Goal: Task Accomplishment & Management: Complete application form

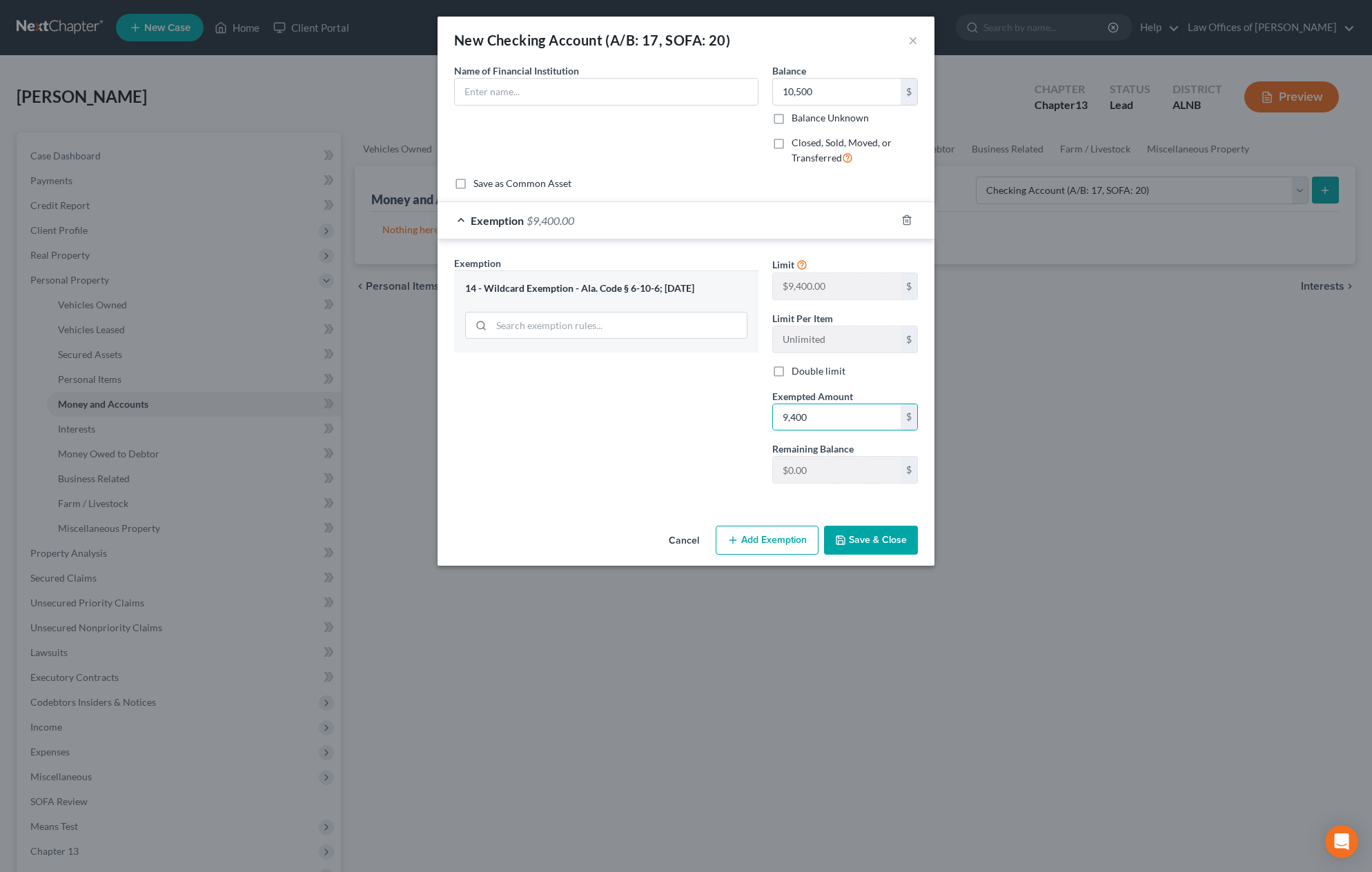
select select "checking"
click at [875, 540] on button "Save & Close" at bounding box center [872, 540] width 94 height 29
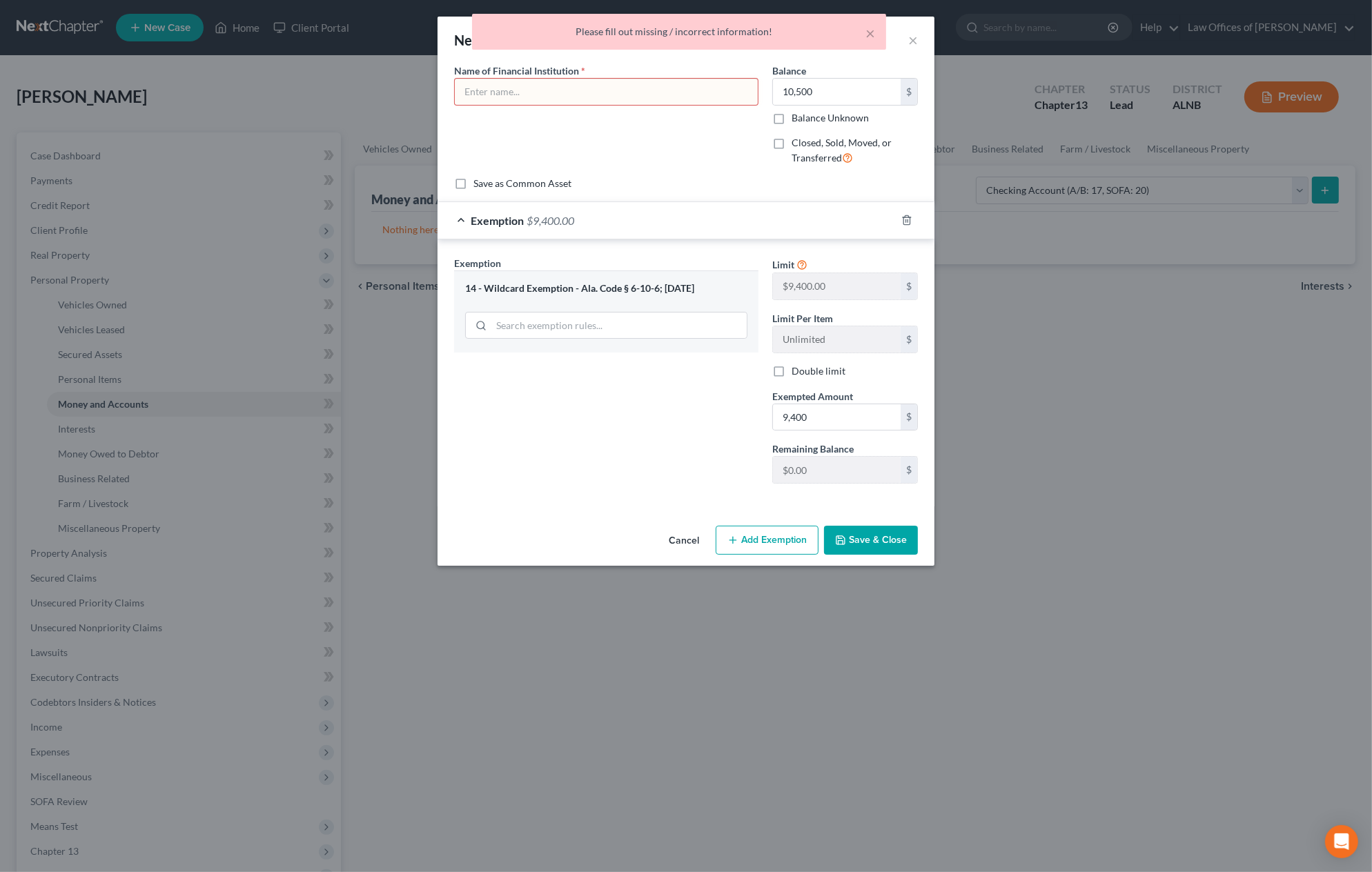
click at [678, 535] on button "Cancel" at bounding box center [684, 541] width 52 height 28
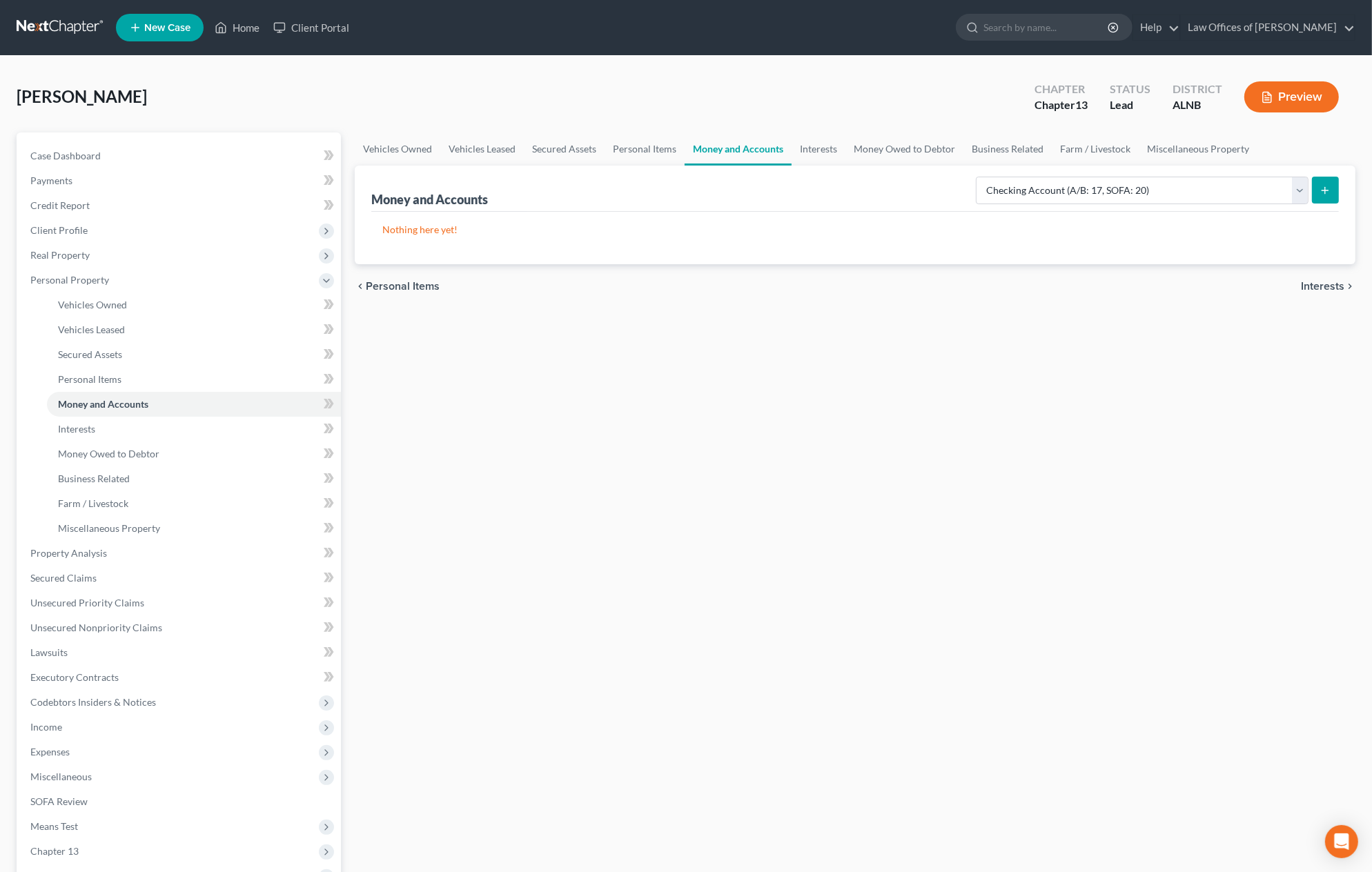
click at [47, 25] on link at bounding box center [60, 27] width 88 height 25
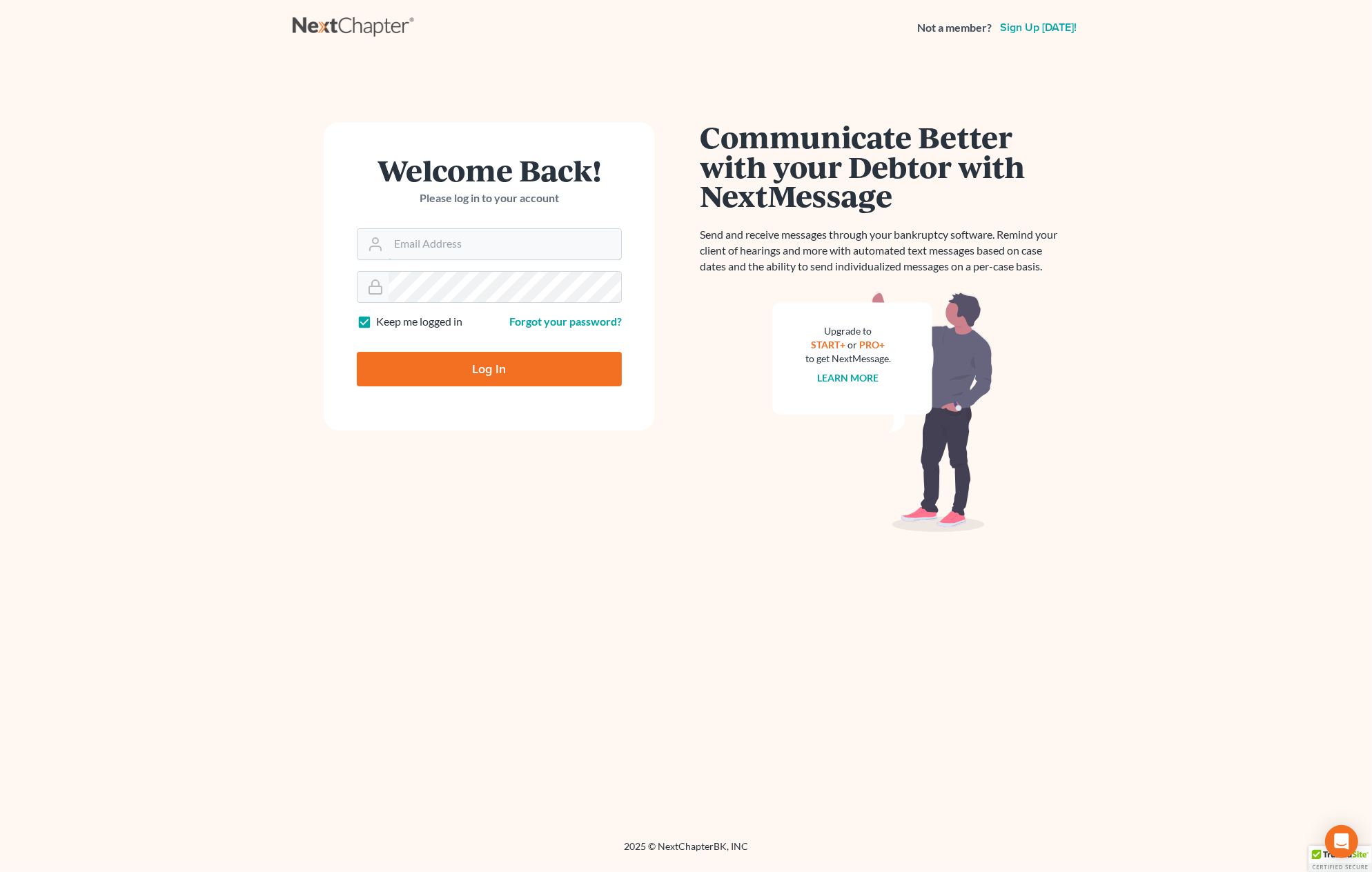
type input "[EMAIL_ADDRESS][DOMAIN_NAME]"
click at [479, 358] on input "Log In" at bounding box center [489, 369] width 265 height 34
type input "Thinking..."
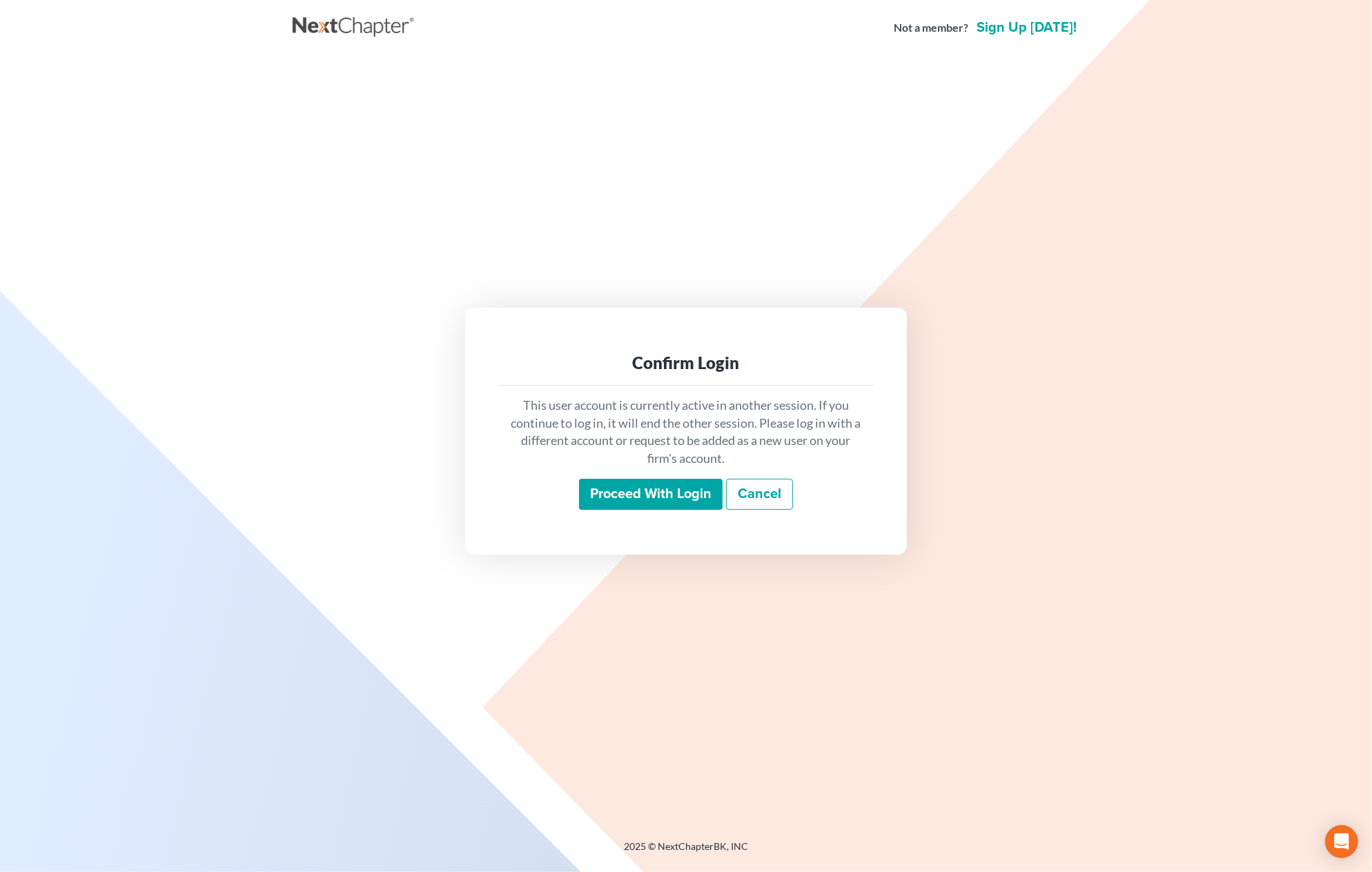
click at [642, 493] on input "Proceed with login" at bounding box center [651, 494] width 143 height 32
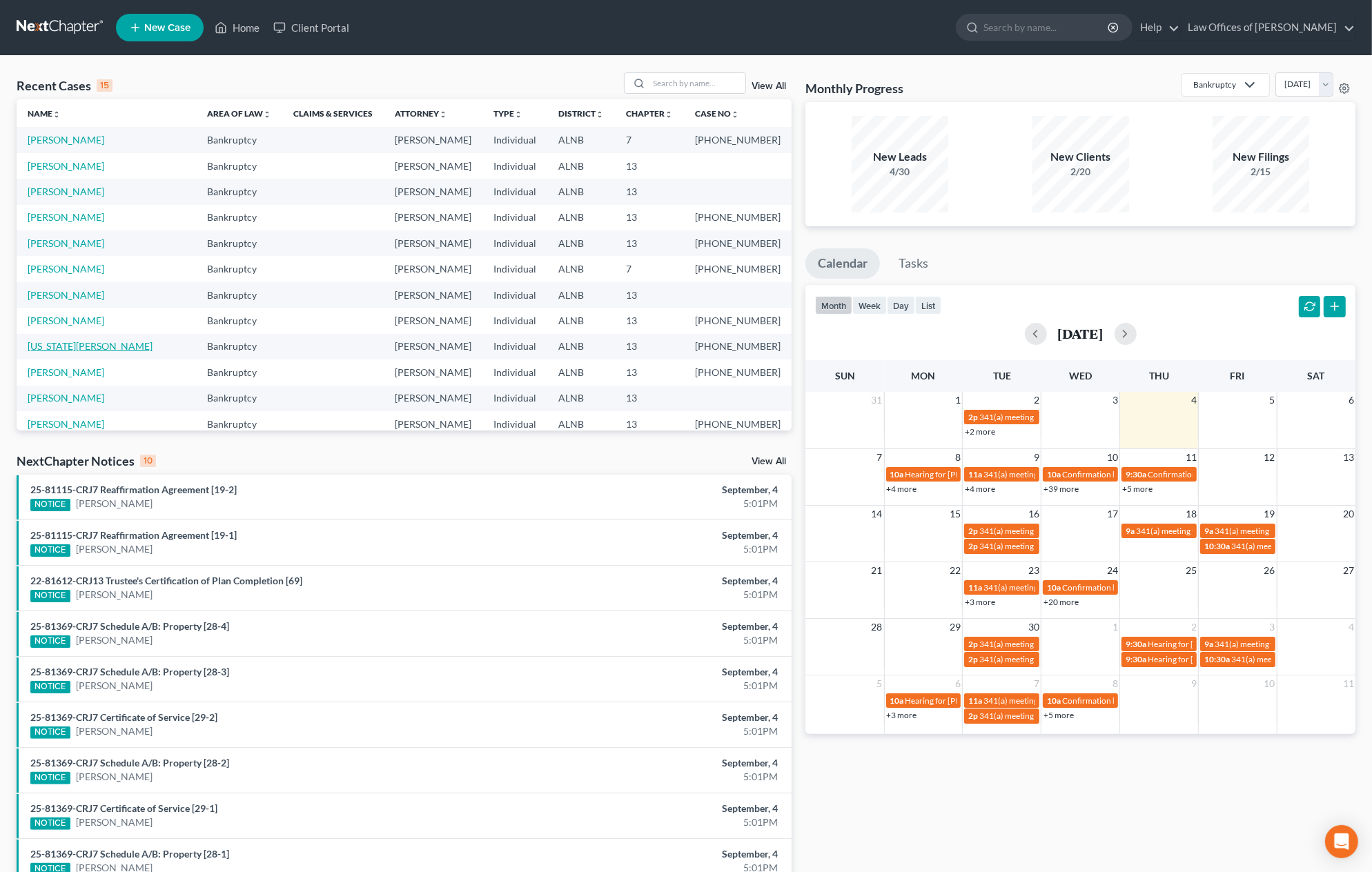
click at [60, 344] on link "[US_STATE][PERSON_NAME]" at bounding box center [90, 346] width 125 height 12
select select "1"
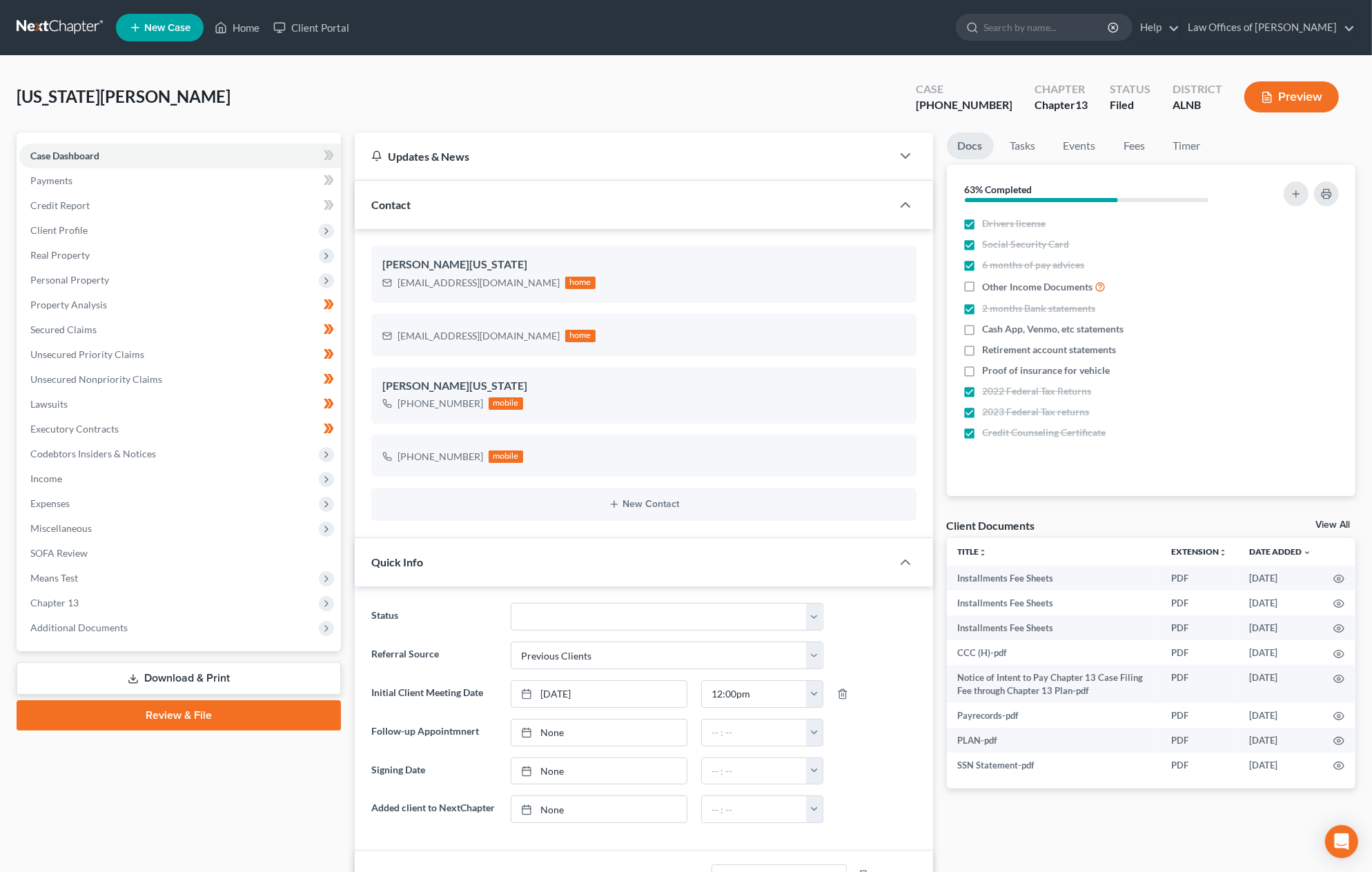
scroll to position [232, 0]
click at [54, 473] on span "Income" at bounding box center [46, 479] width 32 height 12
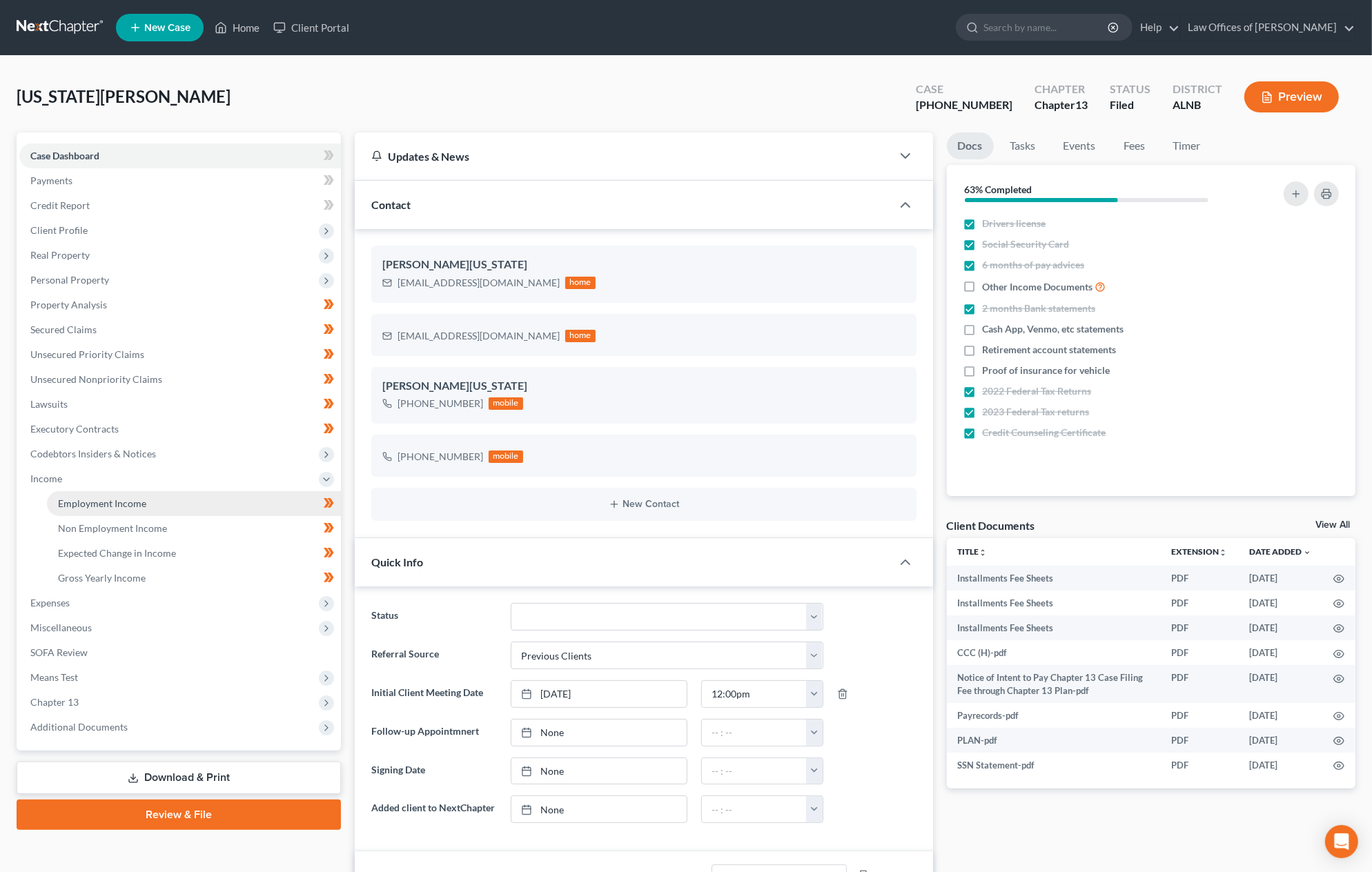
click at [96, 497] on span "Employment Income" at bounding box center [102, 503] width 88 height 12
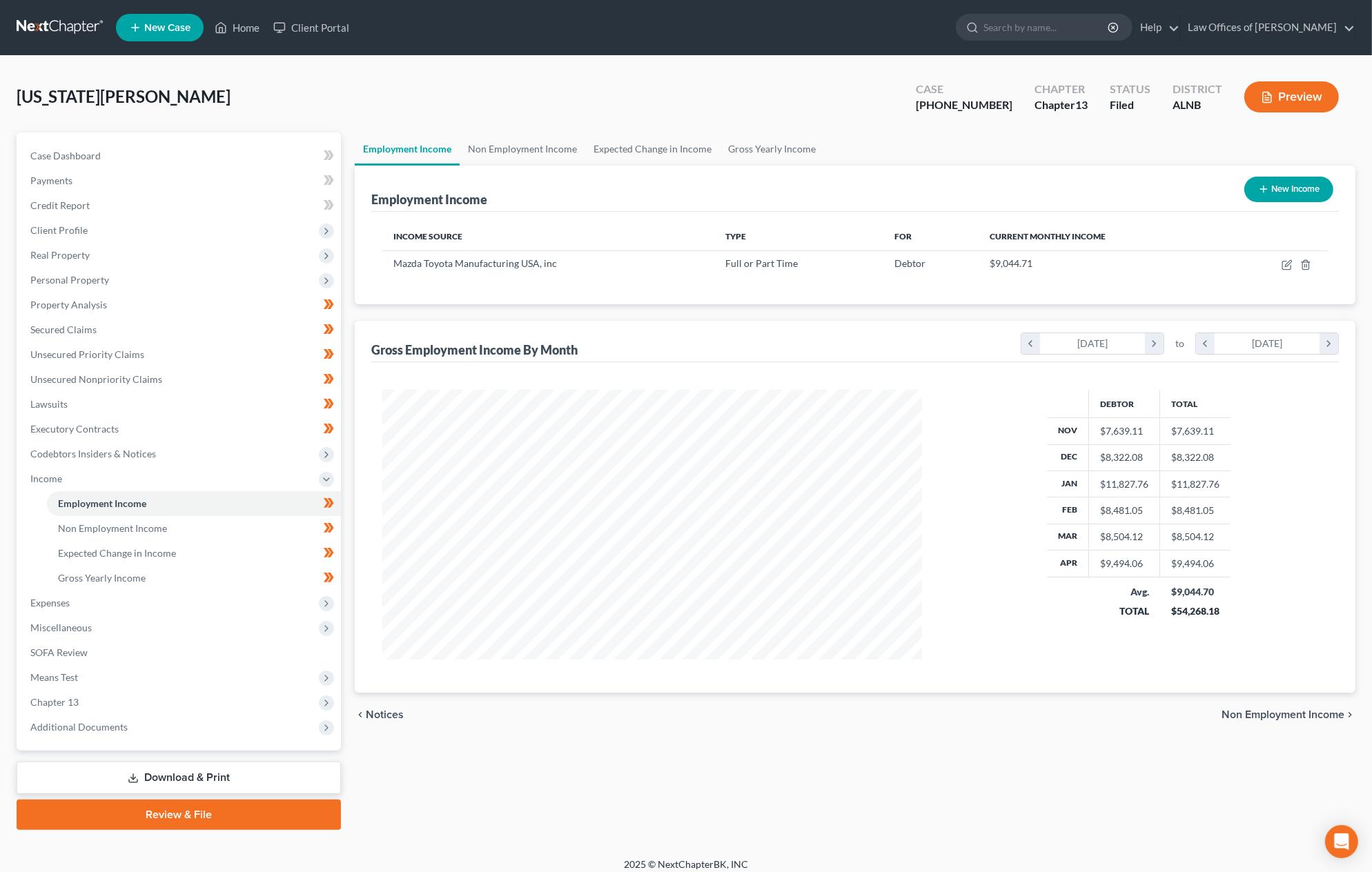
scroll to position [270, 568]
click at [1290, 261] on icon "button" at bounding box center [1288, 263] width 6 height 6
select select "0"
select select "2"
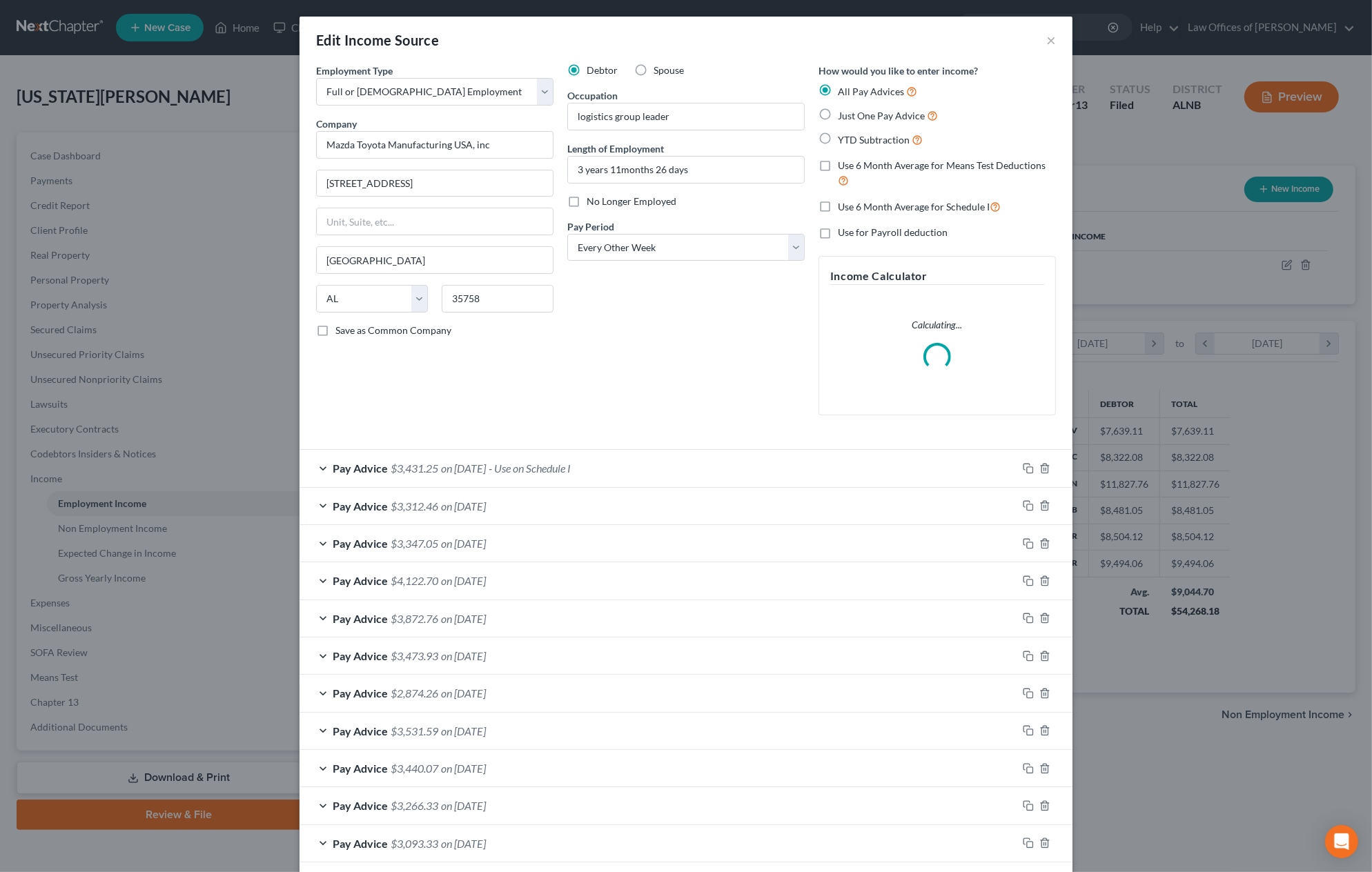
click at [421, 461] on span "$3,431.25" at bounding box center [415, 468] width 48 height 13
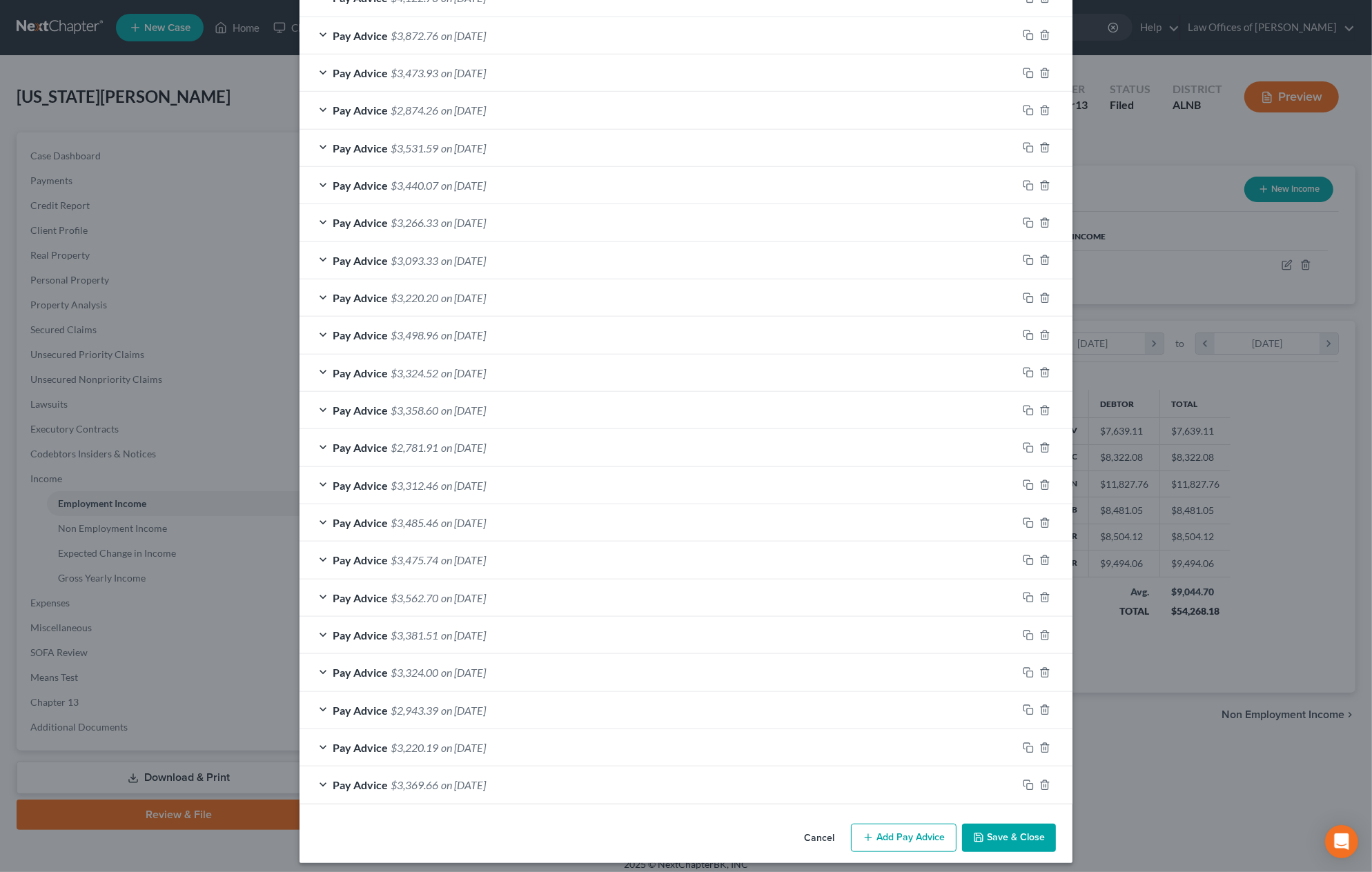
scroll to position [1080, 0]
click at [1013, 835] on button "Save & Close" at bounding box center [1009, 840] width 94 height 29
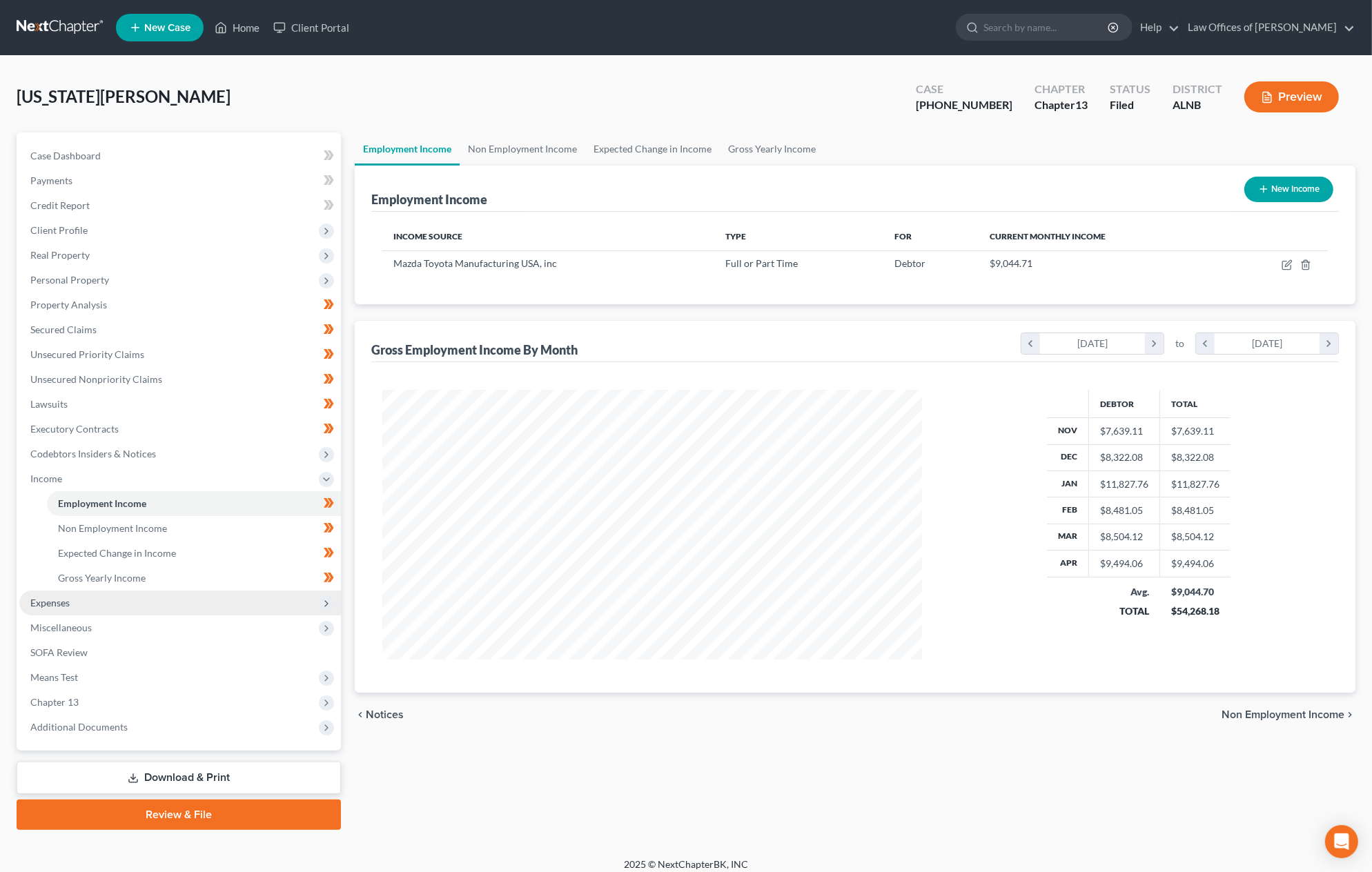
click at [102, 591] on span "Expenses" at bounding box center [180, 602] width 322 height 25
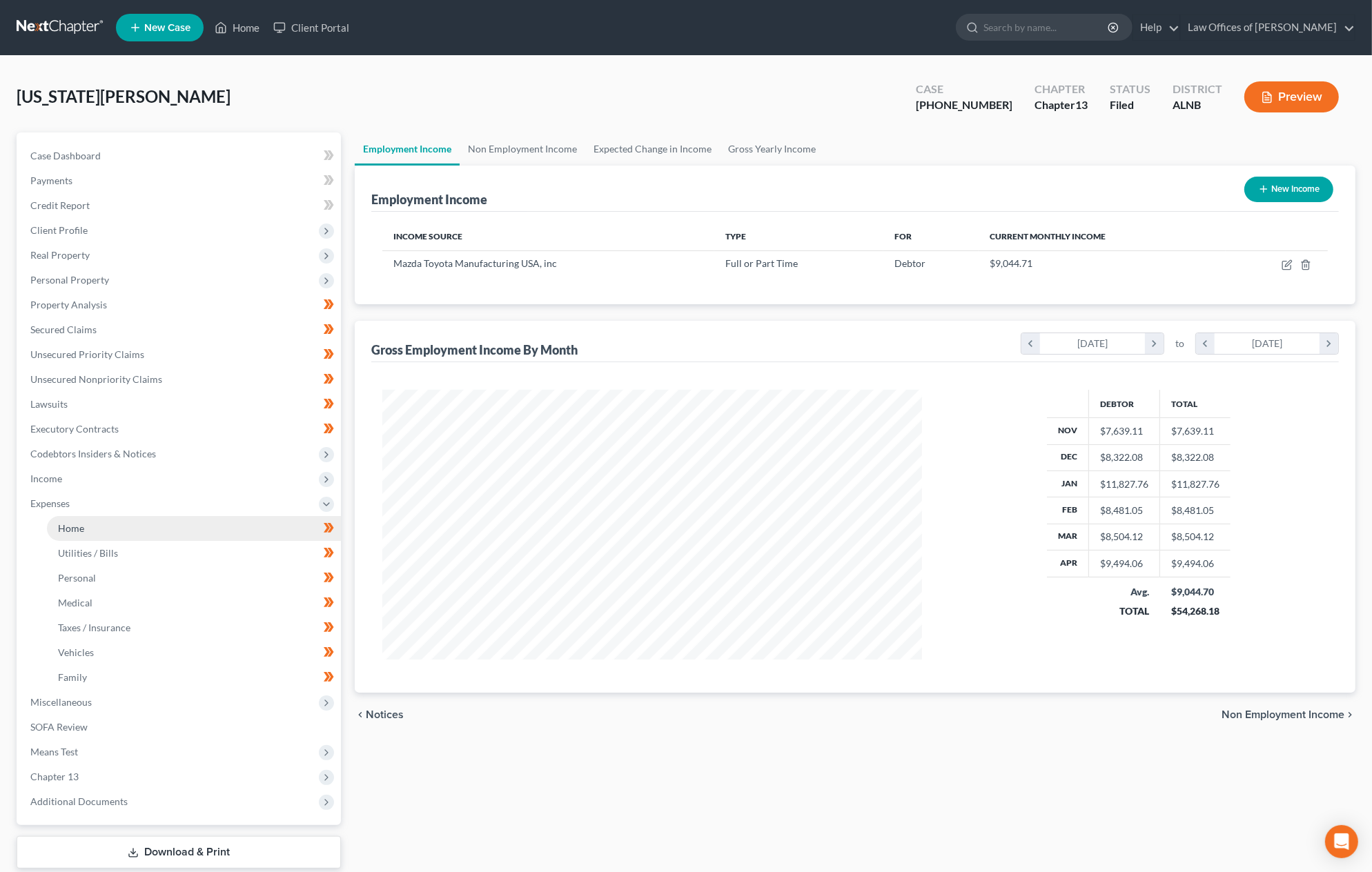
click at [117, 516] on link "Home" at bounding box center [194, 528] width 294 height 25
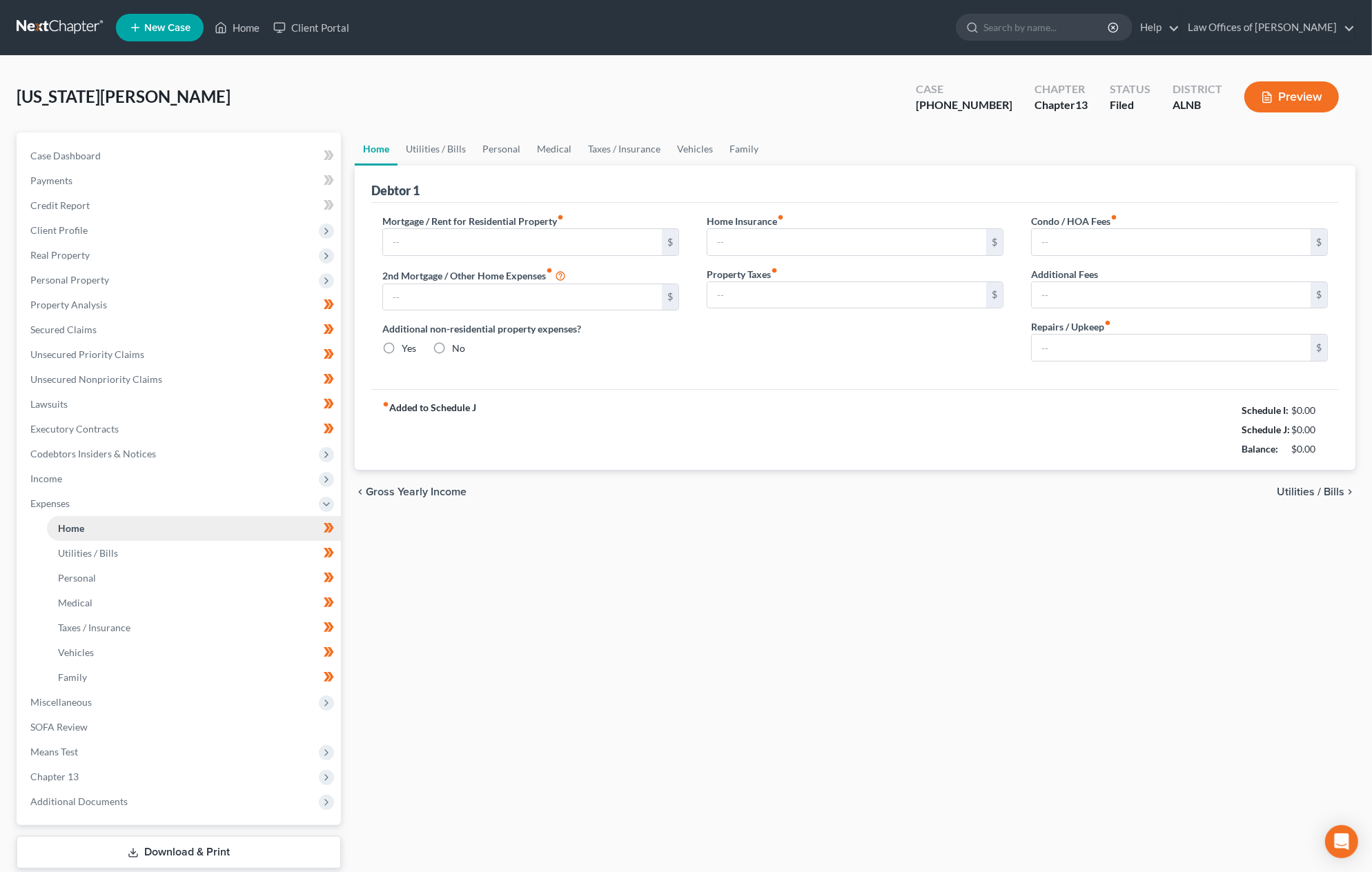
type input "1,720.00"
type input "0.00"
radio input "true"
type input "18.00"
type input "0.00"
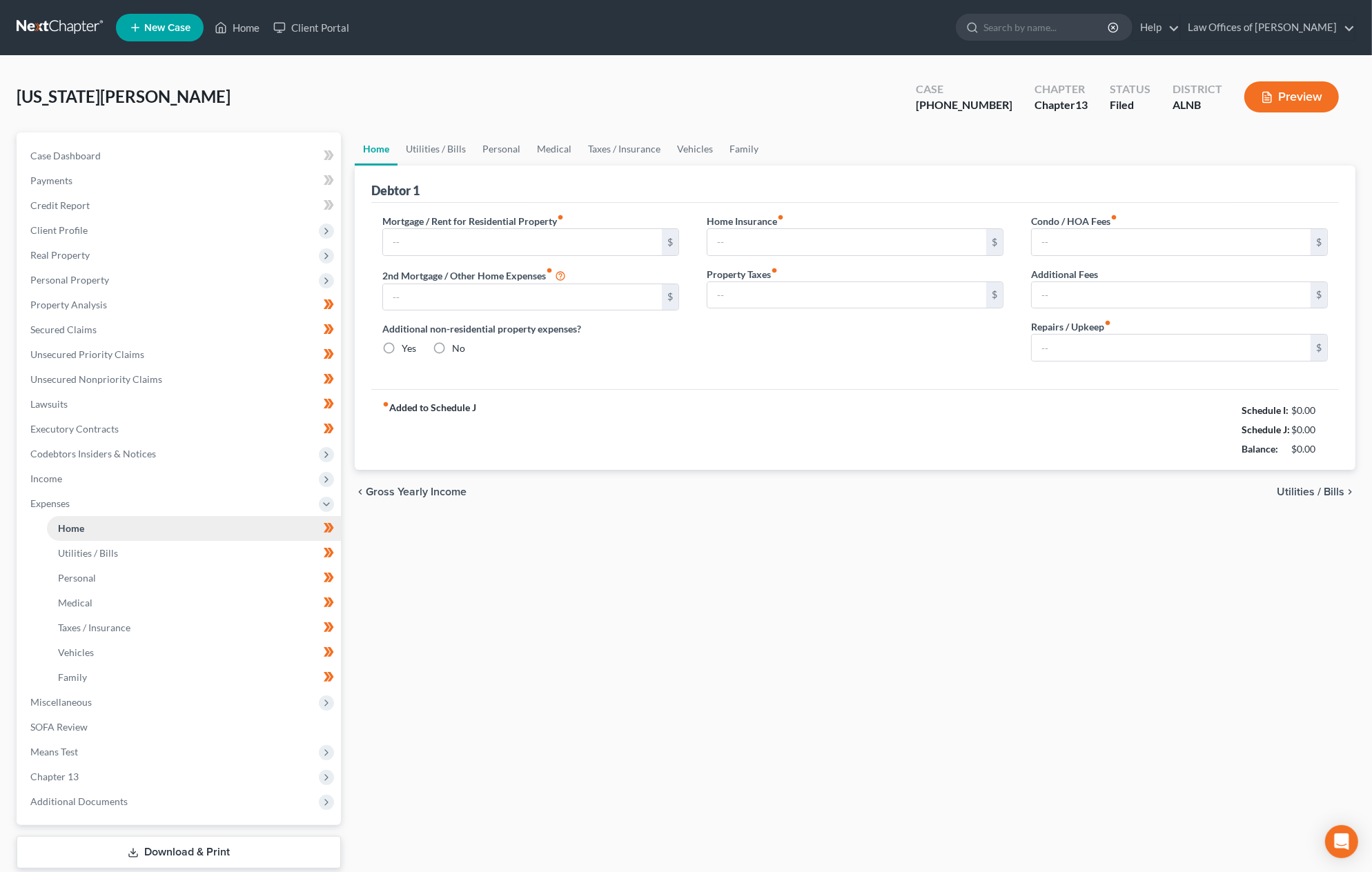
type input "0.00"
type input "100.00"
click at [172, 836] on link "Download & Print" at bounding box center [179, 852] width 324 height 32
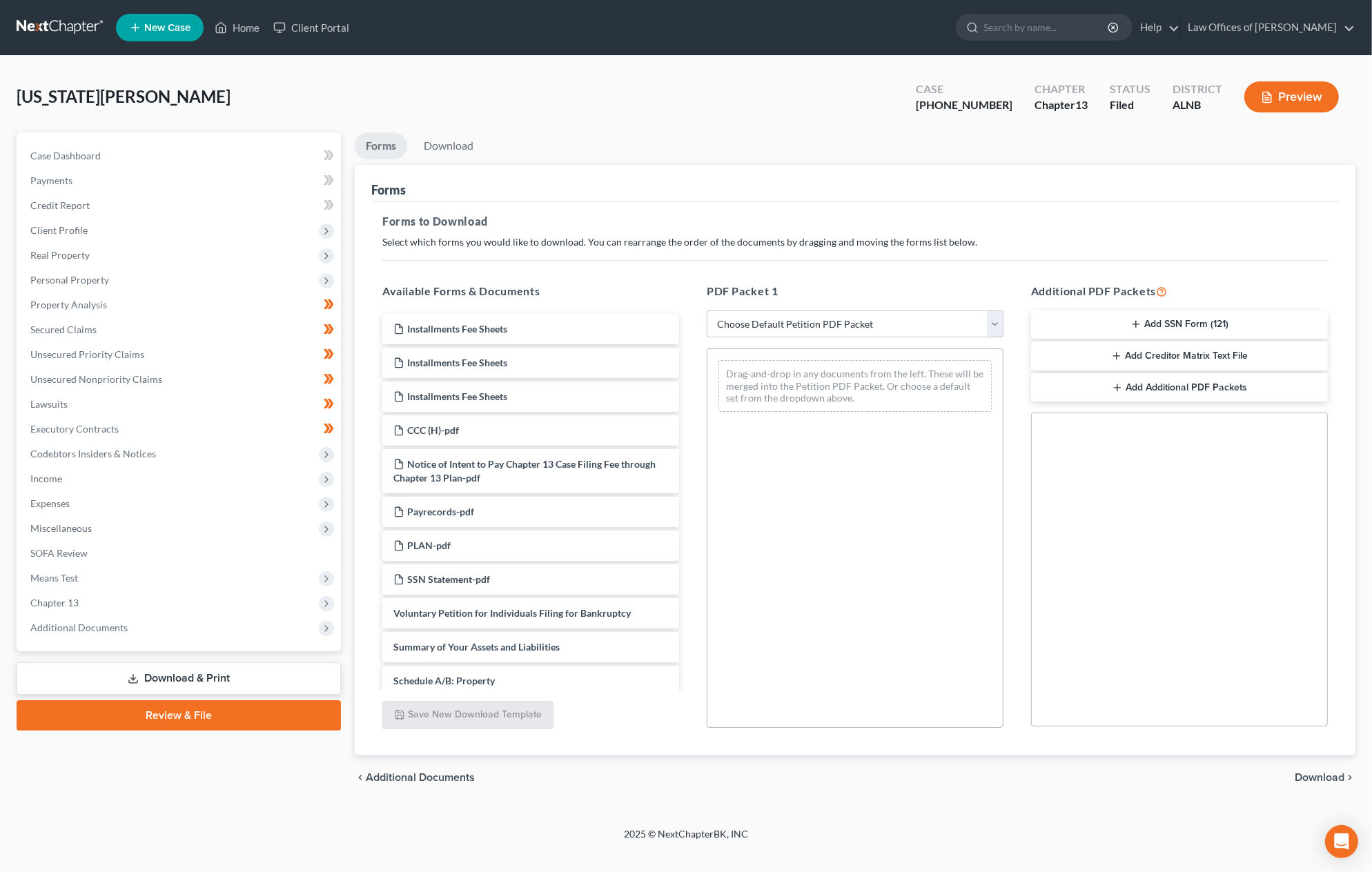
select select "2"
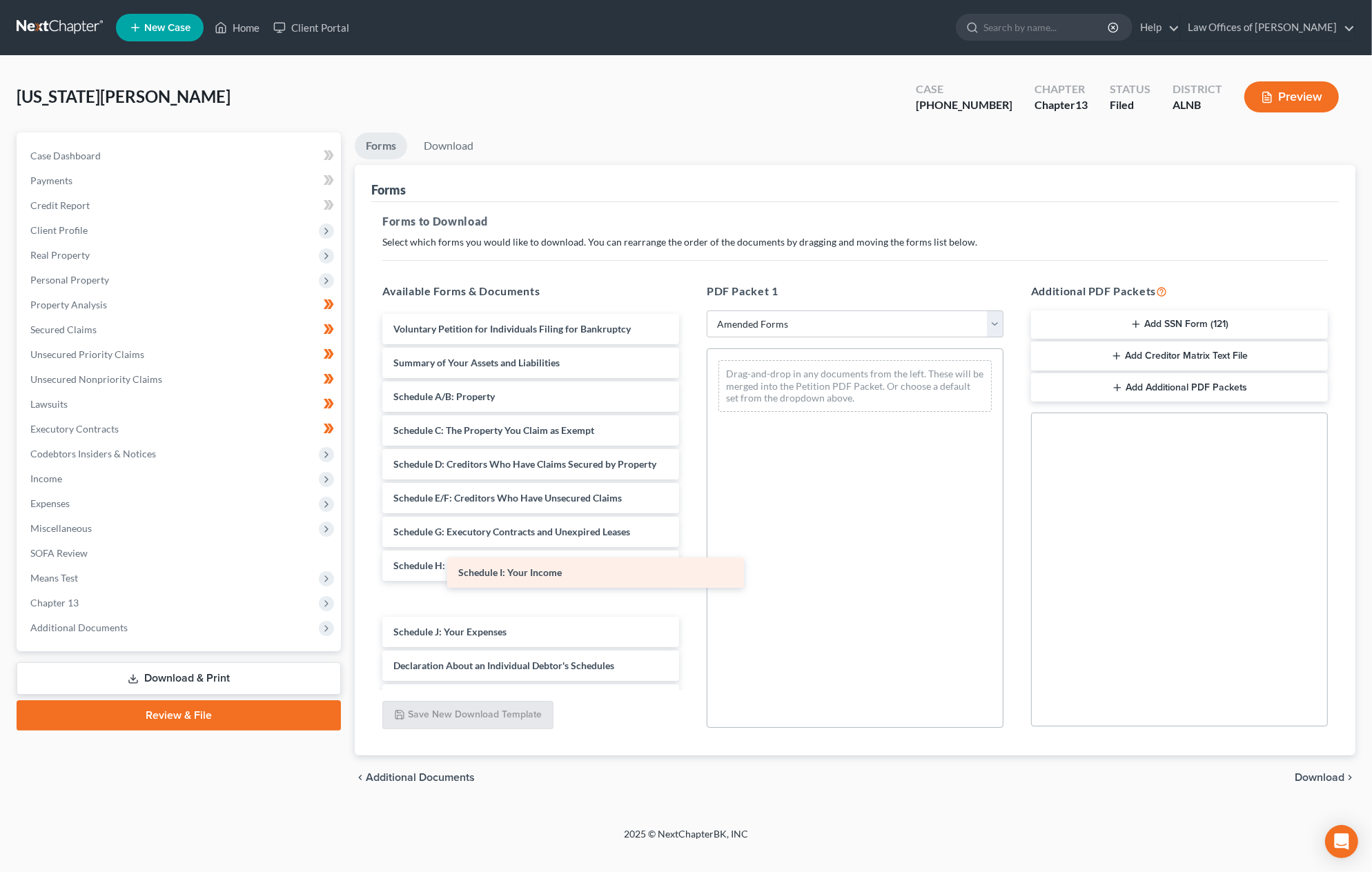
drag, startPoint x: 457, startPoint y: 588, endPoint x: 740, endPoint y: 502, distance: 295.8
click at [690, 502] on div "Schedule I: Your Income Voluntary Petition for Individuals Filing for Bankruptc…" at bounding box center [530, 630] width 319 height 632
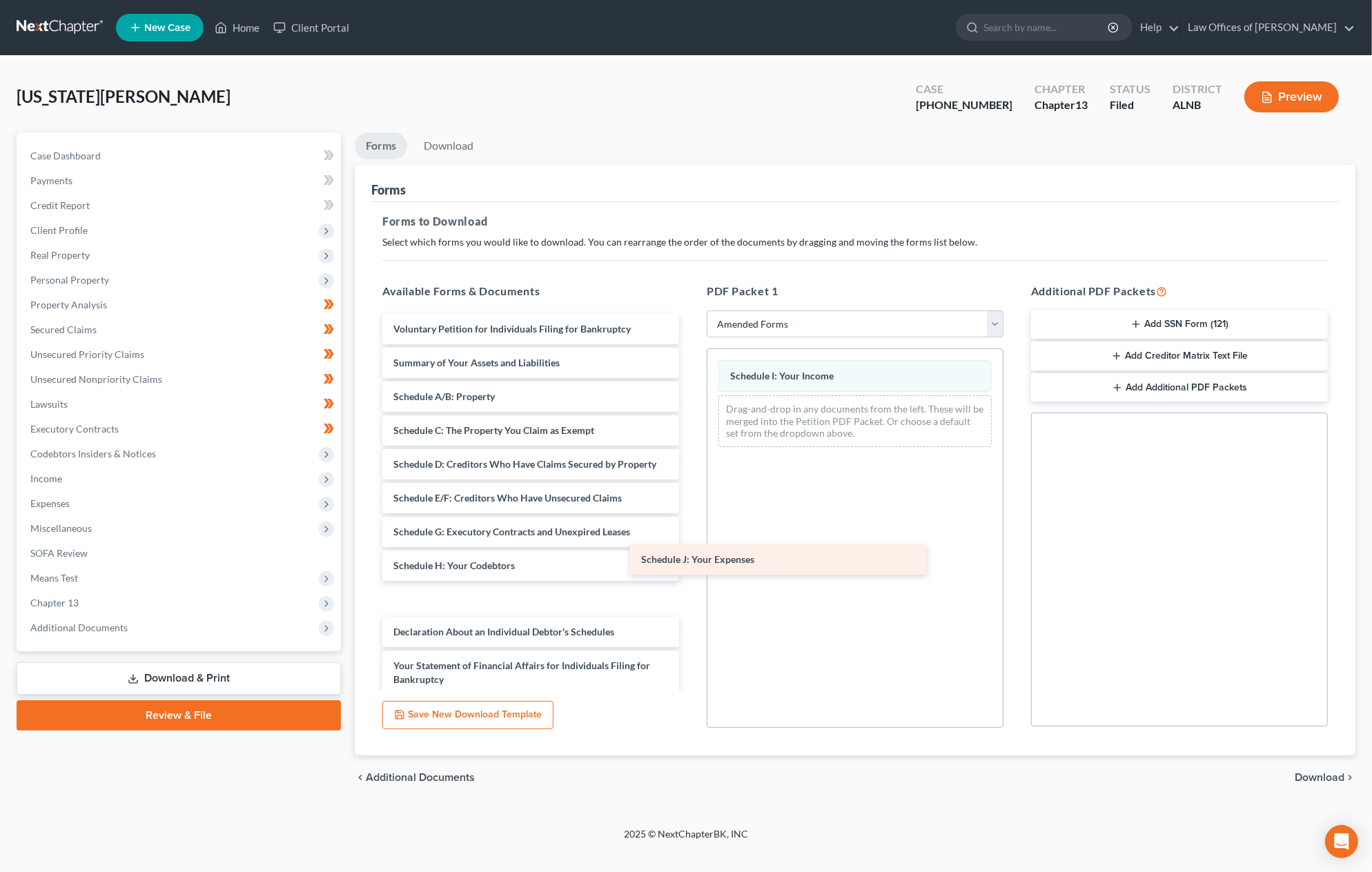
drag, startPoint x: 490, startPoint y: 592, endPoint x: 738, endPoint y: 561, distance: 249.9
click at [690, 561] on div "Schedule J: Your Expenses Voluntary Petition for Individuals Filing for Bankrup…" at bounding box center [530, 613] width 319 height 598
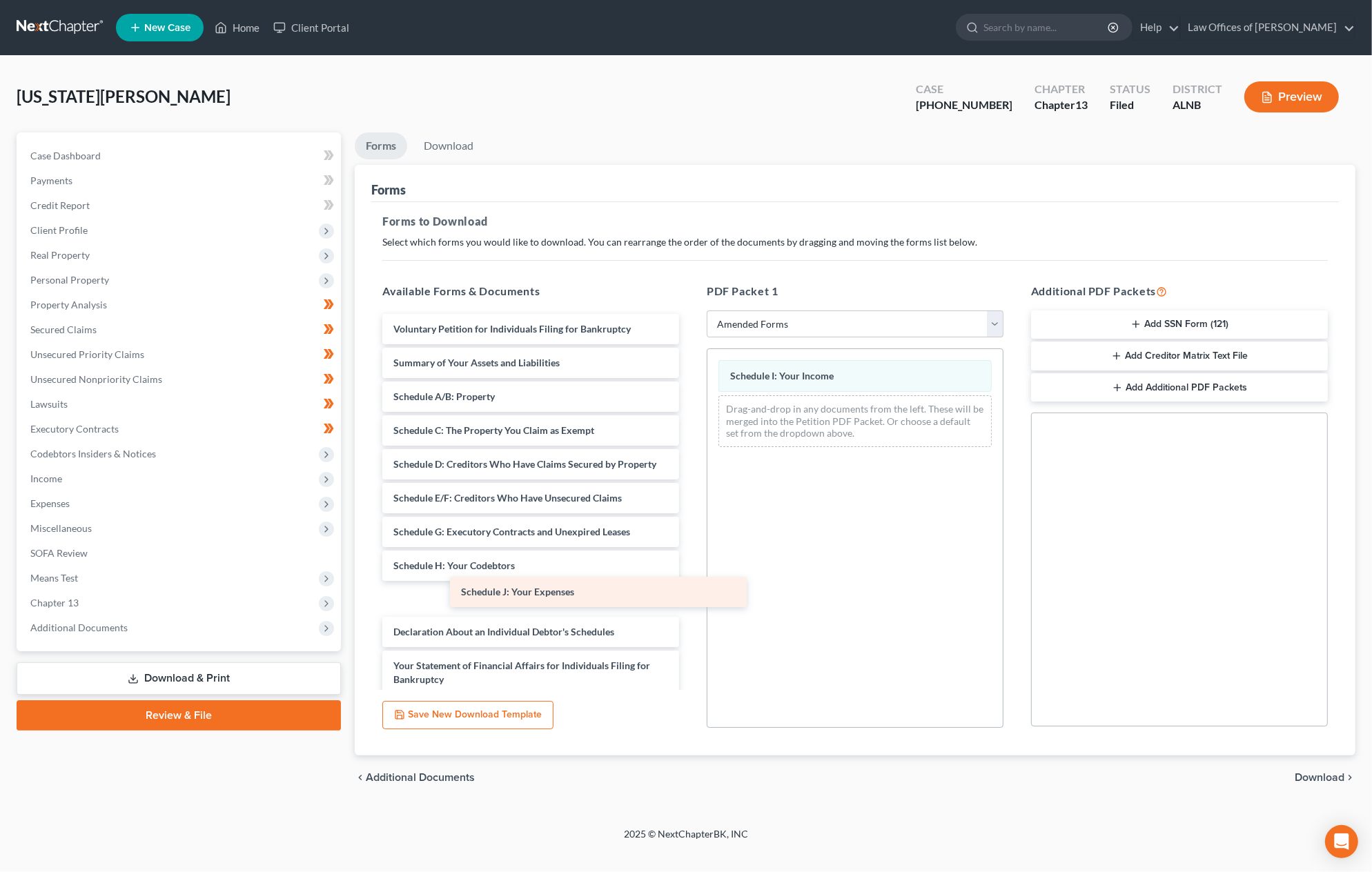
drag, startPoint x: 457, startPoint y: 588, endPoint x: 834, endPoint y: 523, distance: 382.6
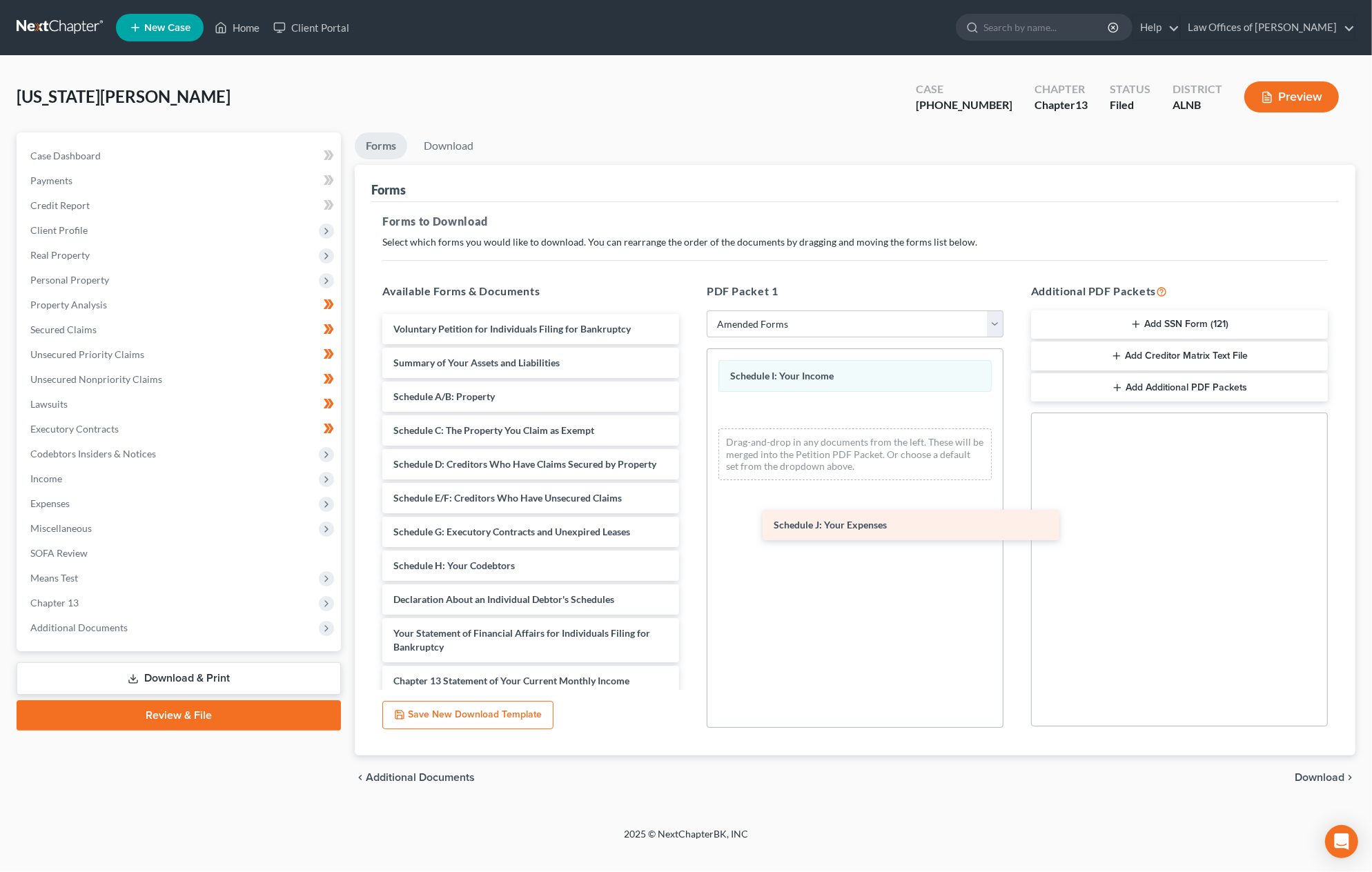
click at [690, 523] on div "Schedule J: Your Expenses Voluntary Petition for Individuals Filing for Bankrup…" at bounding box center [530, 597] width 319 height 565
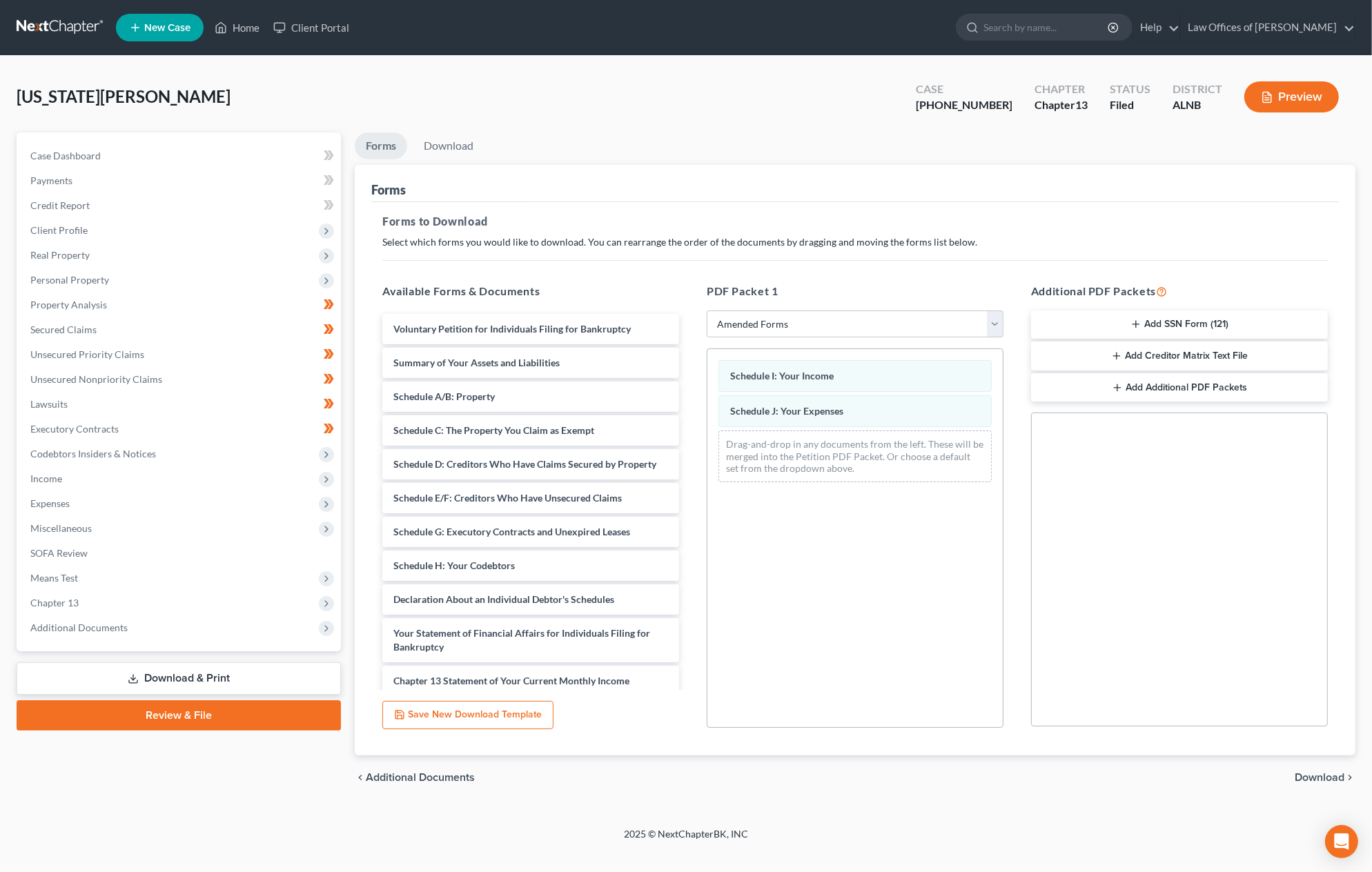
click at [1321, 772] on span "Download" at bounding box center [1320, 777] width 50 height 11
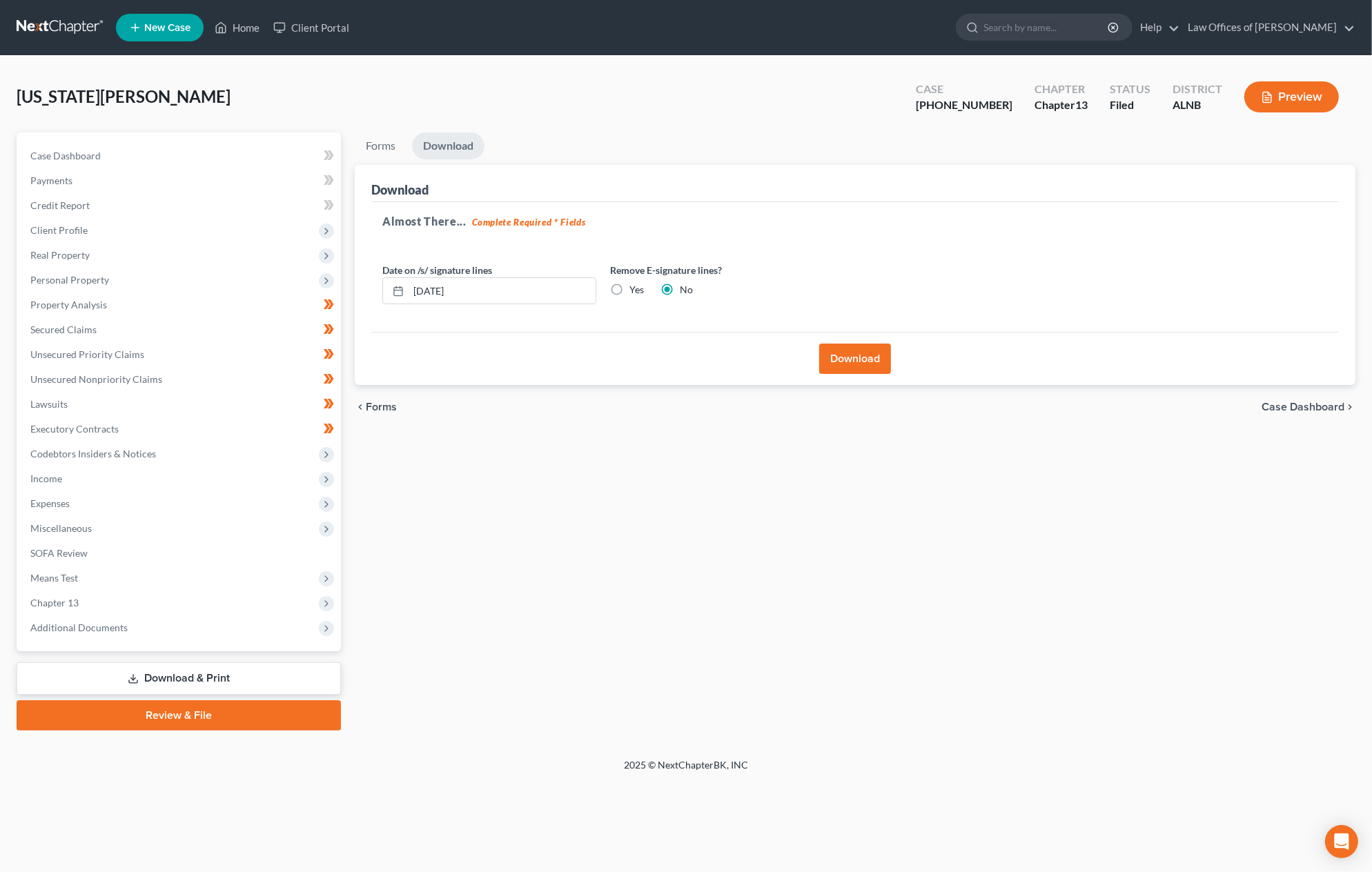
click at [875, 364] on button "Download" at bounding box center [855, 358] width 72 height 31
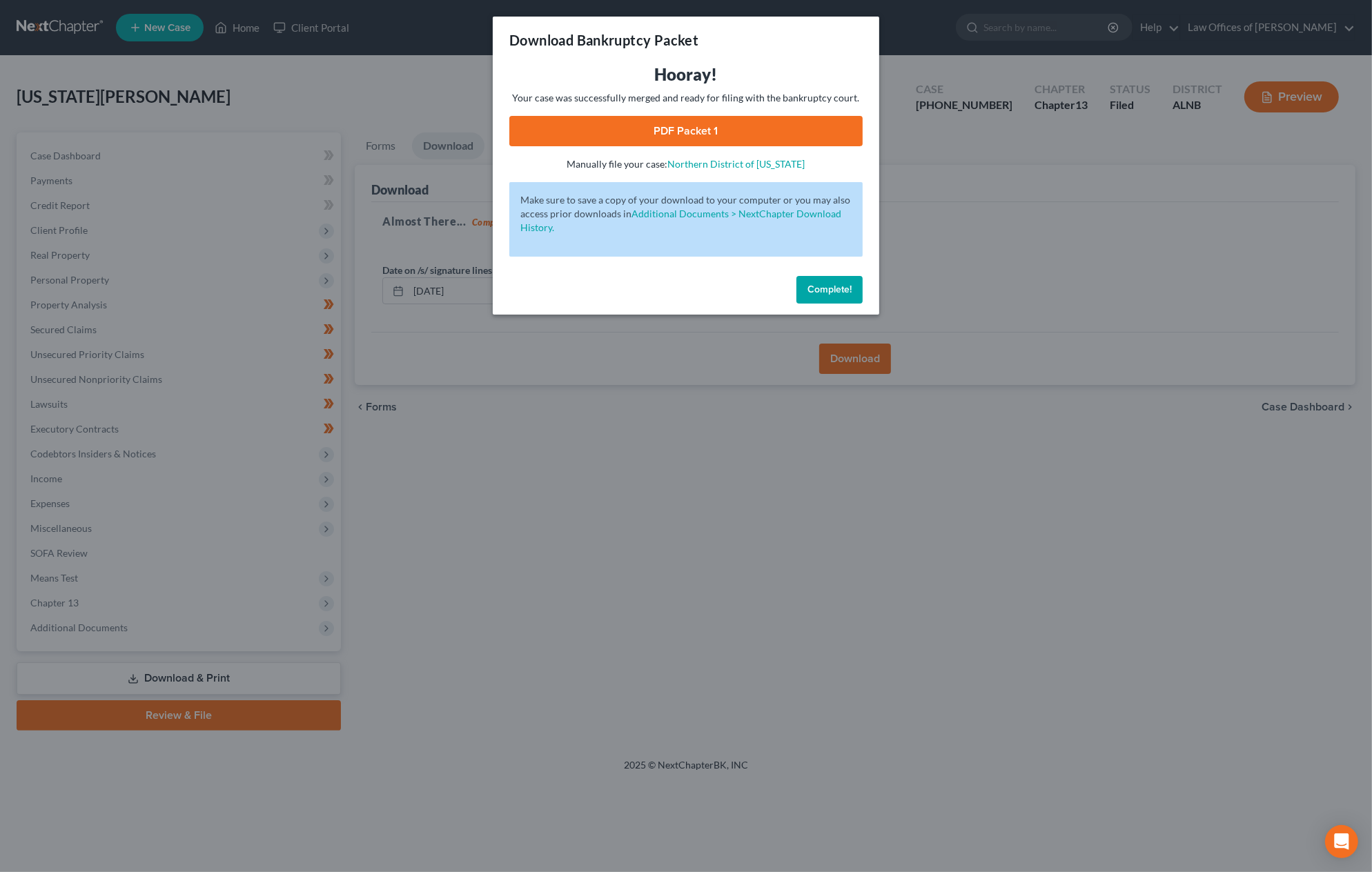
click at [681, 126] on link "PDF Packet 1" at bounding box center [686, 131] width 353 height 31
click at [447, 297] on div "Download Bankruptcy Packet Hooray! Your case was successfully merged and ready …" at bounding box center [686, 436] width 1372 height 872
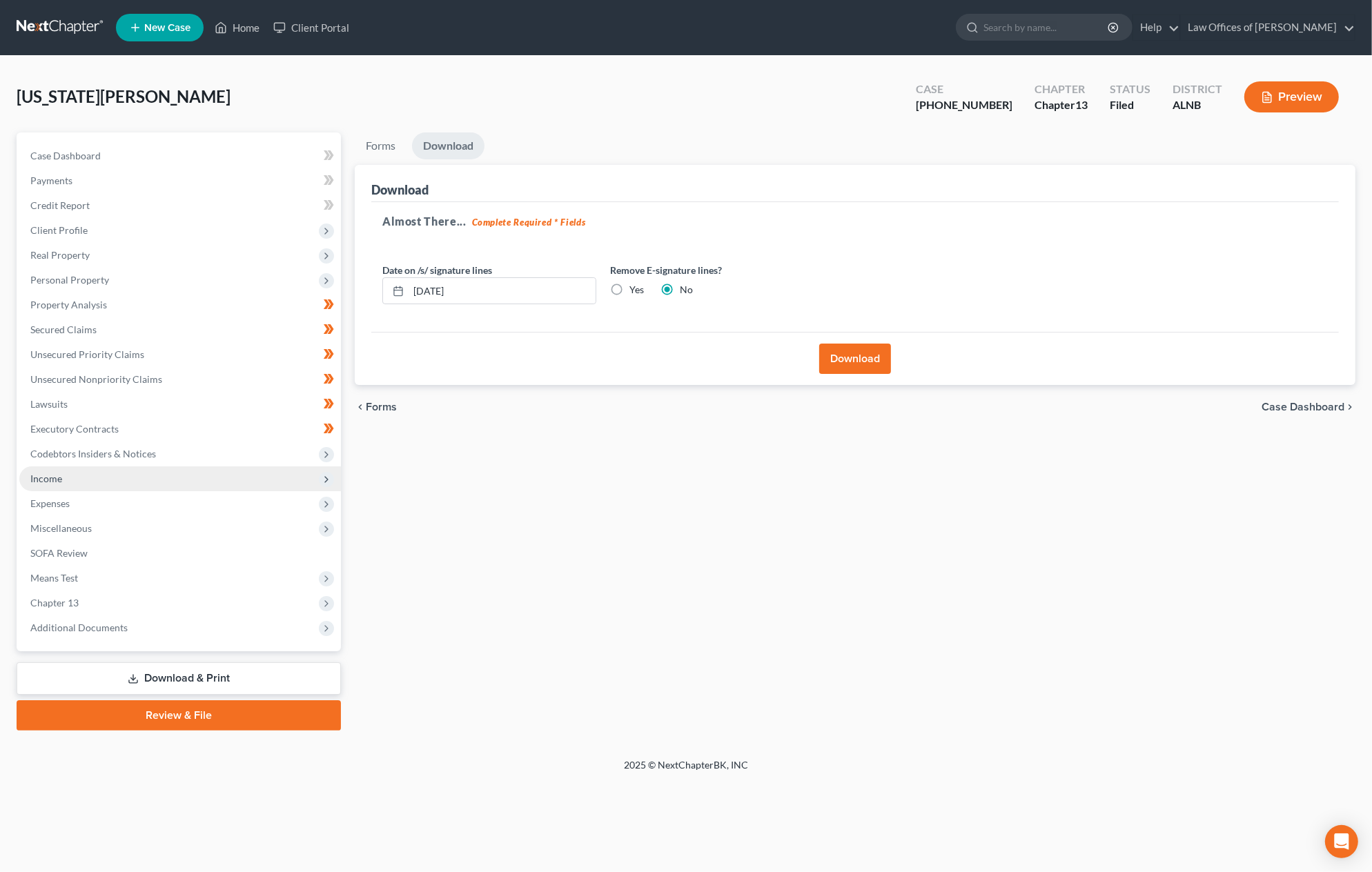
click at [71, 471] on span "Income" at bounding box center [180, 479] width 322 height 25
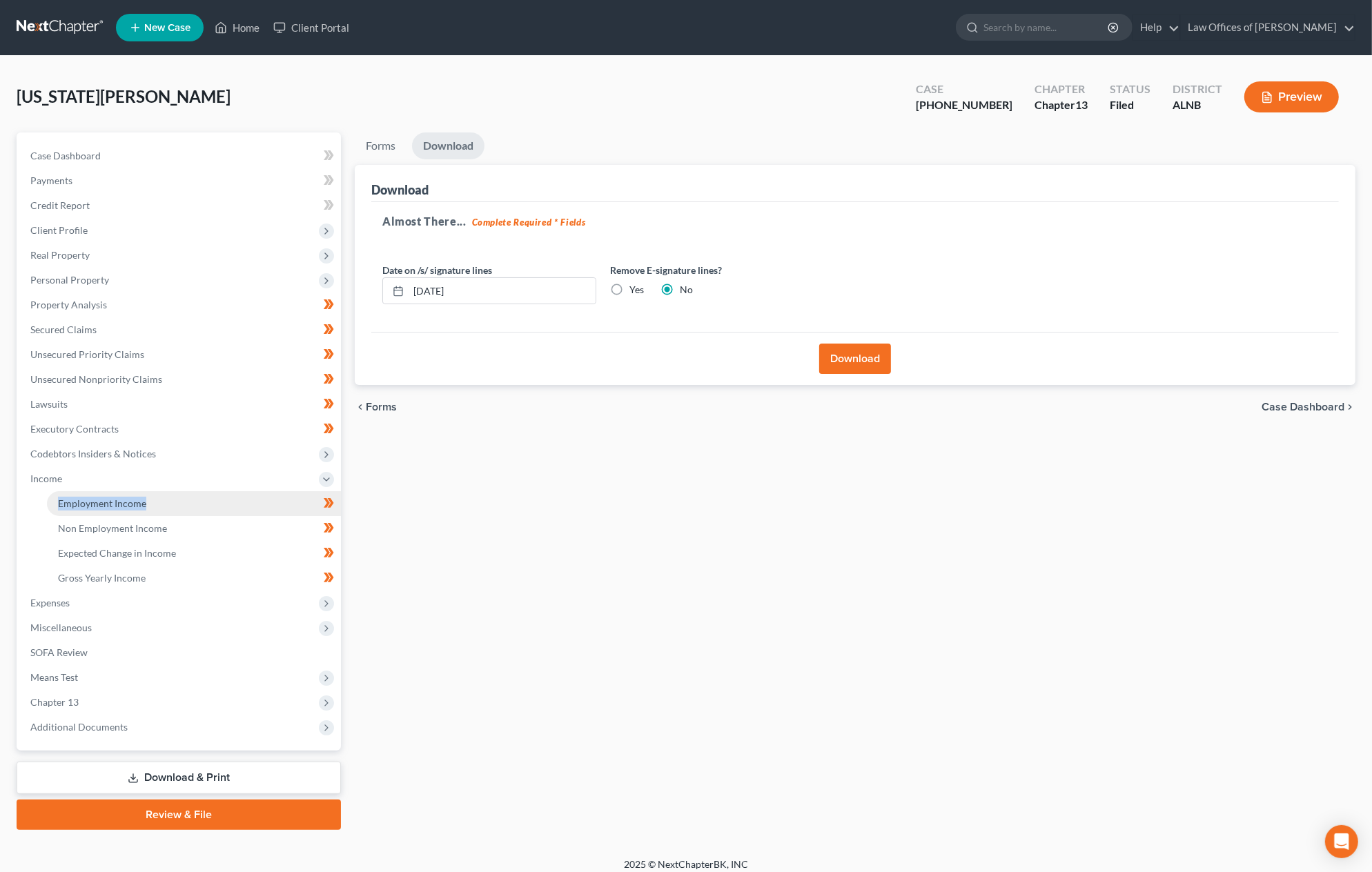
click at [86, 497] on span "Employment Income" at bounding box center [102, 503] width 88 height 12
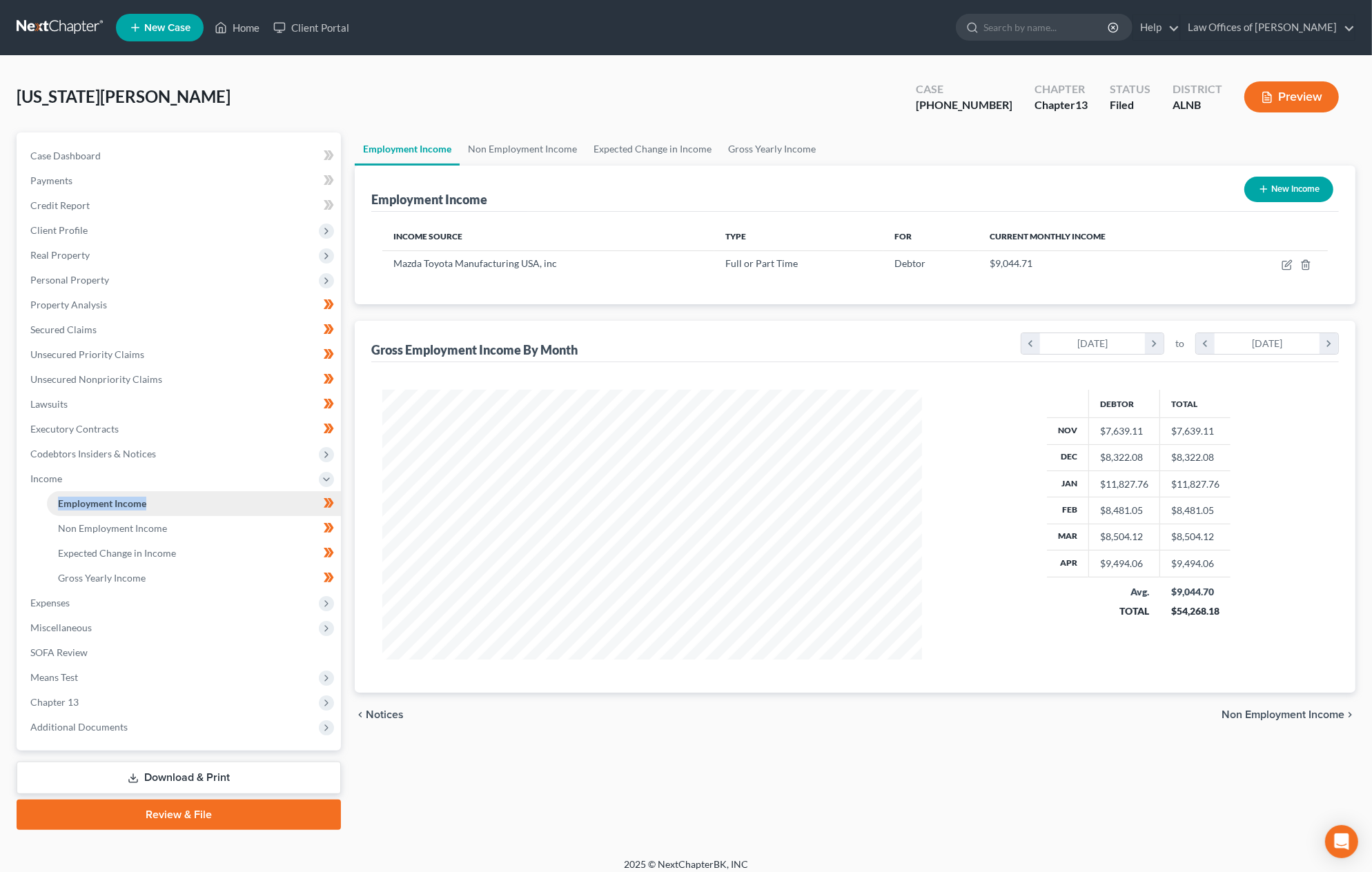
scroll to position [270, 568]
click at [1290, 260] on icon "button" at bounding box center [1287, 265] width 11 height 11
select select "0"
select select "2"
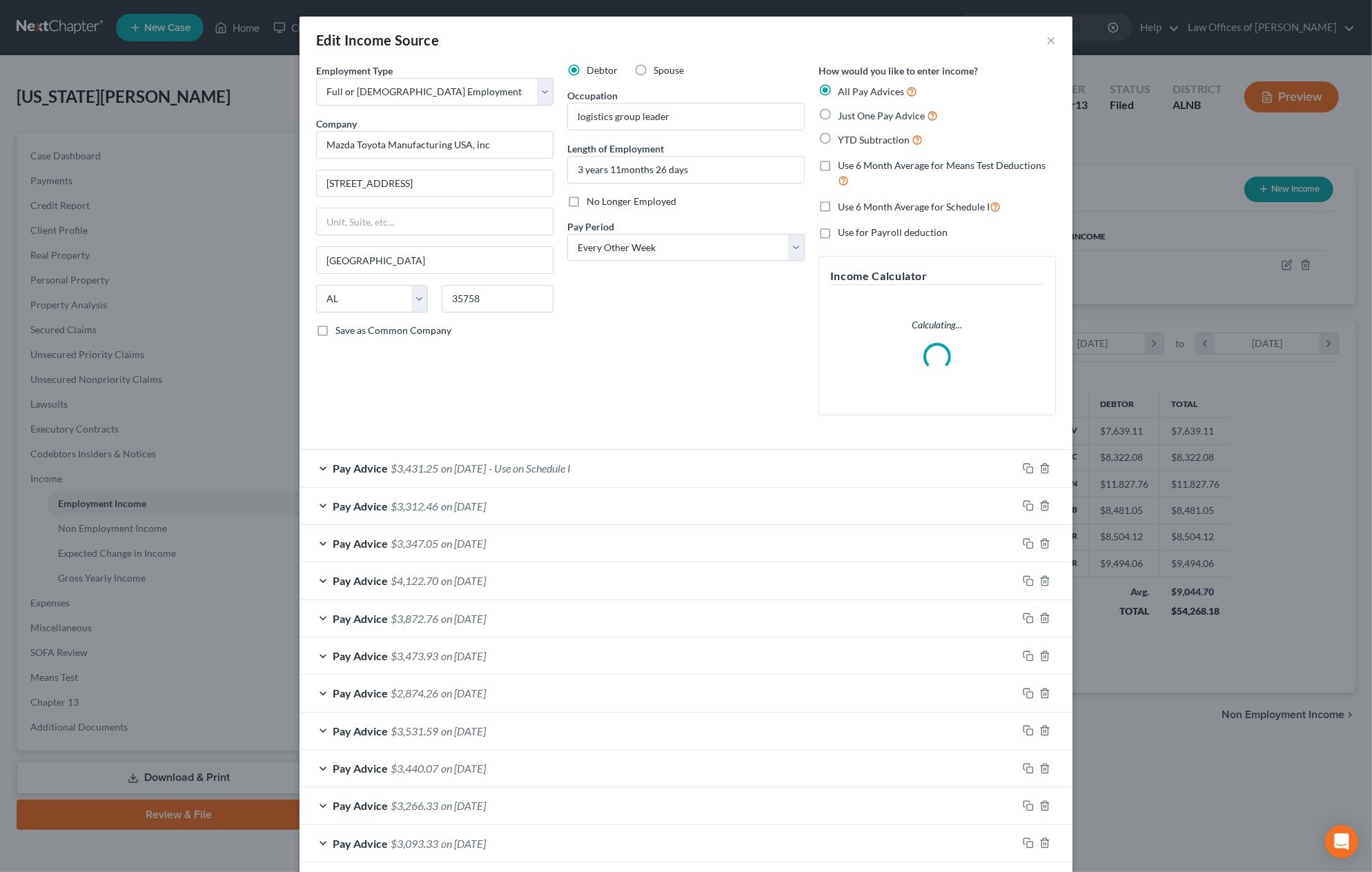
click at [444, 464] on span "on 07/03/2025" at bounding box center [464, 468] width 45 height 13
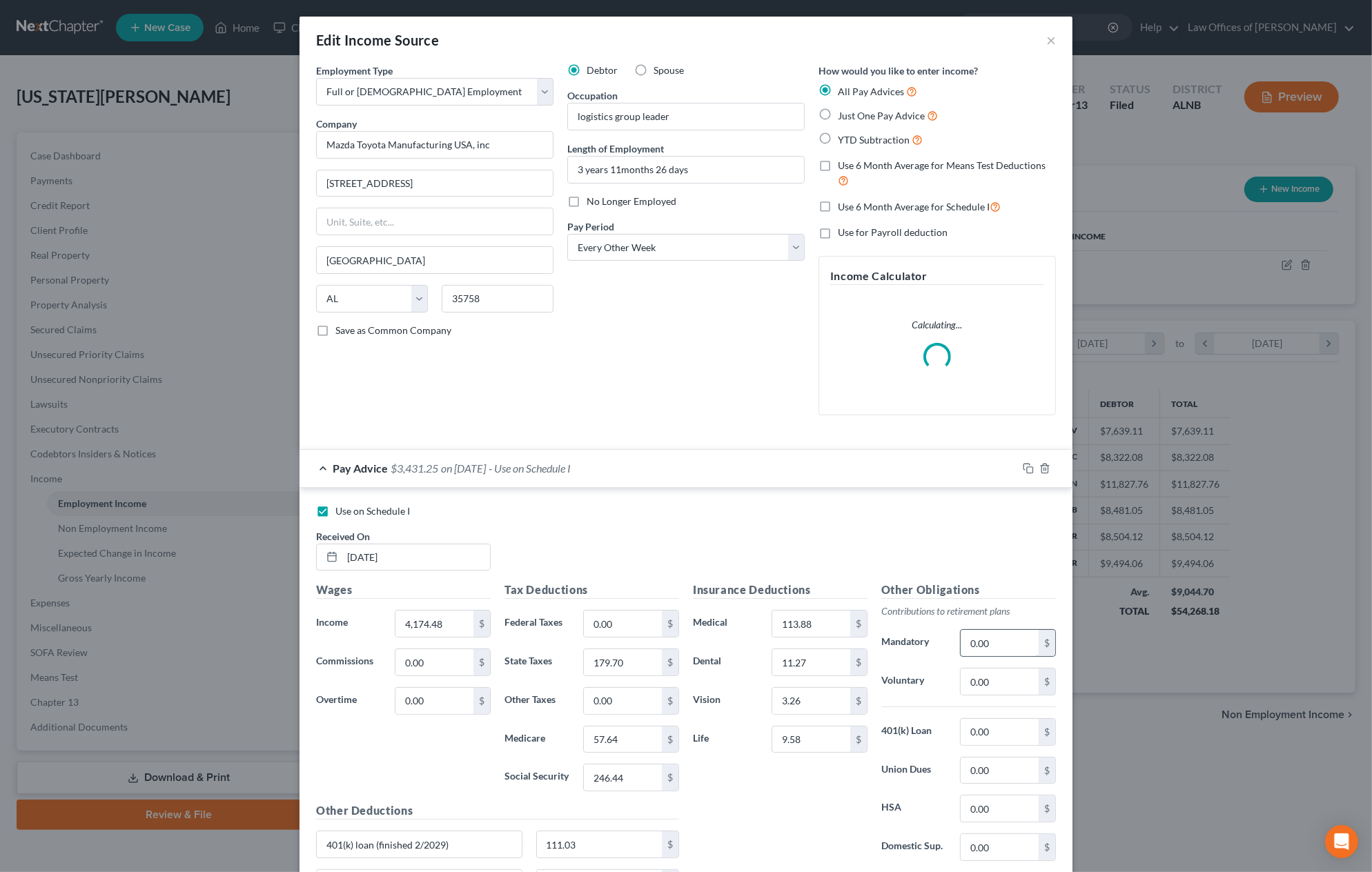
click at [996, 641] on input "0.00" at bounding box center [1000, 643] width 78 height 26
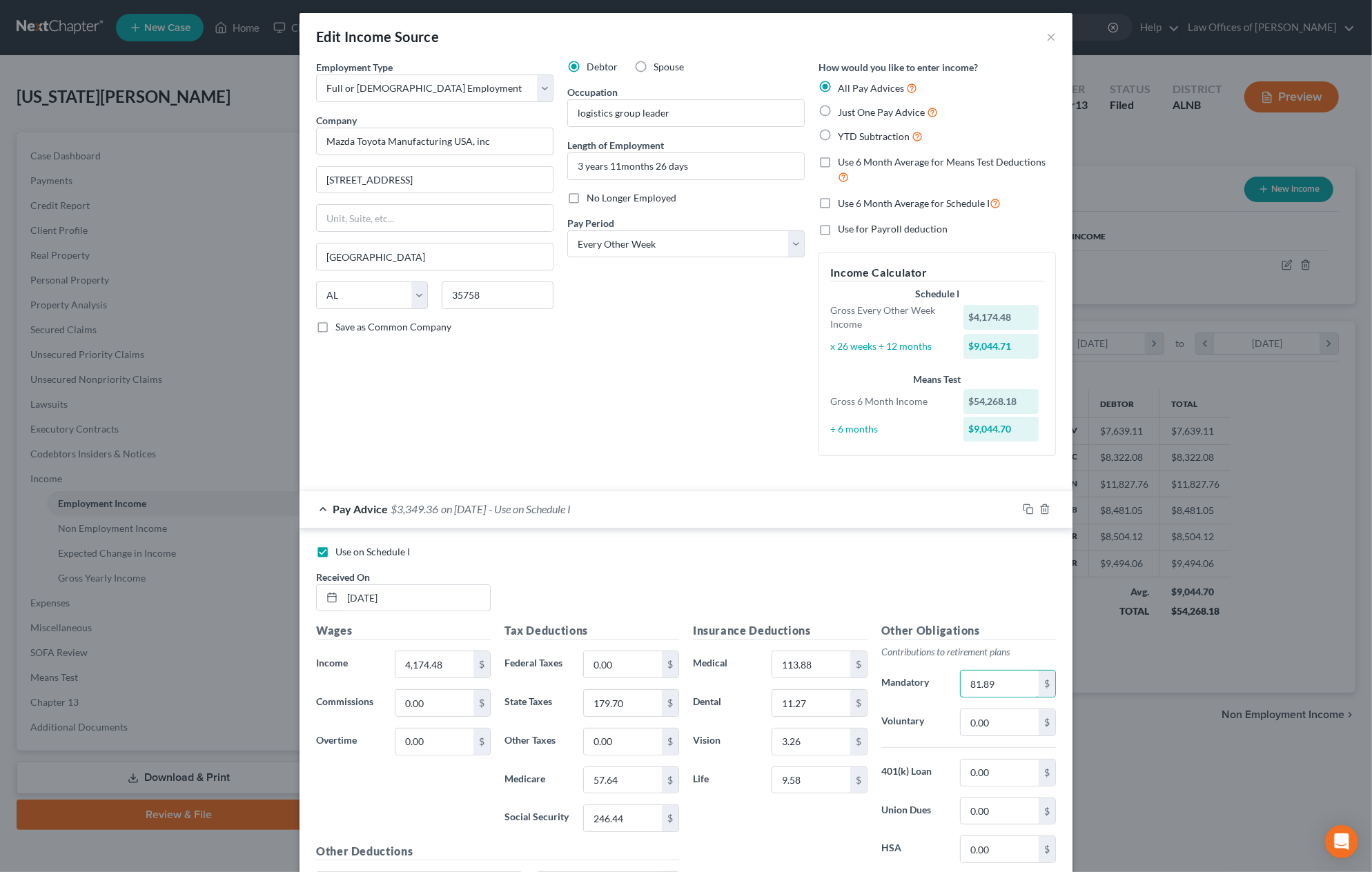
scroll to position [10, 0]
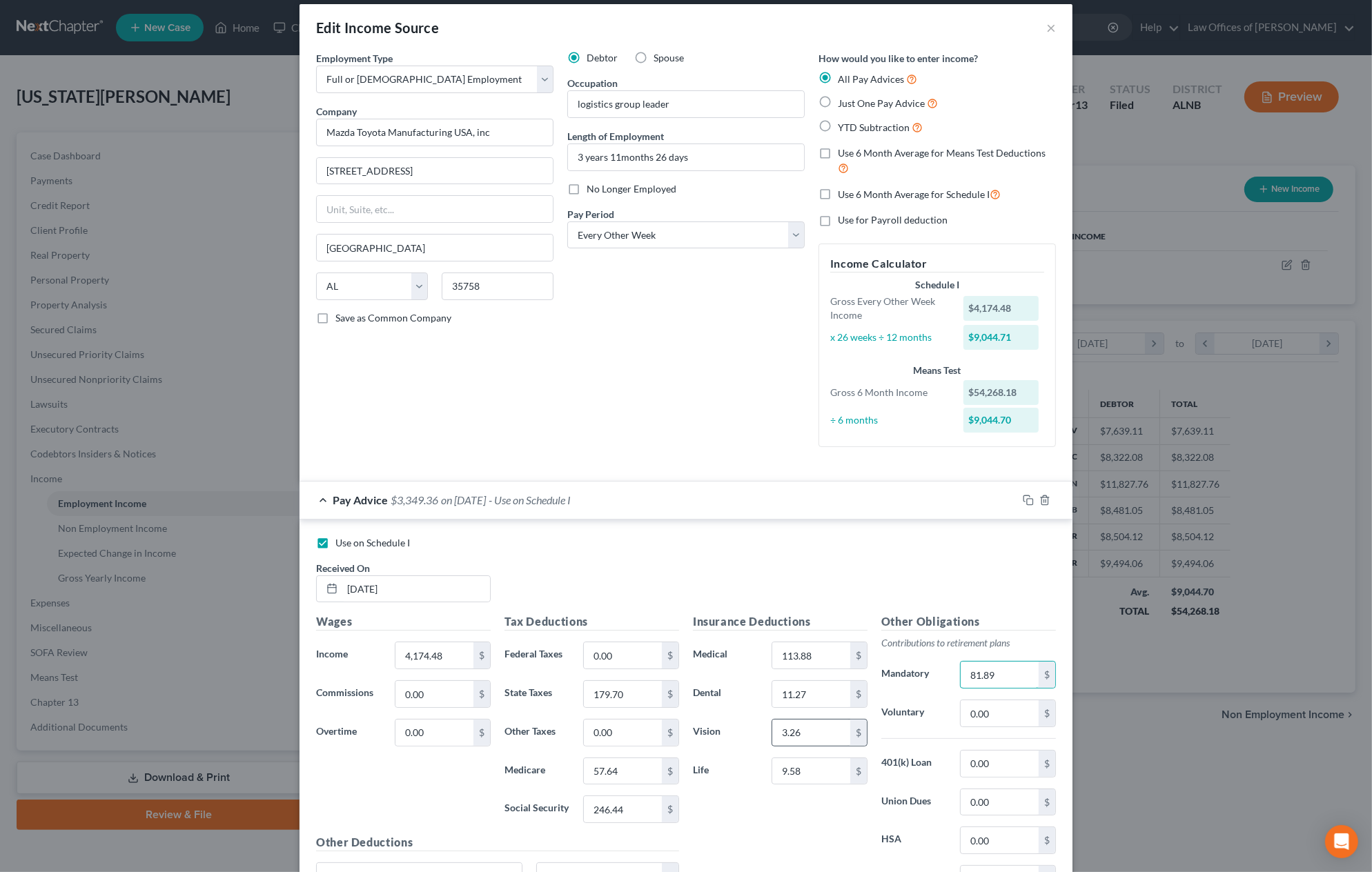
type input "81.89"
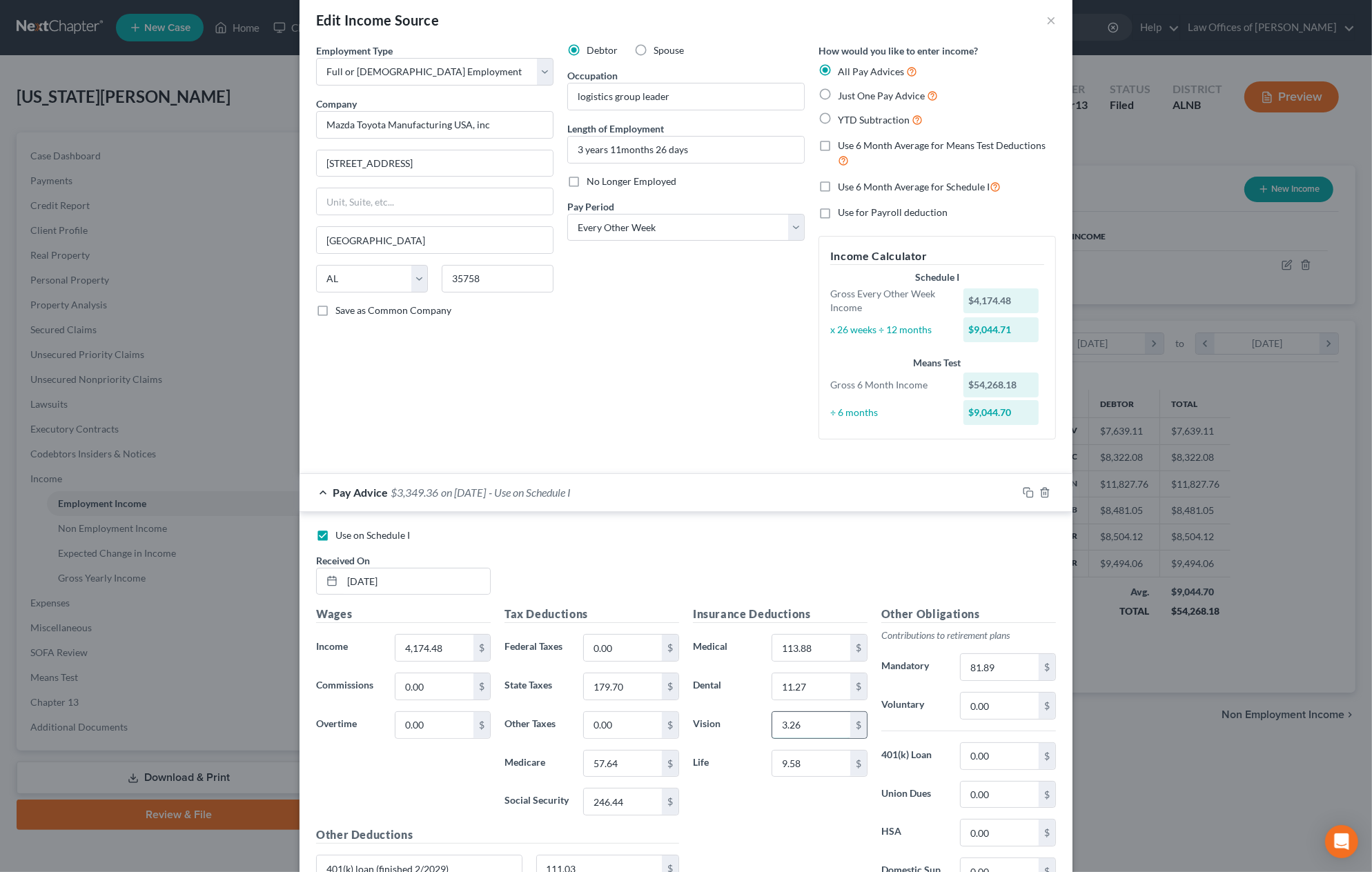
click at [816, 731] on div "Insurance Deductions Medical 113.88 $ Dental 11.27 $ Vision 3.26 $ Life 9.58 $" at bounding box center [780, 751] width 188 height 290
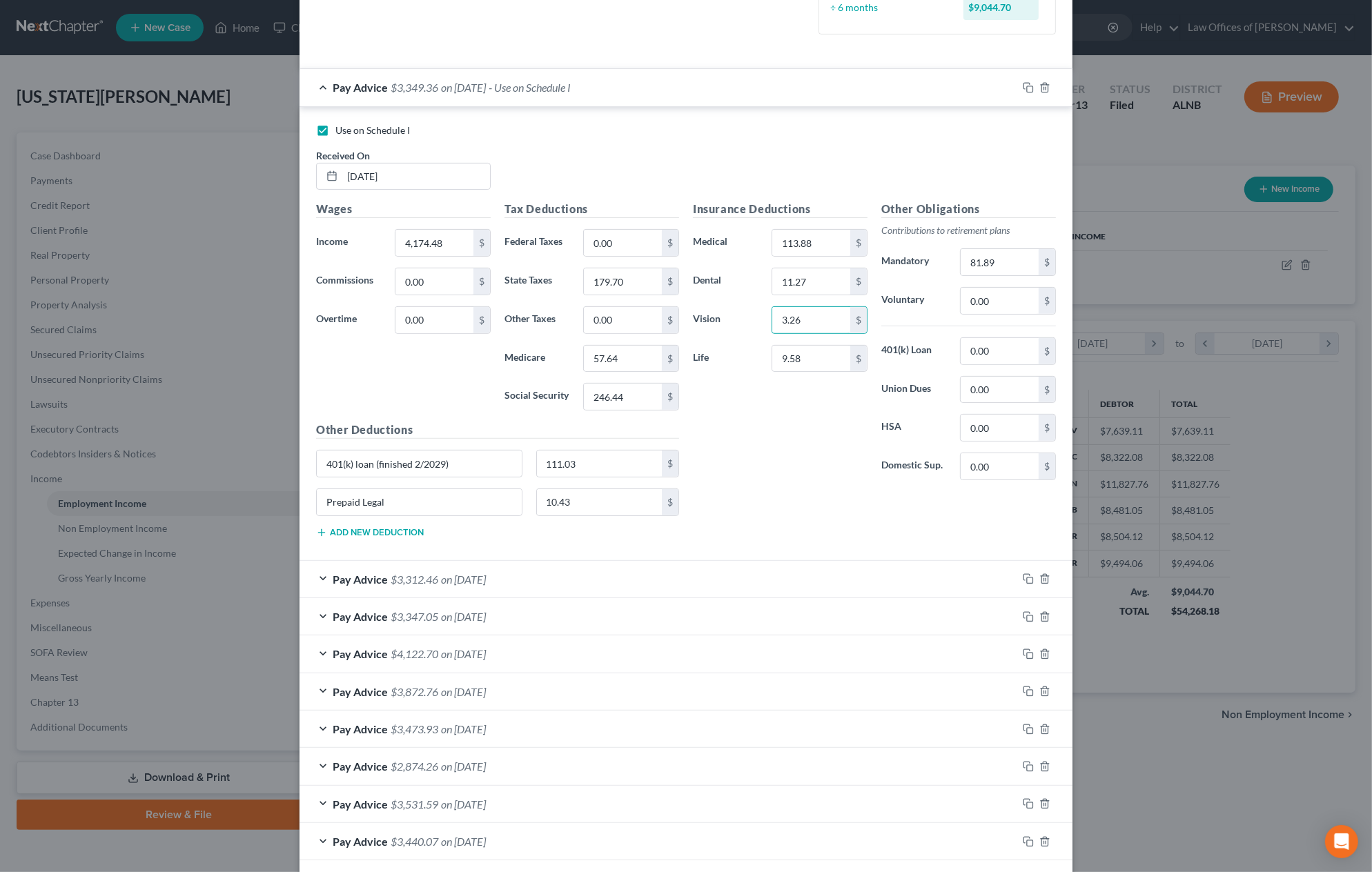
scroll to position [426, 0]
click at [615, 231] on input "0.00" at bounding box center [623, 242] width 78 height 26
click at [744, 416] on div "Insurance Deductions Medical 113.88 $ Dental 11.27 $ Vision 3.26 $ Life 9.58 $" at bounding box center [780, 345] width 188 height 290
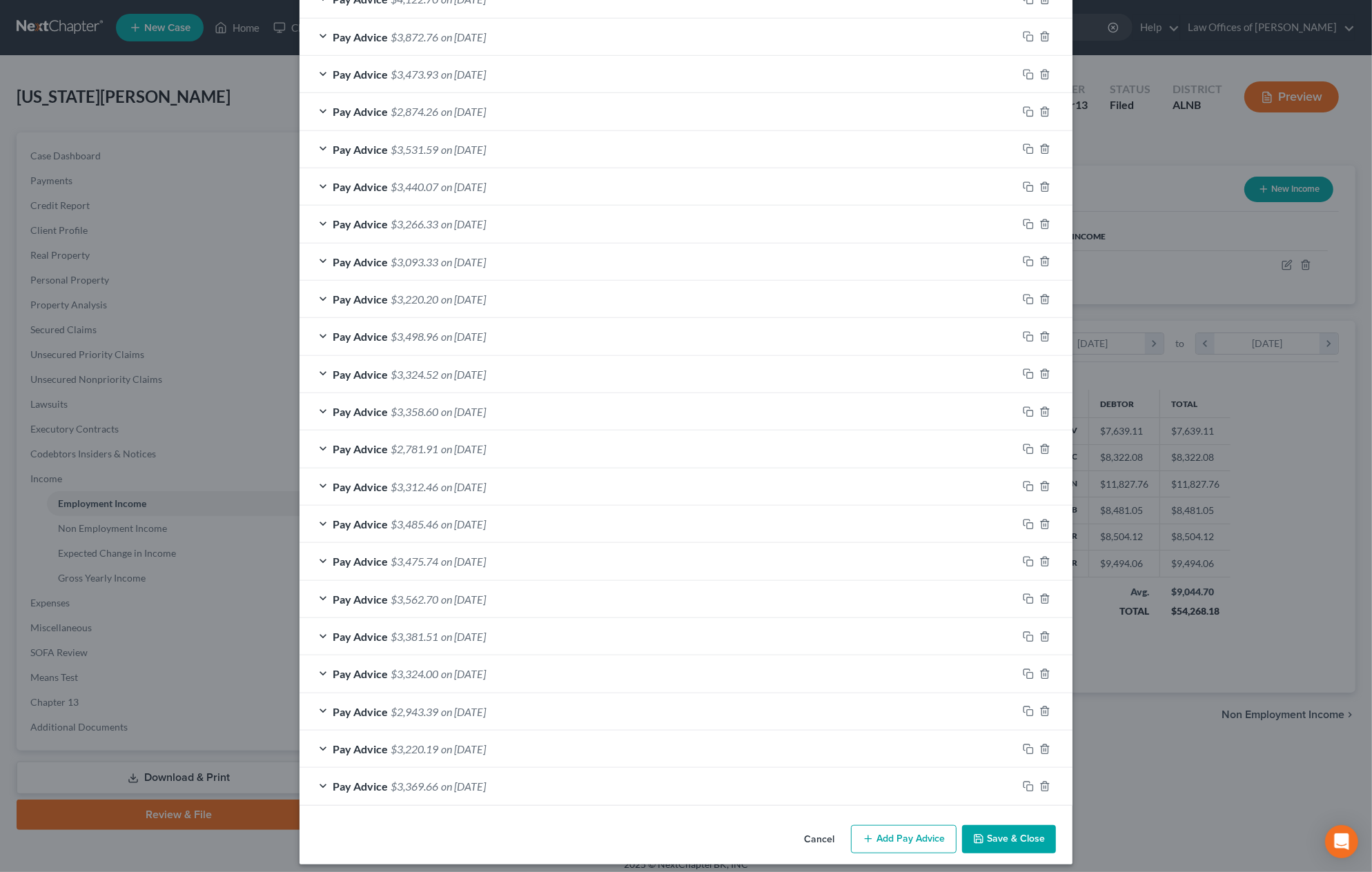
scroll to position [1080, 0]
click at [1034, 834] on button "Save & Close" at bounding box center [1009, 840] width 94 height 29
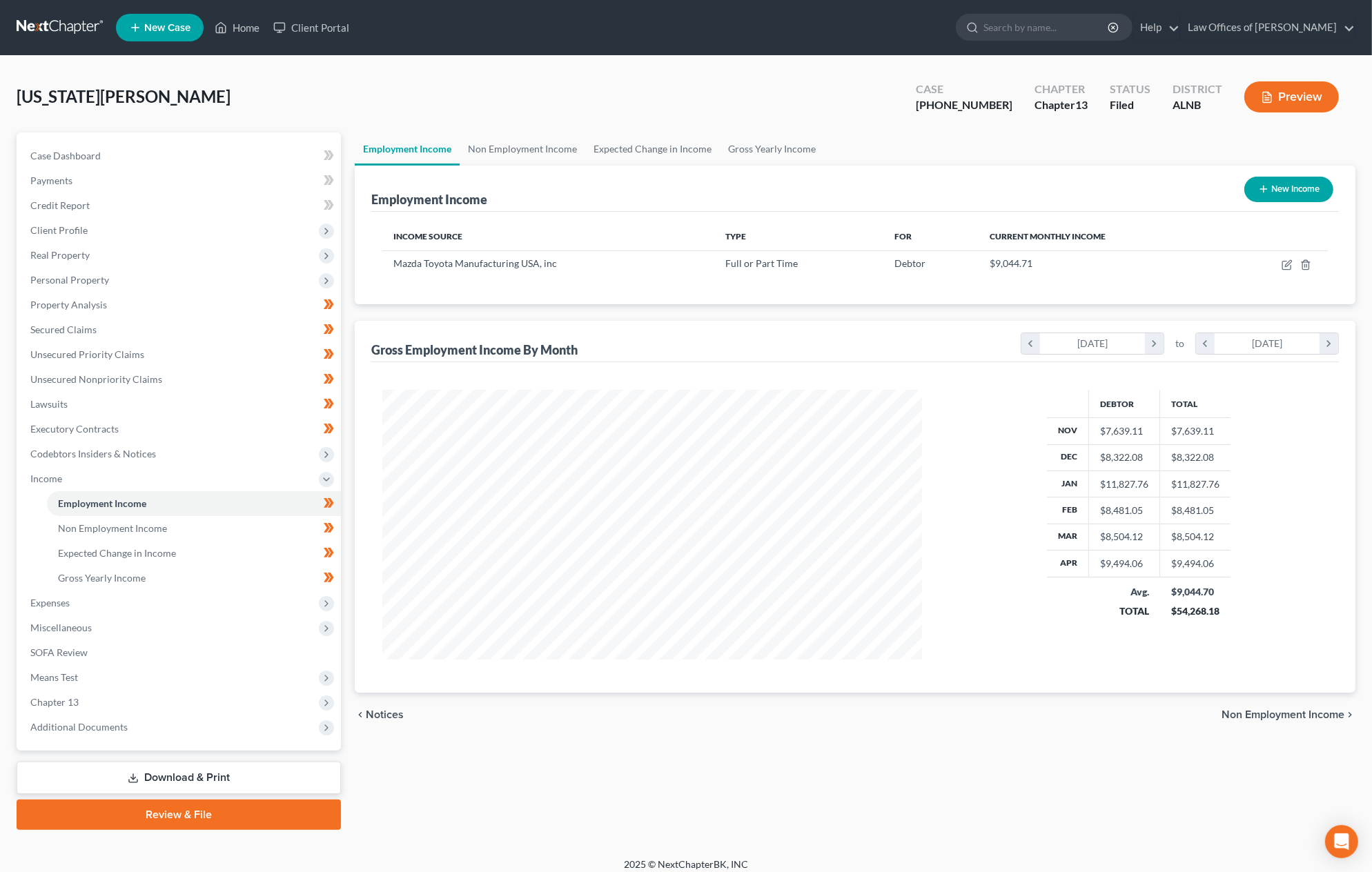
click at [1306, 85] on button "Preview" at bounding box center [1291, 97] width 95 height 31
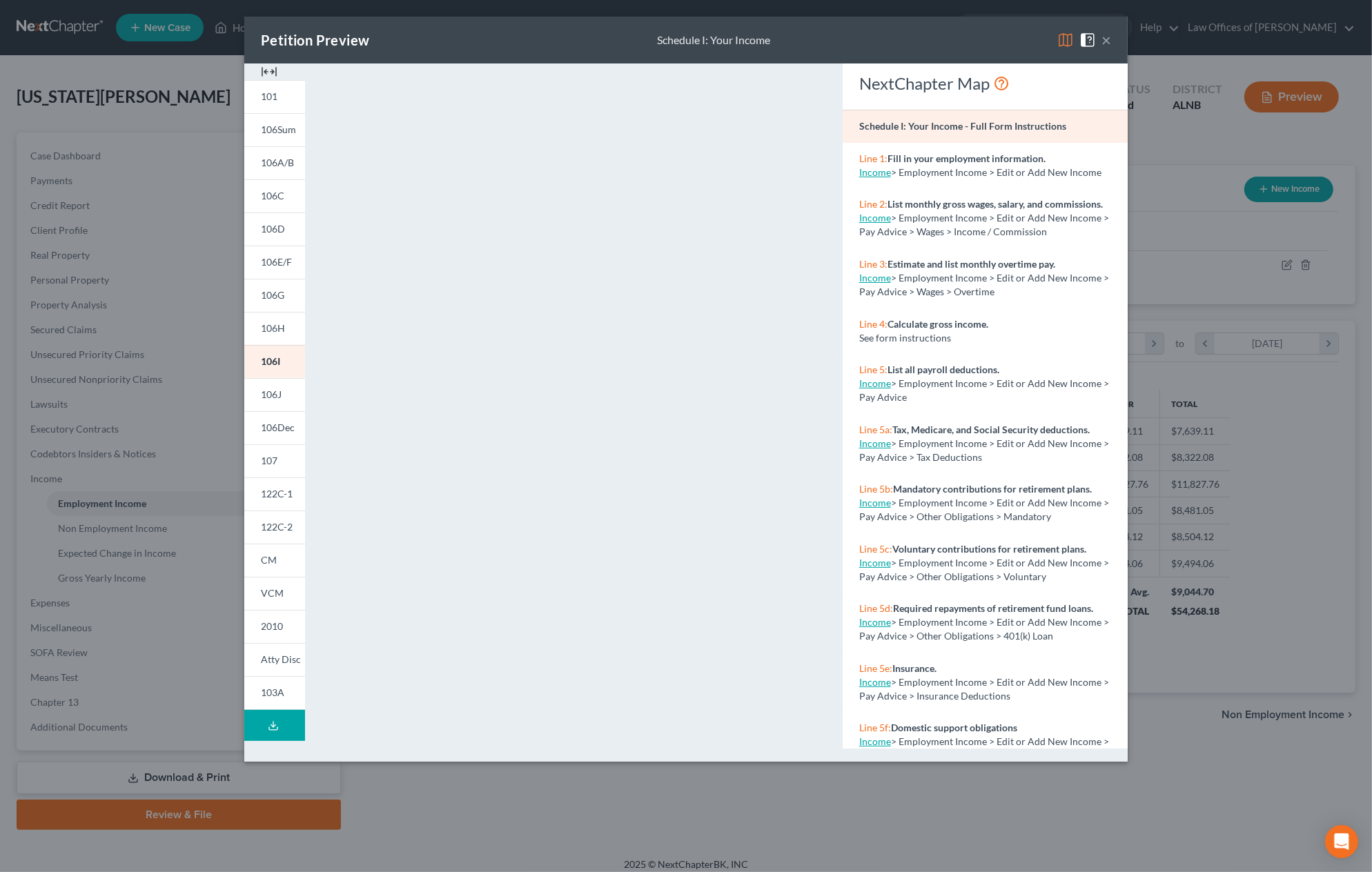
click at [1111, 43] on button "×" at bounding box center [1106, 40] width 10 height 16
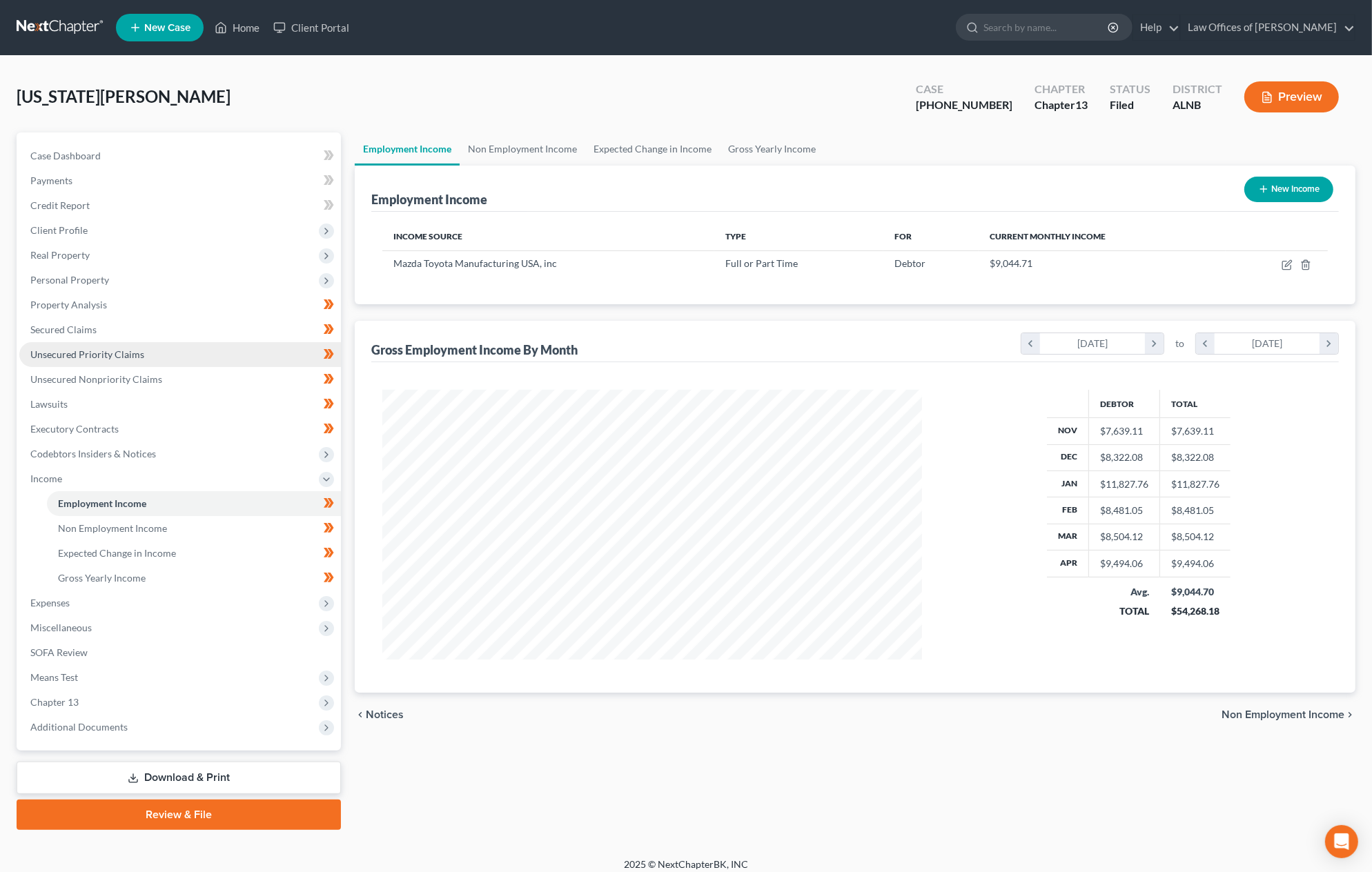
scroll to position [0, 0]
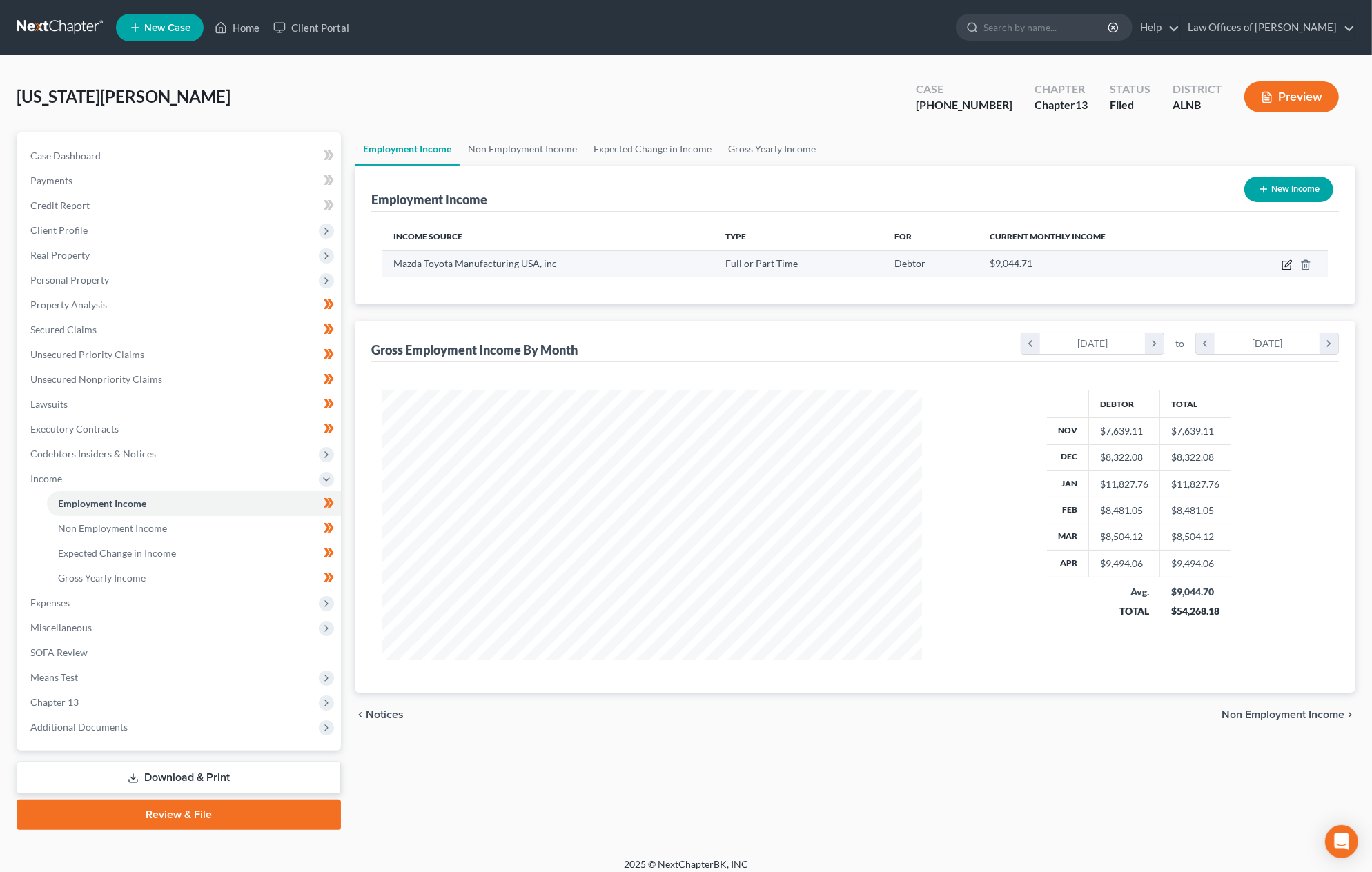
click at [1285, 261] on icon "button" at bounding box center [1286, 265] width 8 height 8
select select "0"
select select "2"
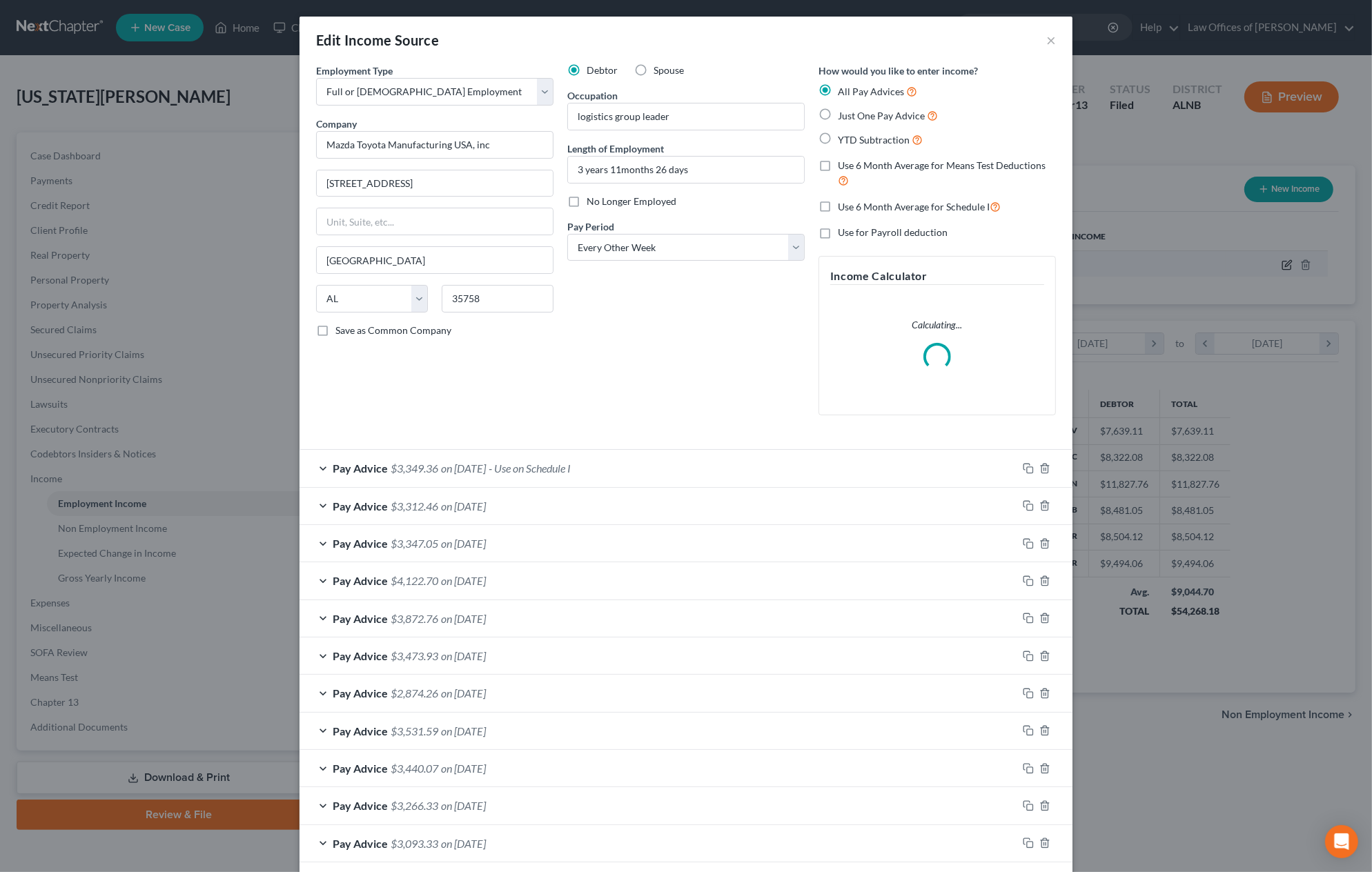
scroll to position [0, 1]
click at [485, 463] on span "on 07/03/2025" at bounding box center [464, 467] width 45 height 13
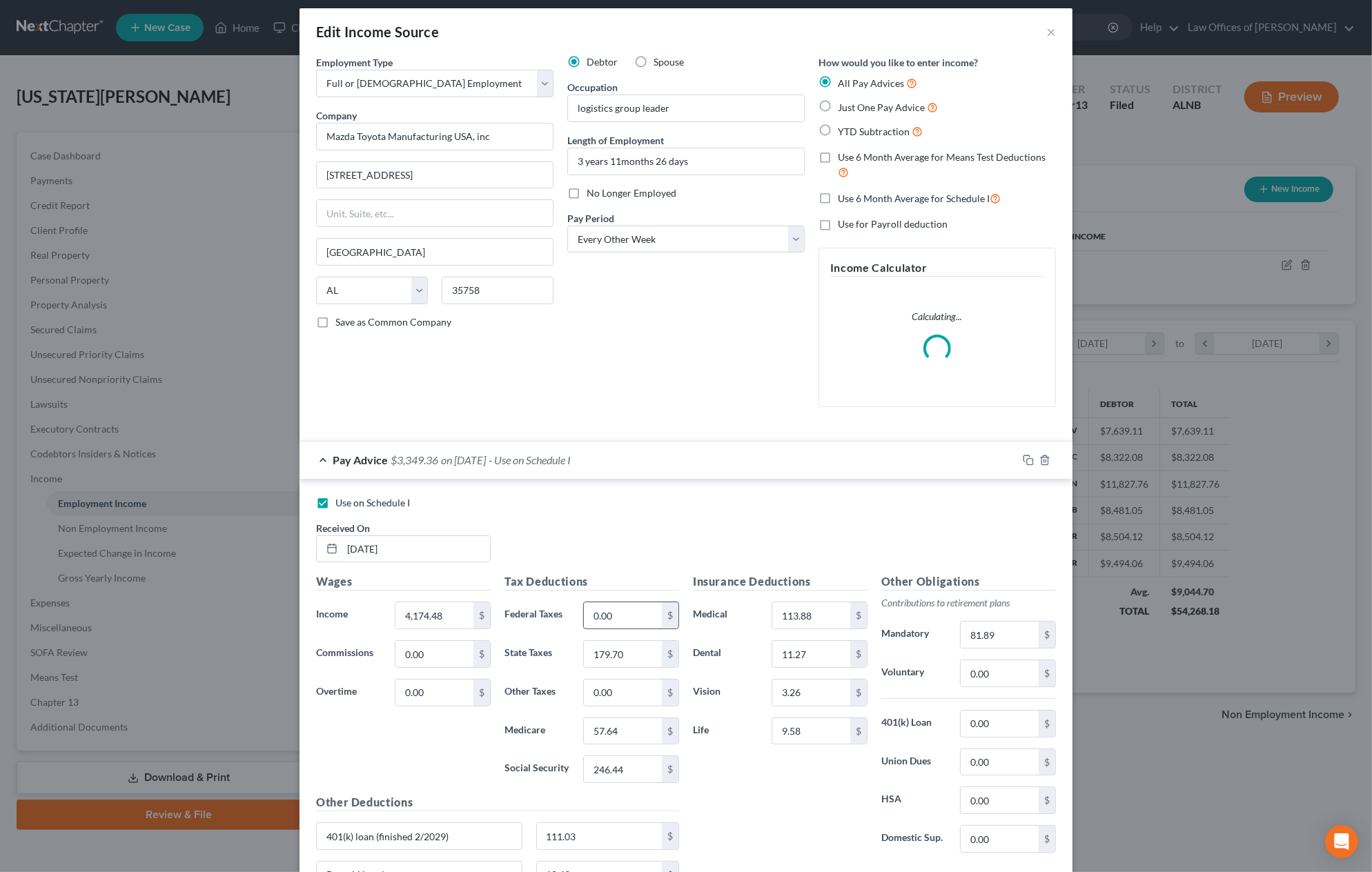
click at [624, 614] on input "0.00" at bounding box center [623, 615] width 78 height 26
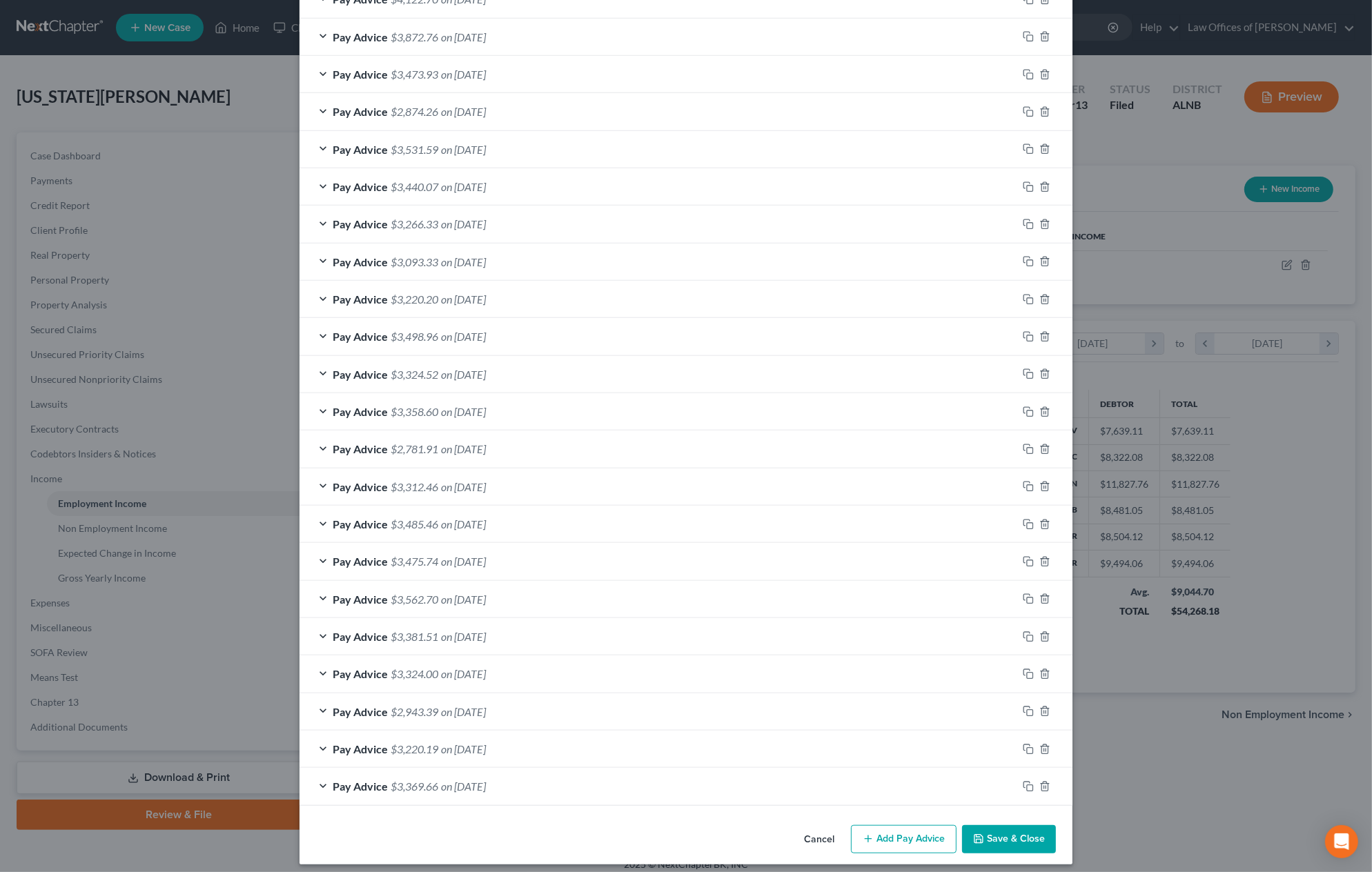
scroll to position [1080, 0]
type input "319.19"
click at [1011, 827] on button "Save & Close" at bounding box center [1009, 840] width 94 height 29
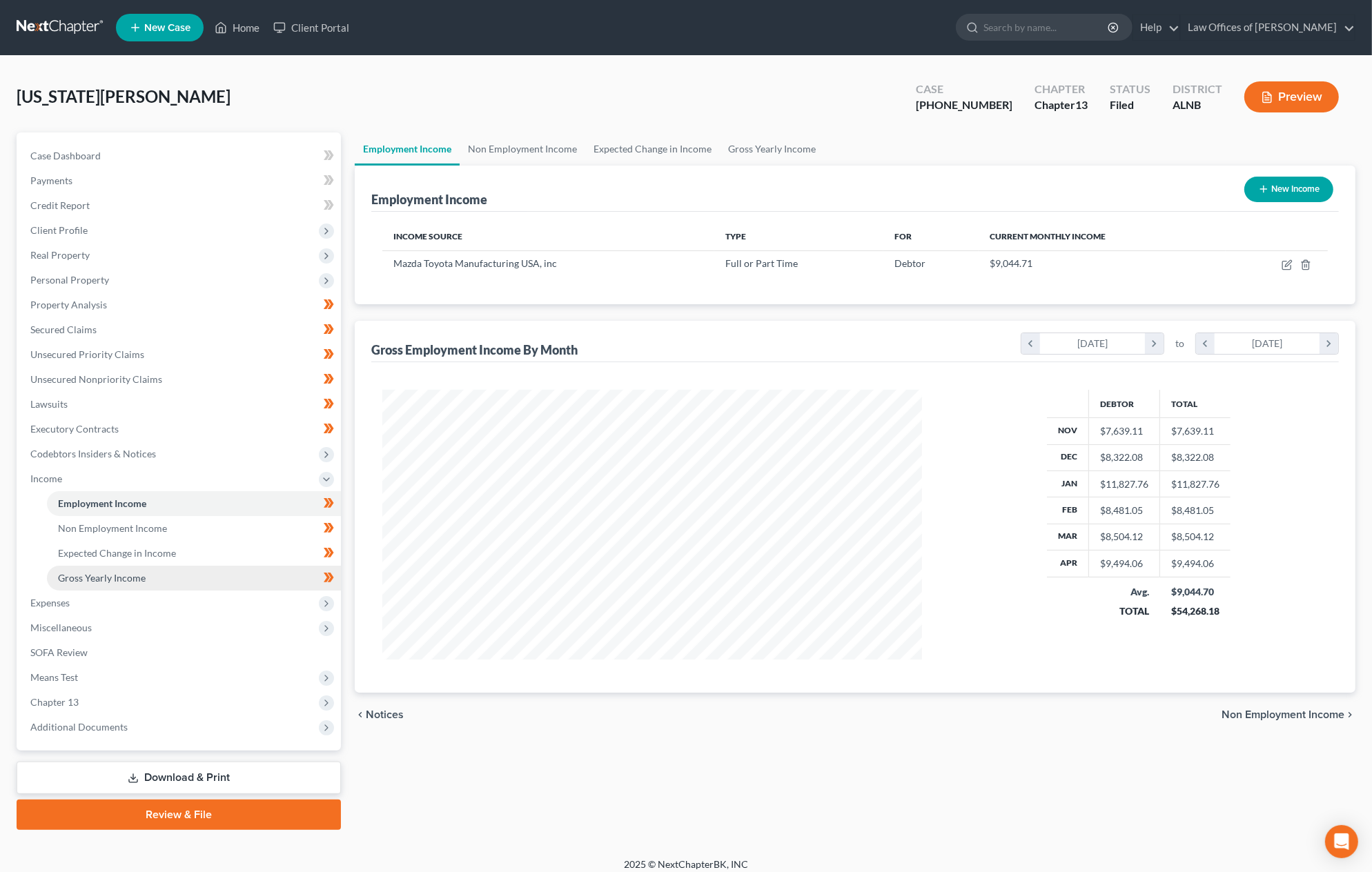
click at [203, 570] on link "Gross Yearly Income" at bounding box center [194, 578] width 294 height 25
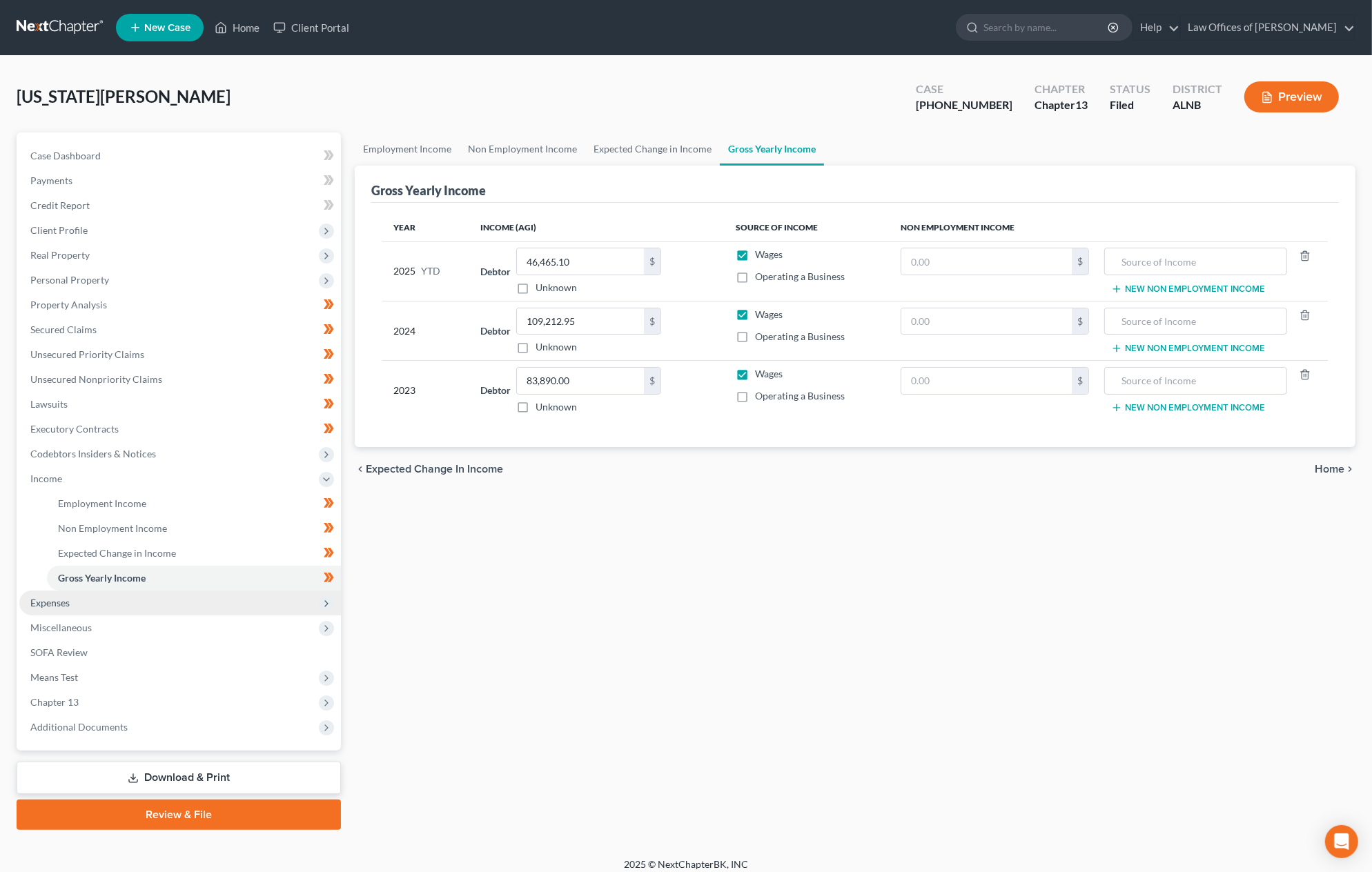
click at [189, 591] on span "Expenses" at bounding box center [180, 602] width 322 height 25
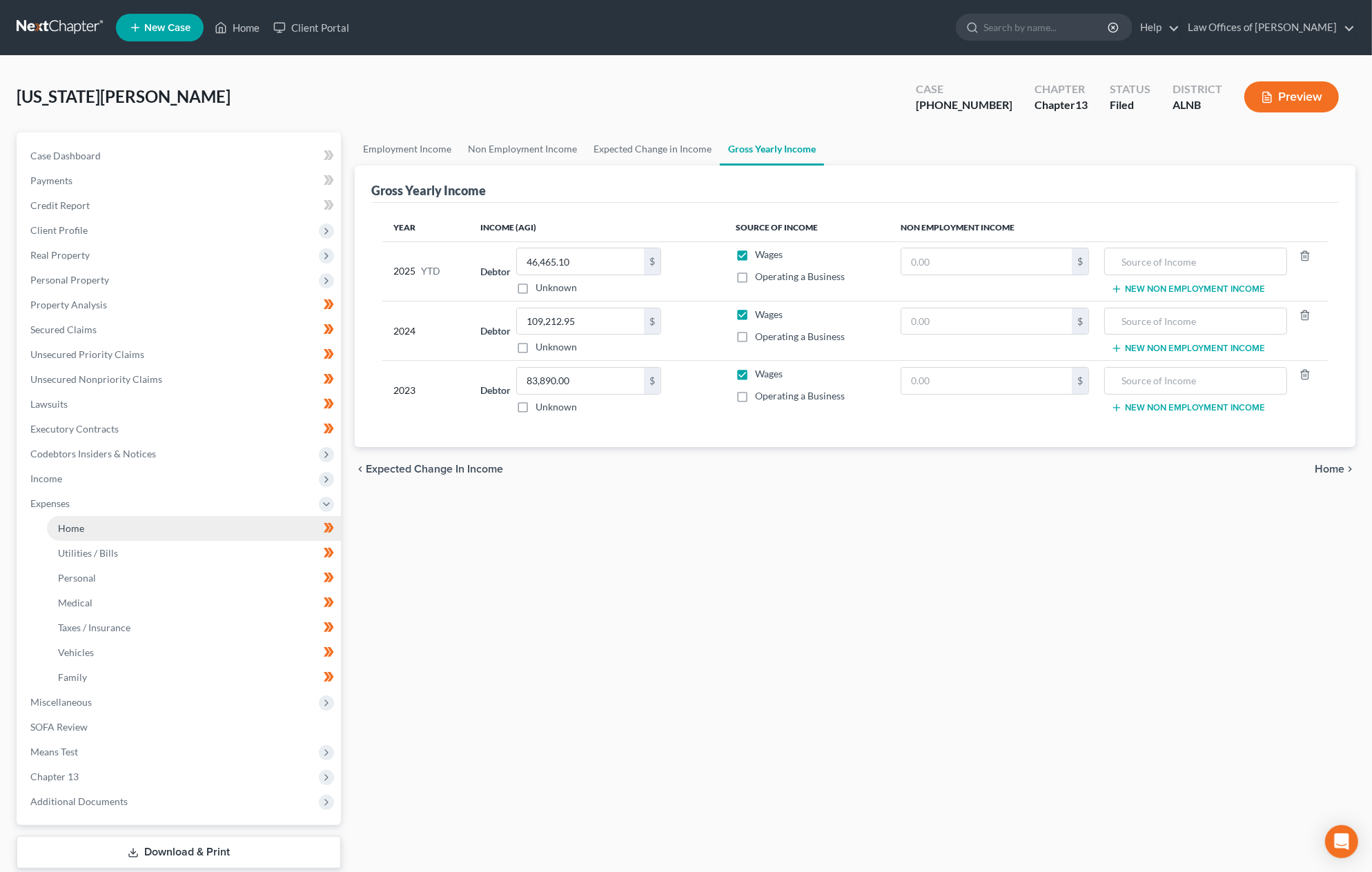
click at [187, 519] on link "Home" at bounding box center [194, 528] width 294 height 25
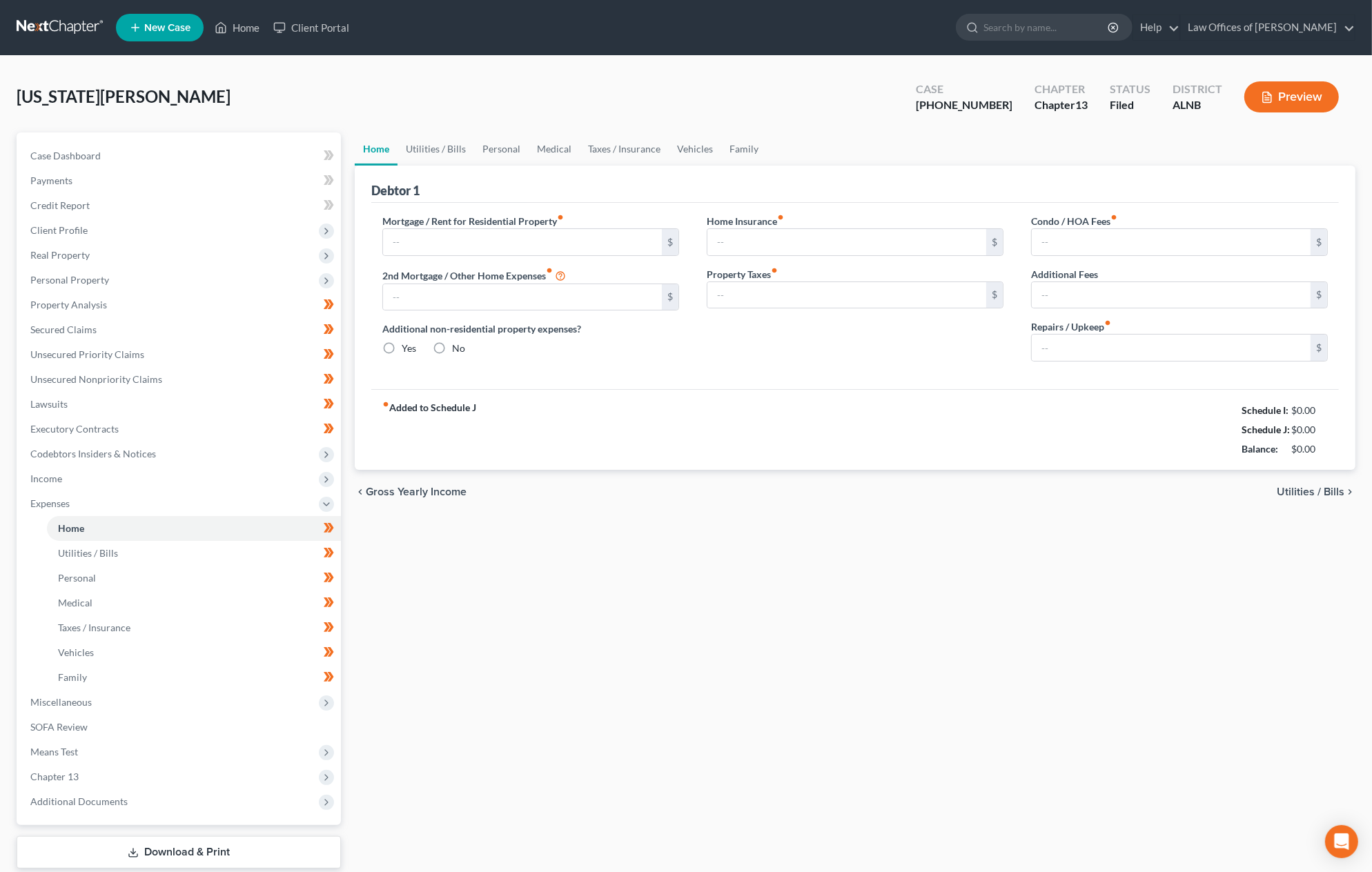
type input "1,720.00"
type input "0.00"
radio input "true"
type input "18.00"
type input "0.00"
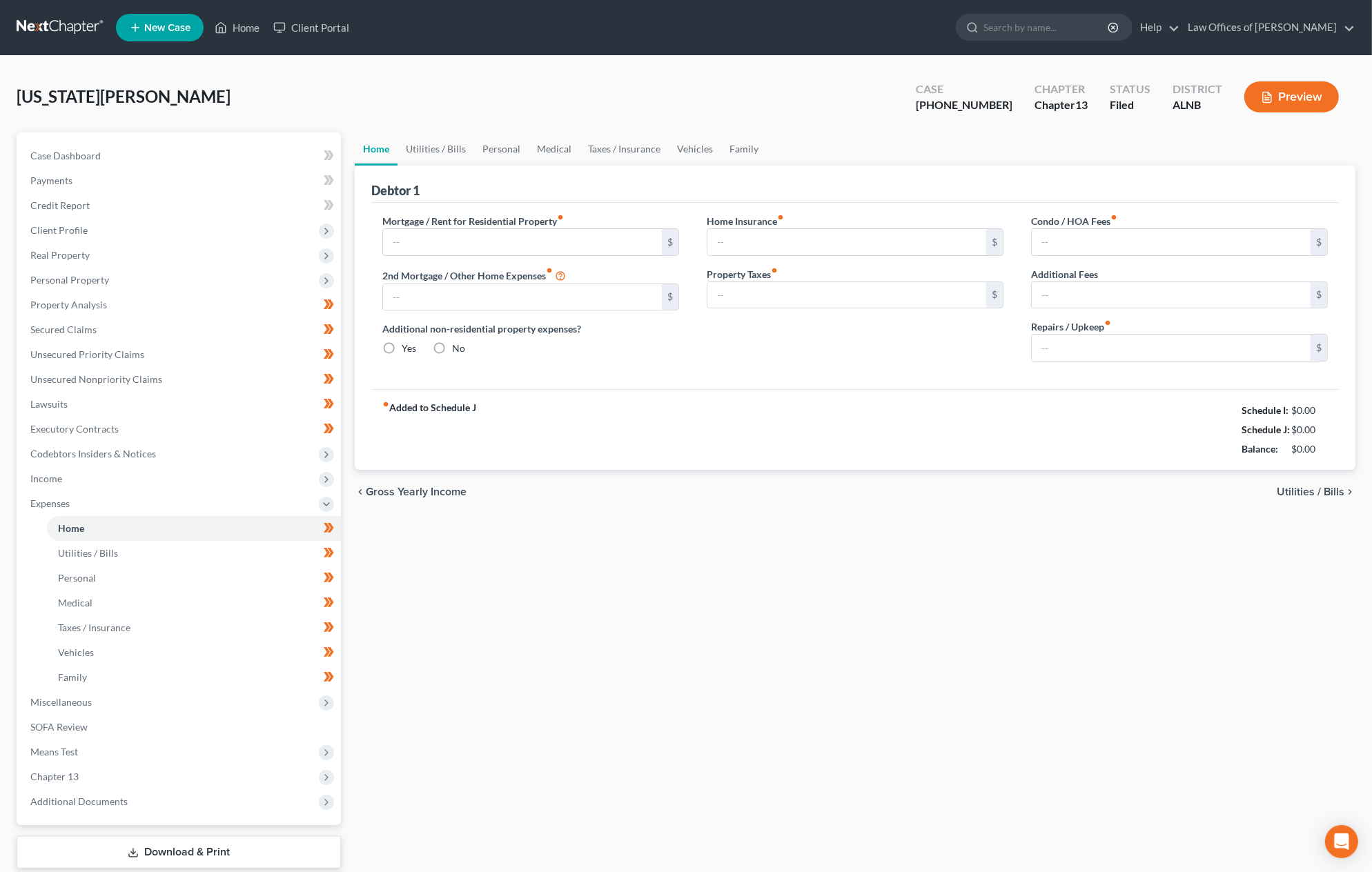
type input "0.00"
type input "100.00"
click at [460, 148] on link "Utilities / Bills" at bounding box center [435, 149] width 77 height 33
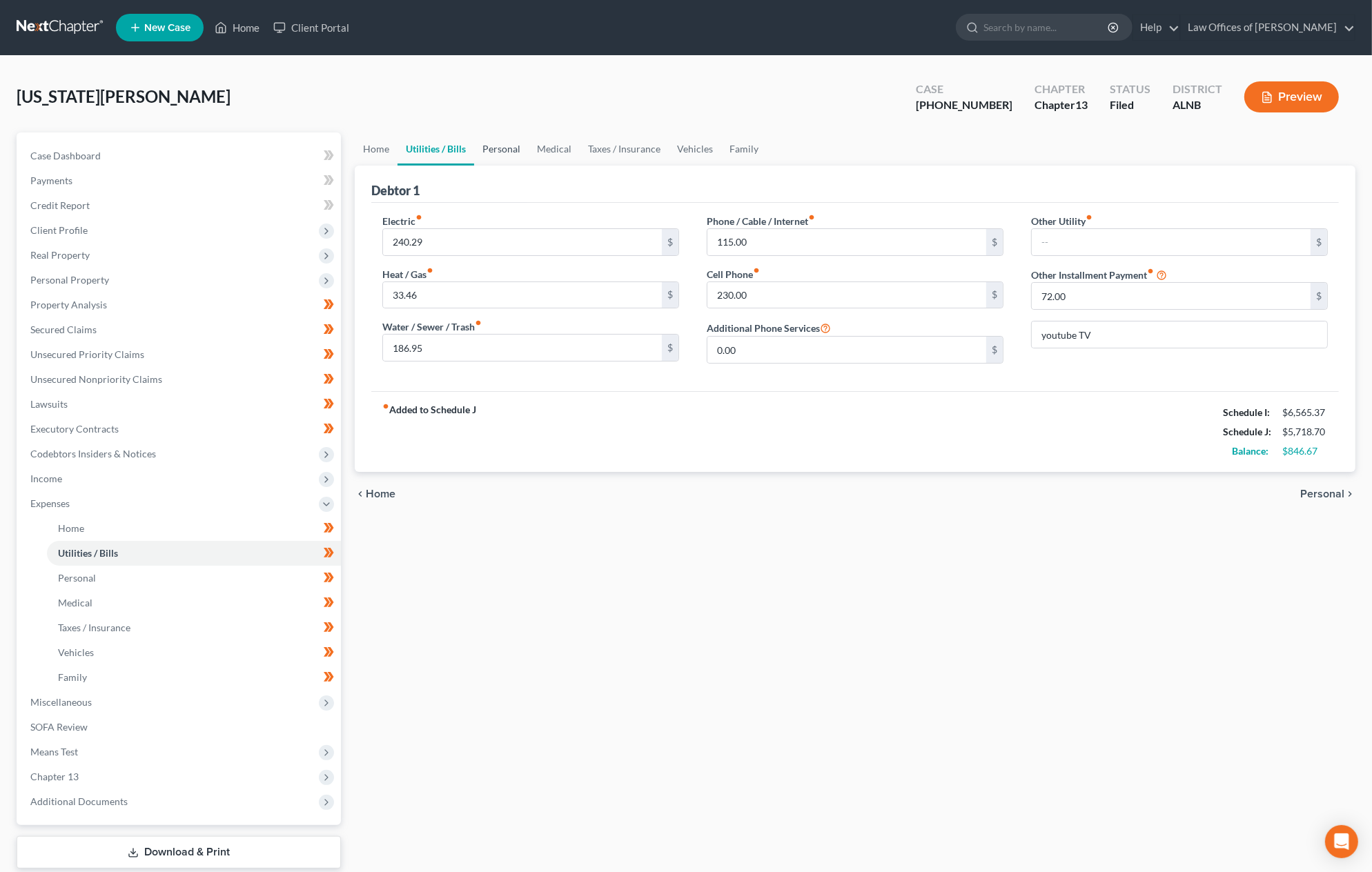
click at [512, 143] on link "Personal" at bounding box center [501, 149] width 55 height 33
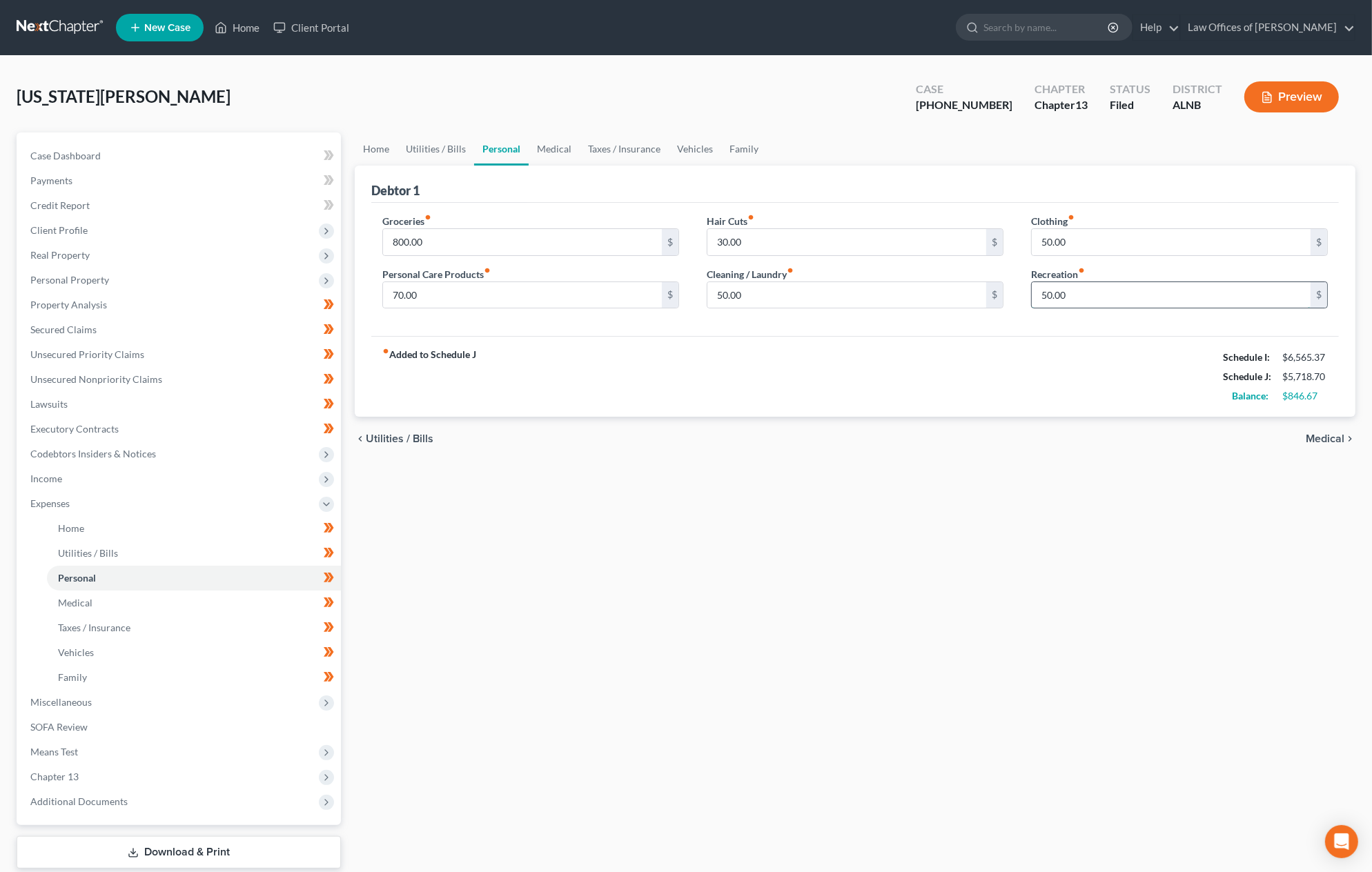
click at [1078, 293] on input "50.00" at bounding box center [1171, 295] width 279 height 26
type input "100"
click at [889, 286] on input "50.00" at bounding box center [846, 295] width 279 height 26
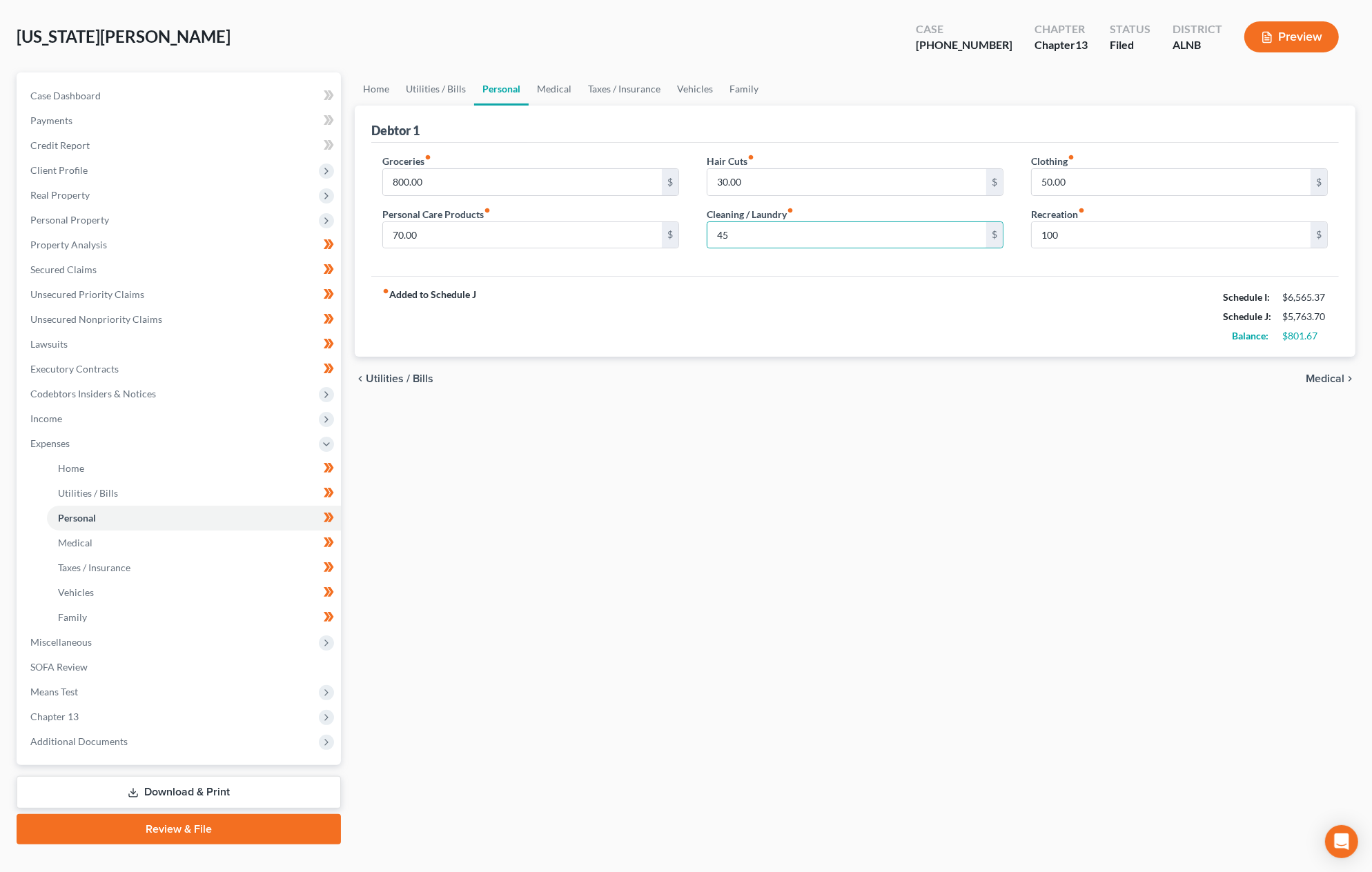
scroll to position [60, 0]
click at [229, 776] on link "Download & Print" at bounding box center [179, 791] width 324 height 32
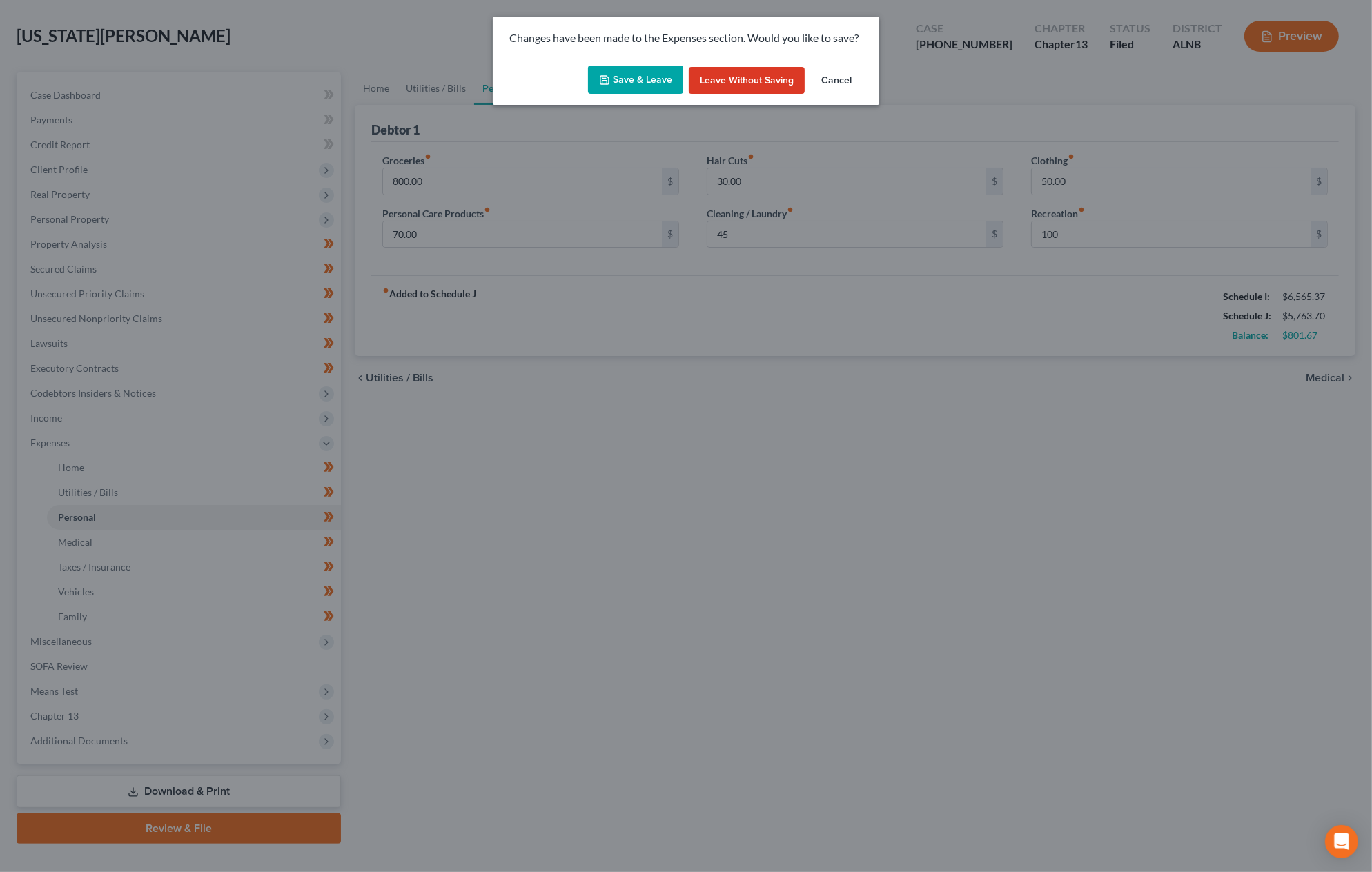
click at [621, 86] on button "Save & Leave" at bounding box center [636, 80] width 96 height 29
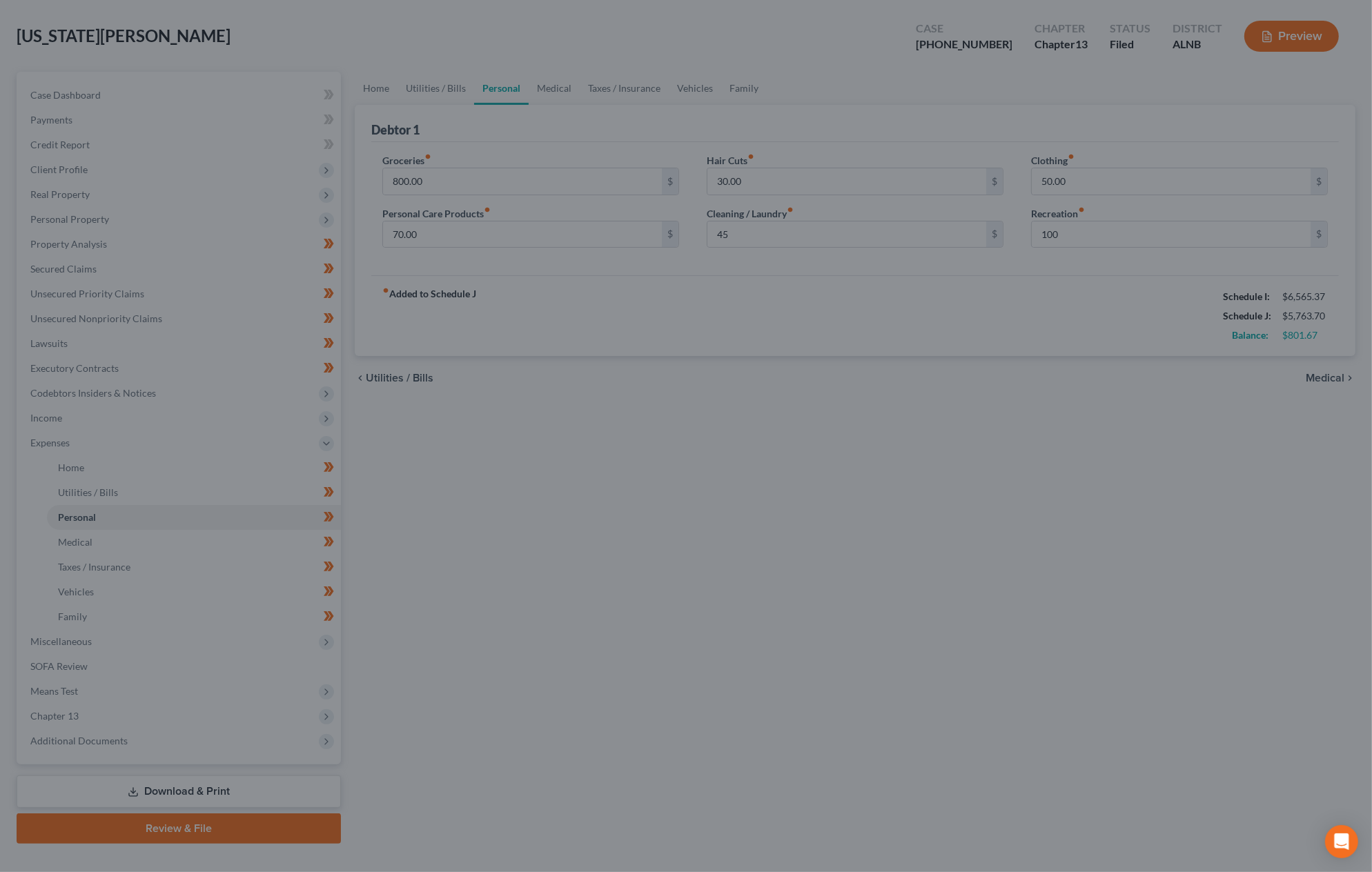
type input "45.00"
type input "100.00"
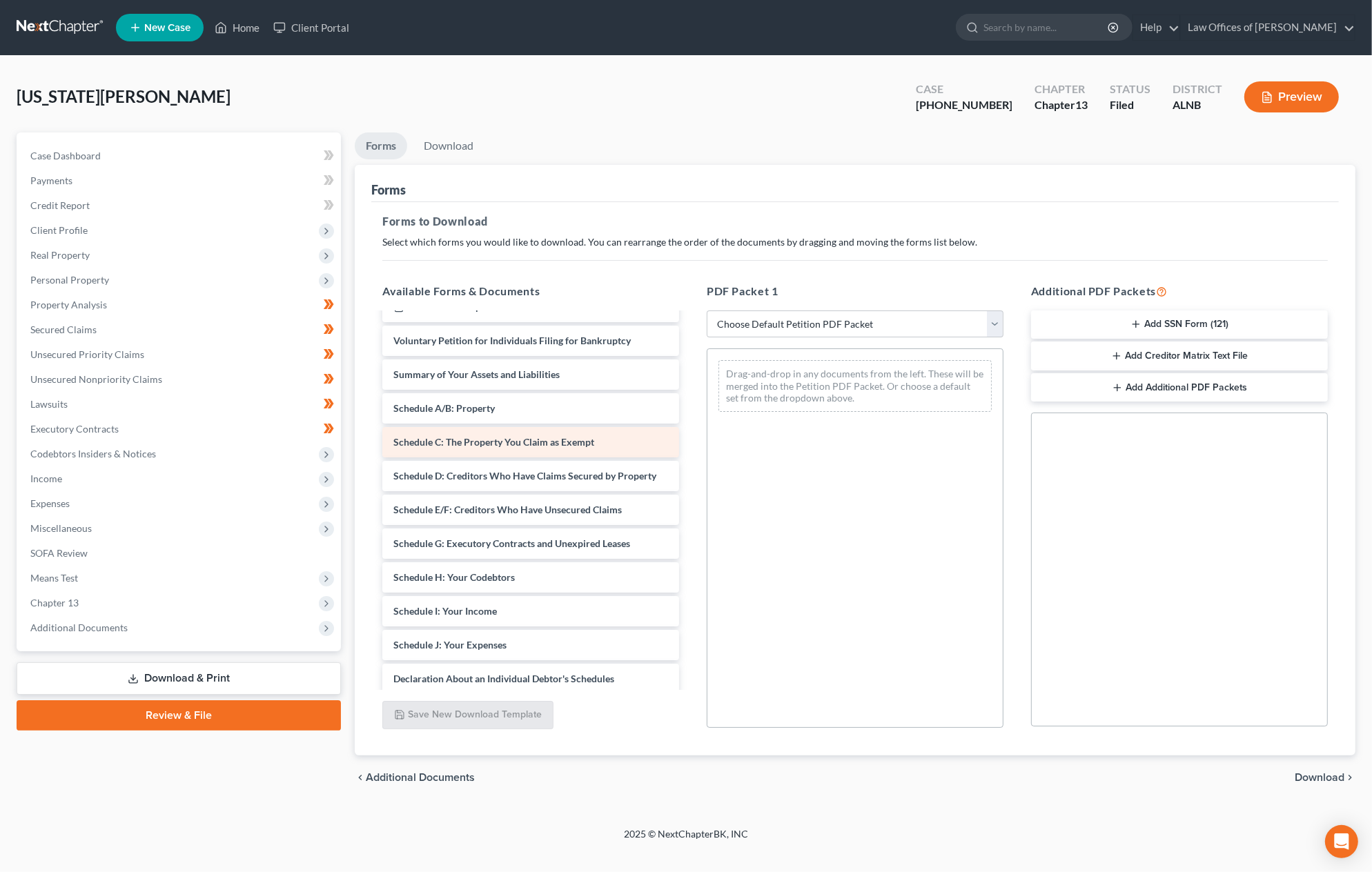
scroll to position [424, 0]
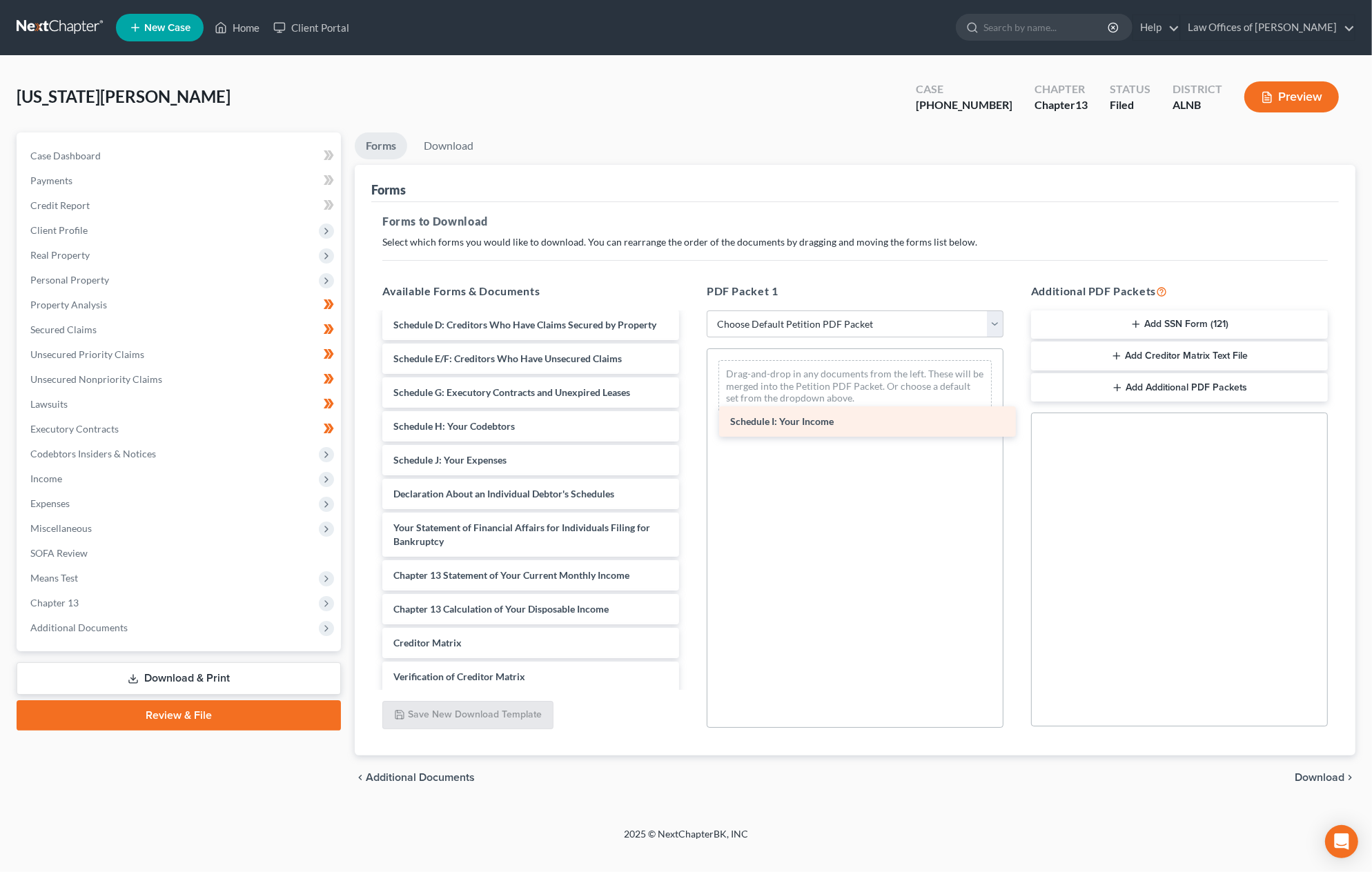
drag, startPoint x: 424, startPoint y: 446, endPoint x: 761, endPoint y: 425, distance: 337.7
click at [690, 425] on div "Schedule I: Your Income Installments Fee Sheets Installments Fee Sheets Install…" at bounding box center [530, 331] width 319 height 883
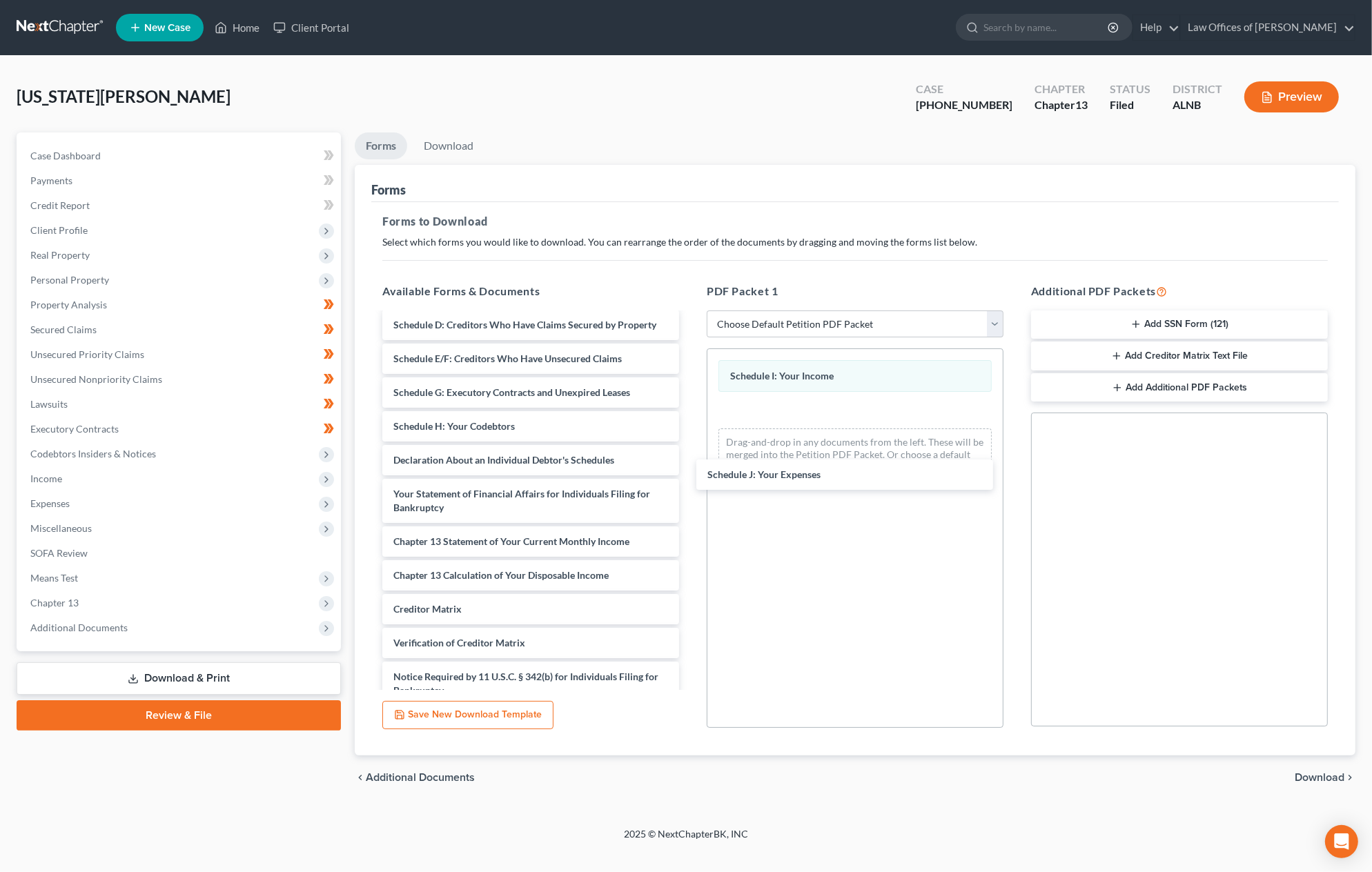
click at [690, 476] on div "Schedule J: Your Expenses Installments Fee Sheets Installments Fee Sheets Insta…" at bounding box center [530, 315] width 319 height 850
click at [1326, 773] on span "Download" at bounding box center [1320, 777] width 50 height 11
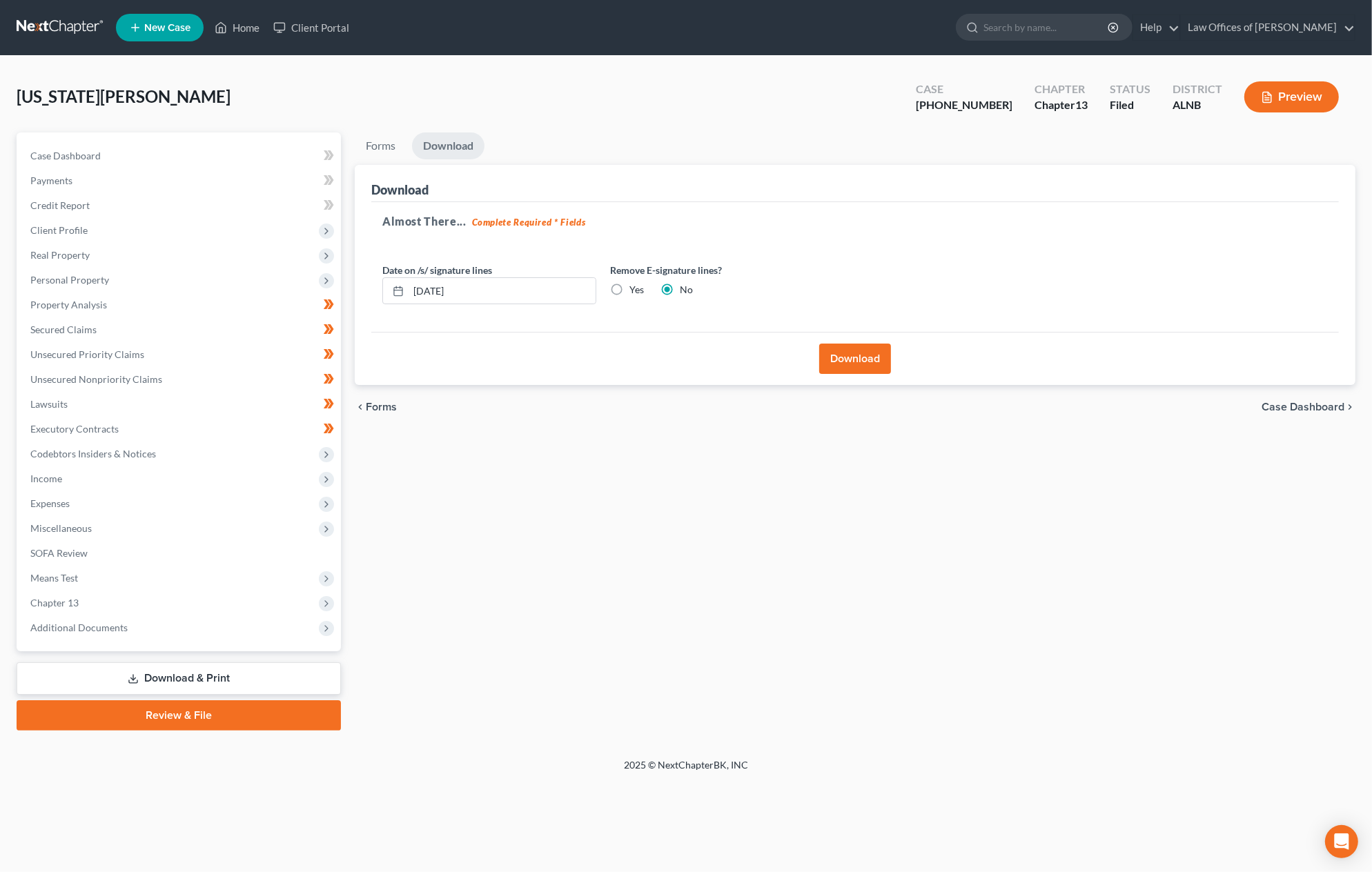
scroll to position [4, 0]
click at [877, 350] on button "Download" at bounding box center [855, 358] width 72 height 31
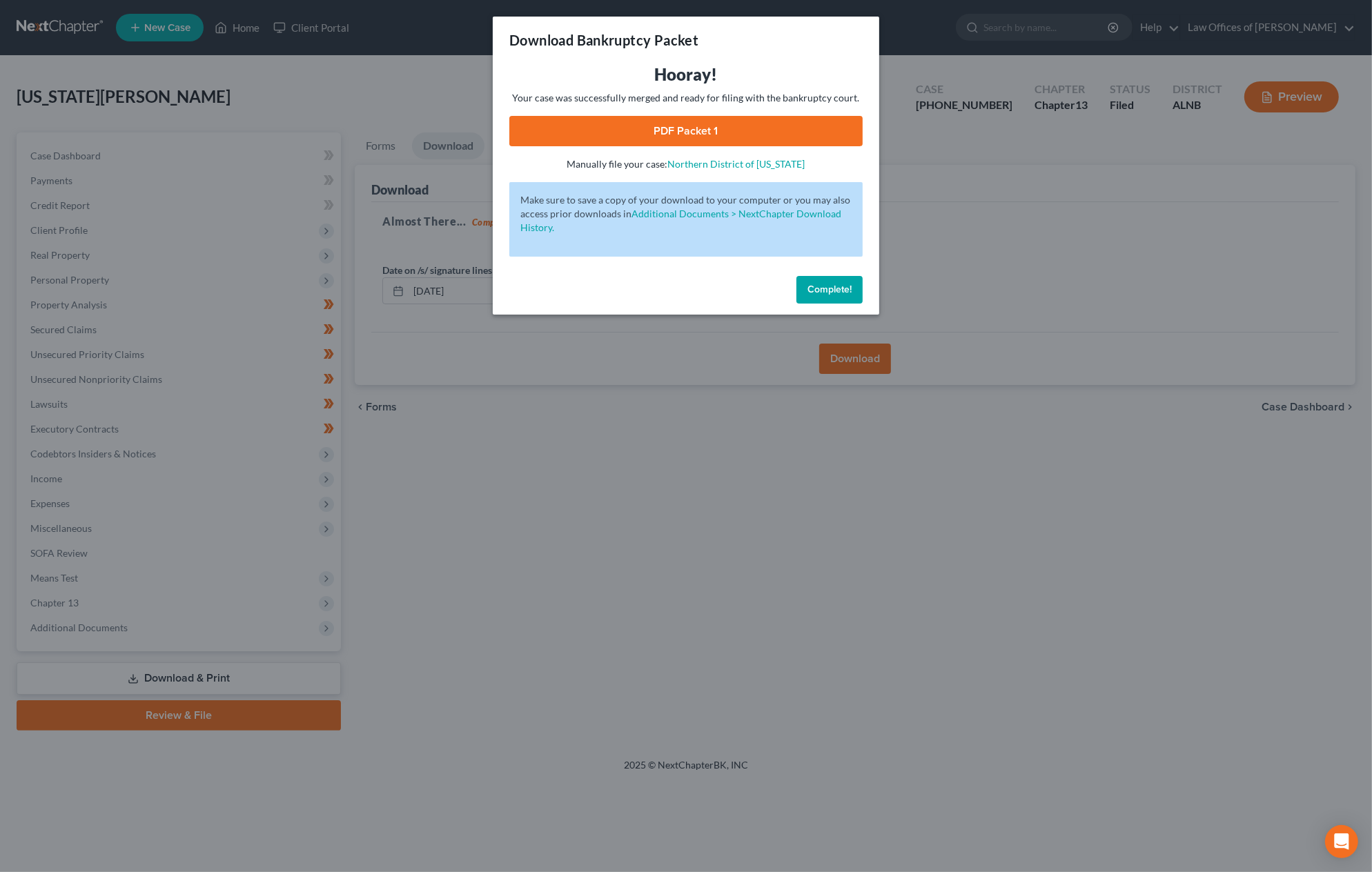
click at [714, 132] on link "PDF Packet 1" at bounding box center [686, 131] width 353 height 31
drag, startPoint x: 809, startPoint y: 286, endPoint x: 721, endPoint y: 327, distance: 97.1
click at [808, 286] on span "Complete!" at bounding box center [829, 290] width 44 height 12
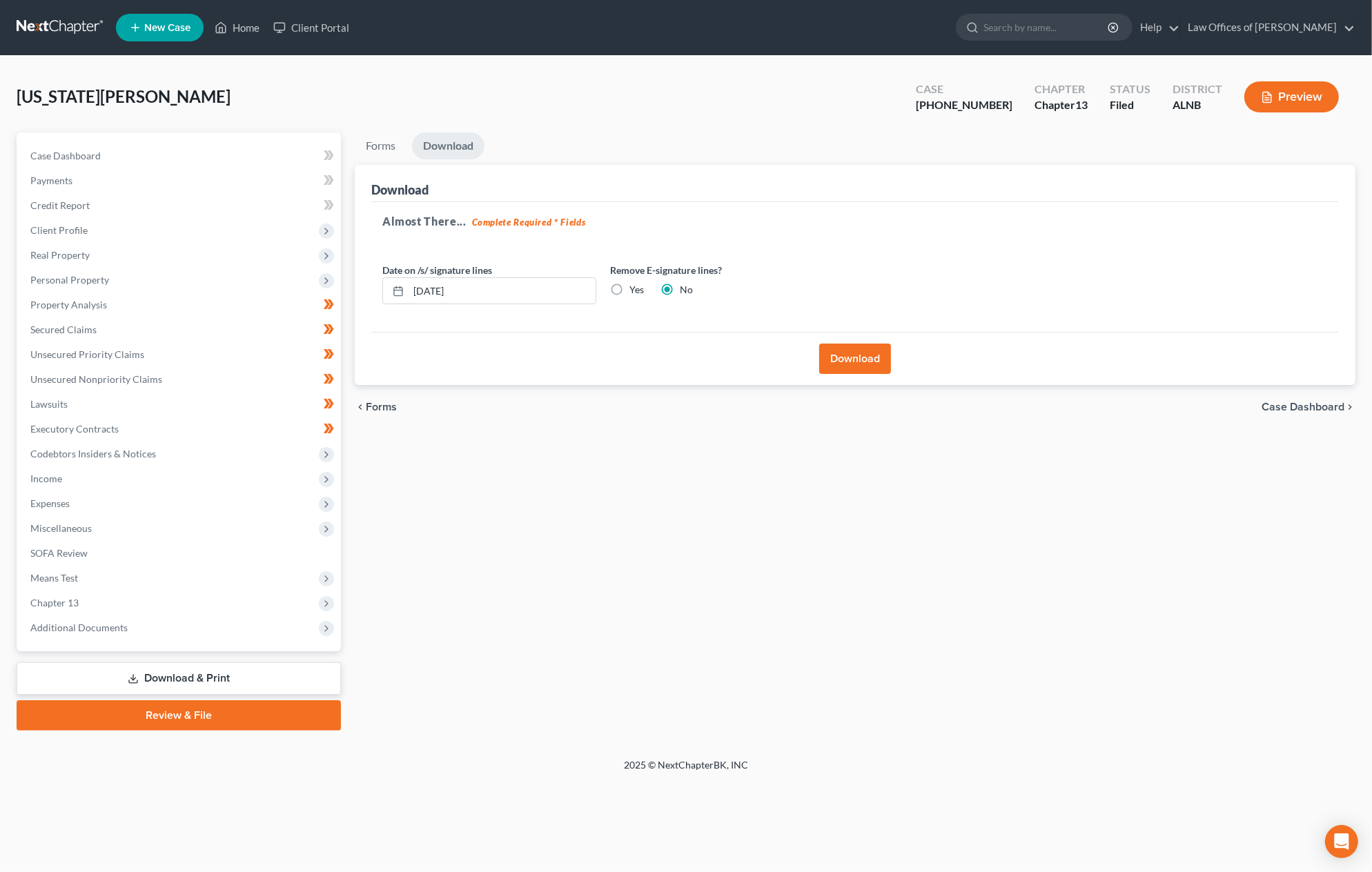
click at [167, 667] on link "Download & Print" at bounding box center [179, 678] width 324 height 32
click at [81, 547] on span "SOFA Review" at bounding box center [59, 553] width 58 height 12
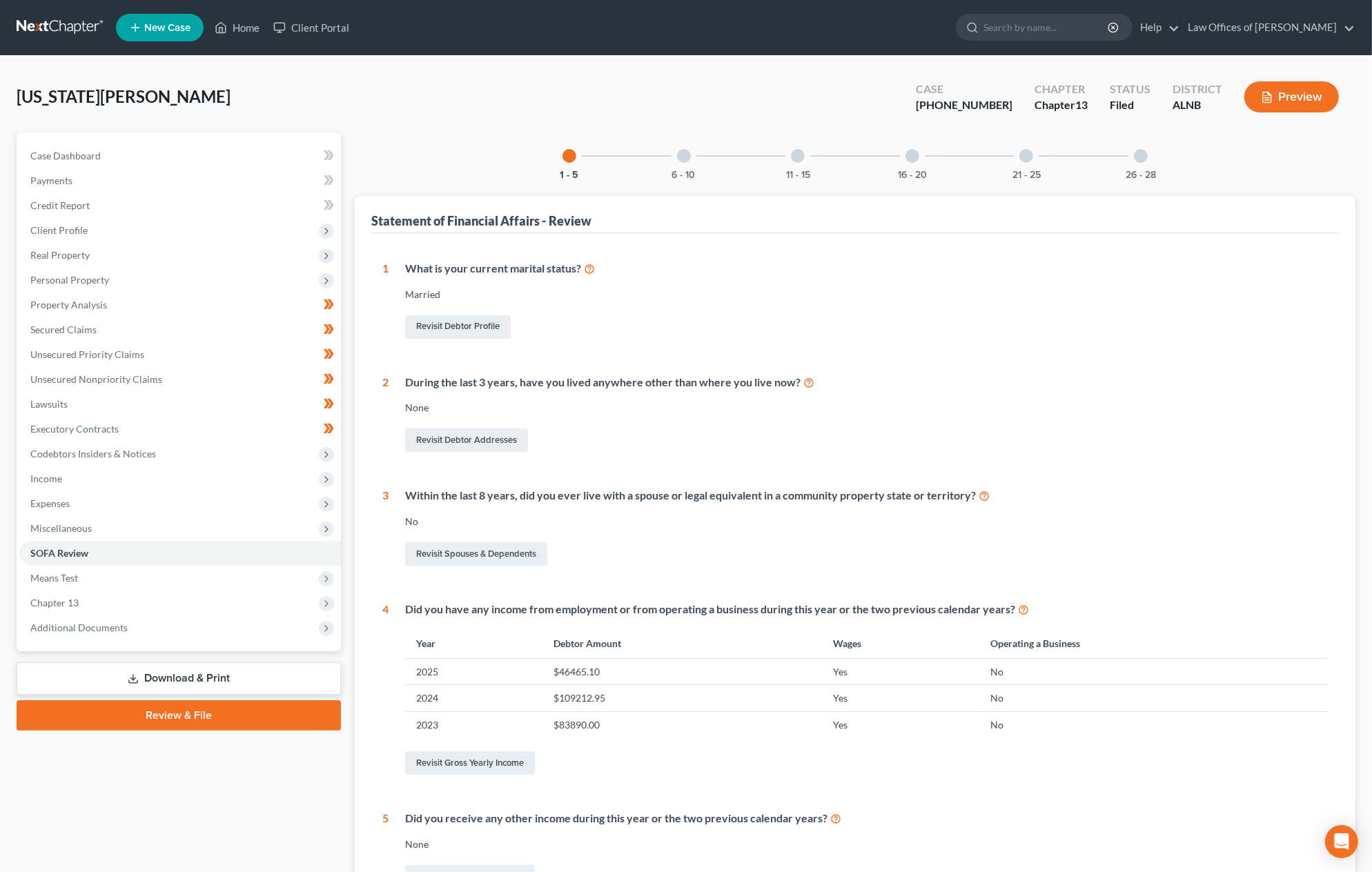
click at [169, 662] on link "Download & Print" at bounding box center [179, 678] width 324 height 32
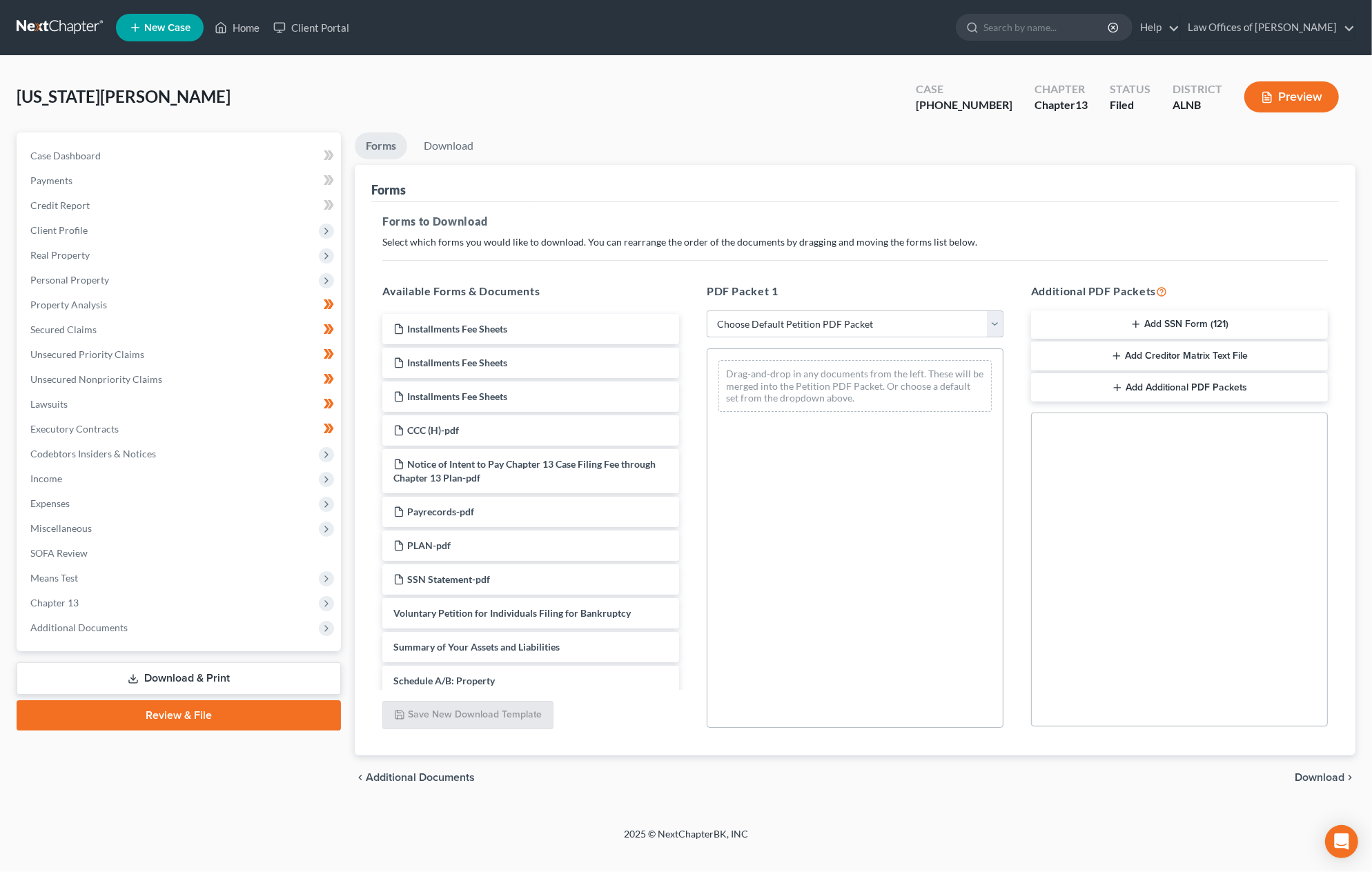
select select "2"
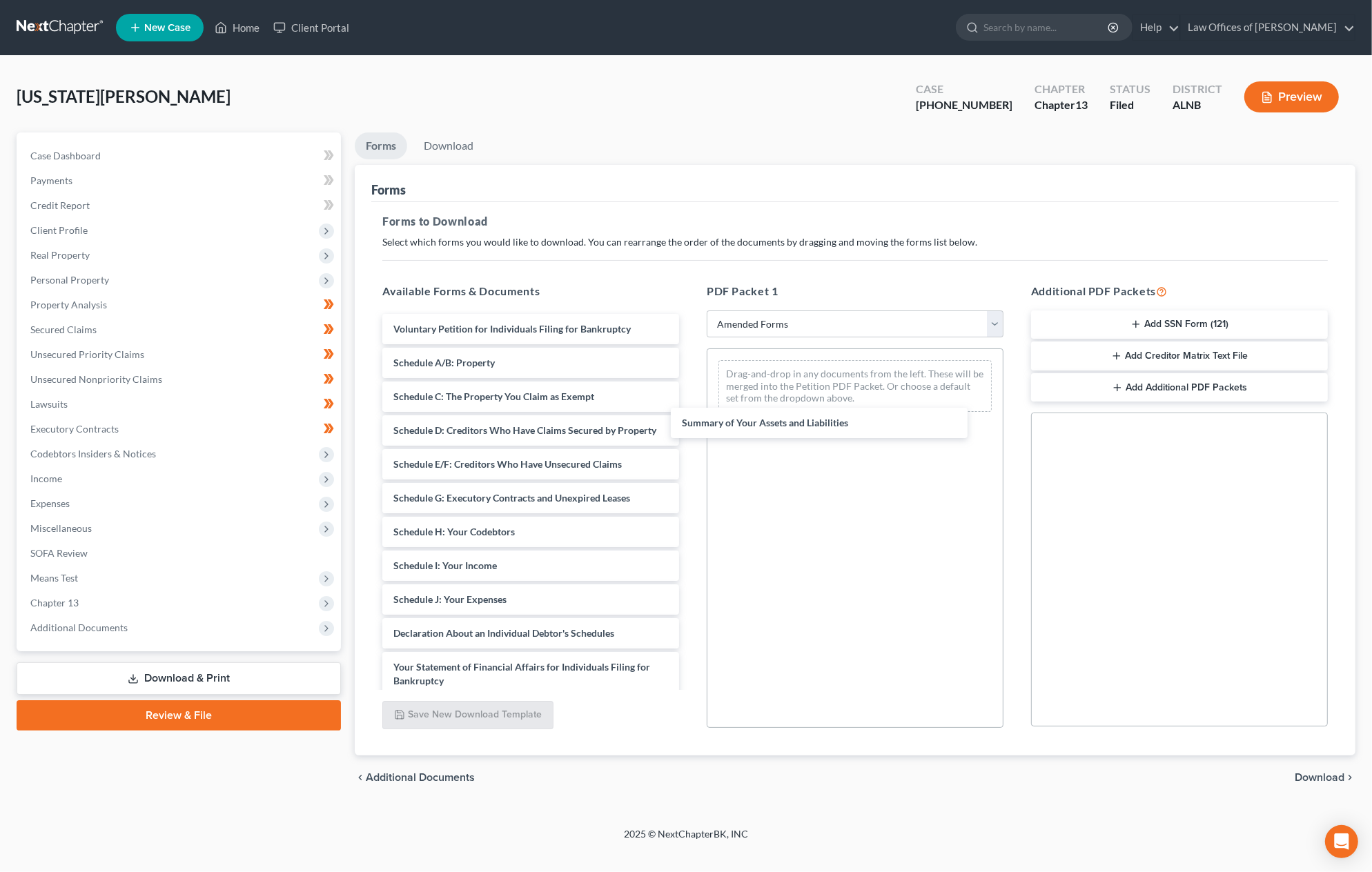
drag, startPoint x: 500, startPoint y: 360, endPoint x: 880, endPoint y: 484, distance: 399.7
click at [690, 423] on div "Summary of Your Assets and Liabilities Voluntary Petition for Individuals Filin…" at bounding box center [530, 614] width 319 height 599
click at [1317, 773] on span "Download" at bounding box center [1320, 777] width 50 height 11
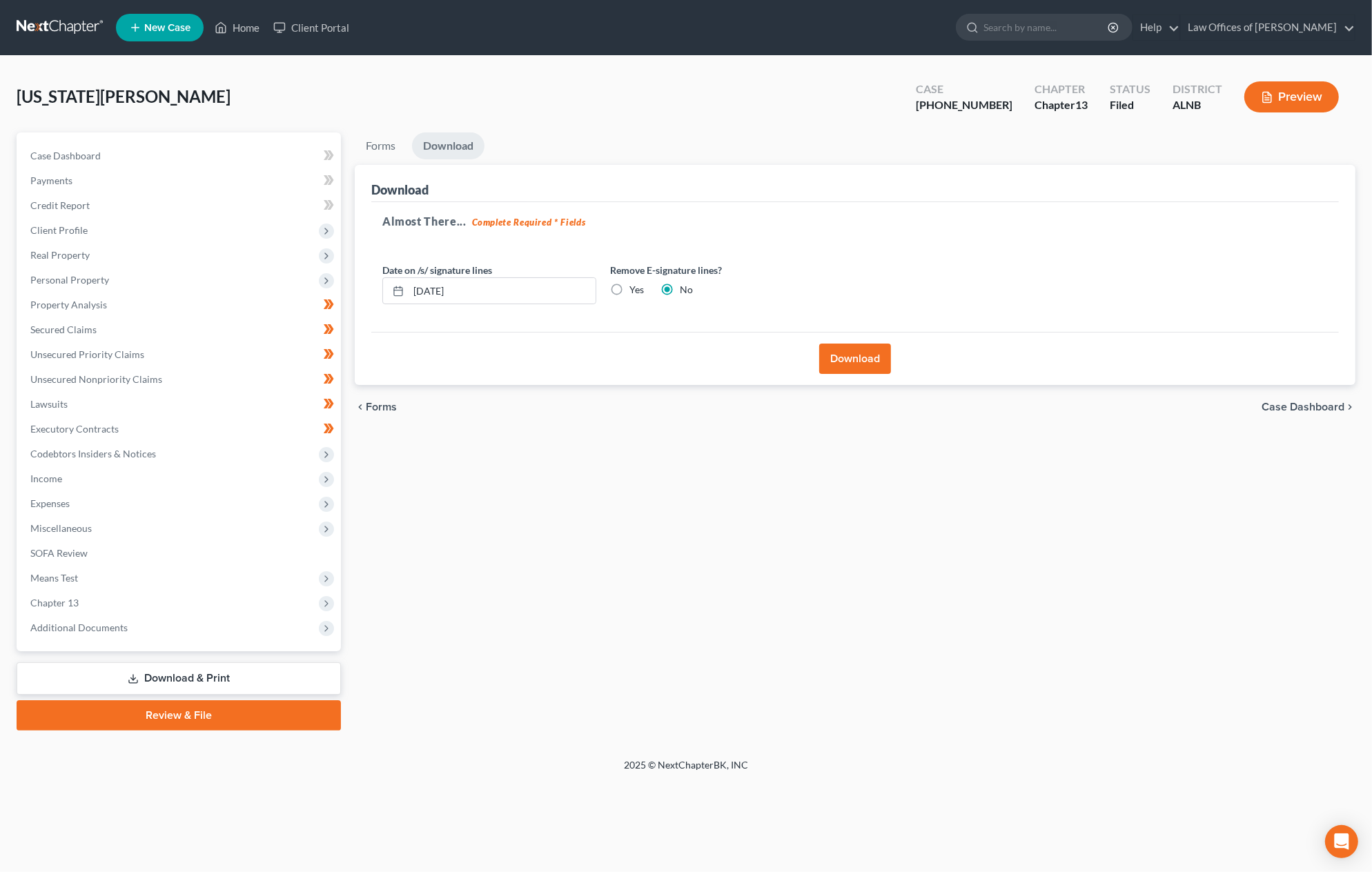
click at [880, 355] on button "Download" at bounding box center [855, 358] width 72 height 31
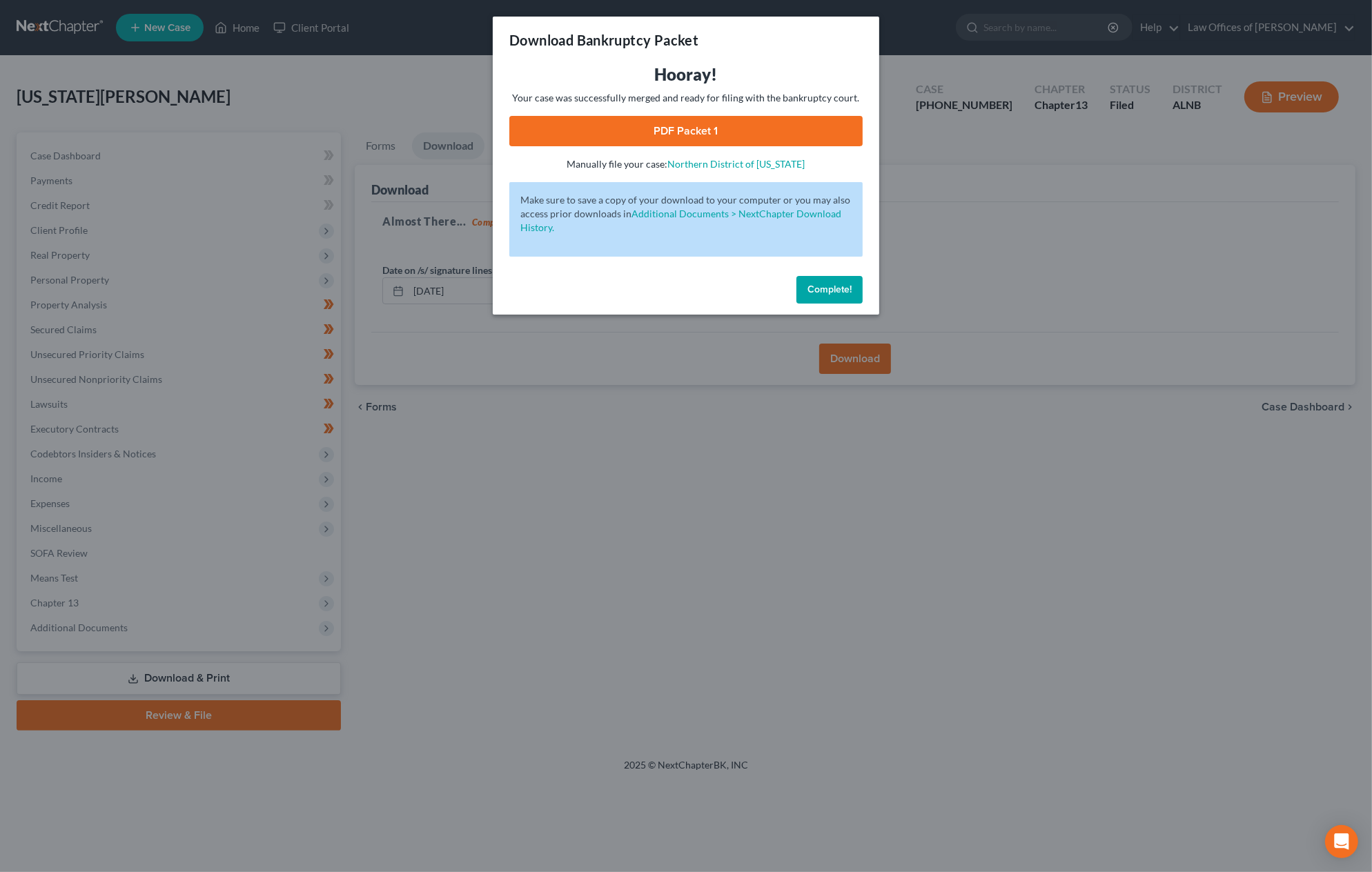
click at [744, 140] on link "PDF Packet 1" at bounding box center [686, 131] width 353 height 31
